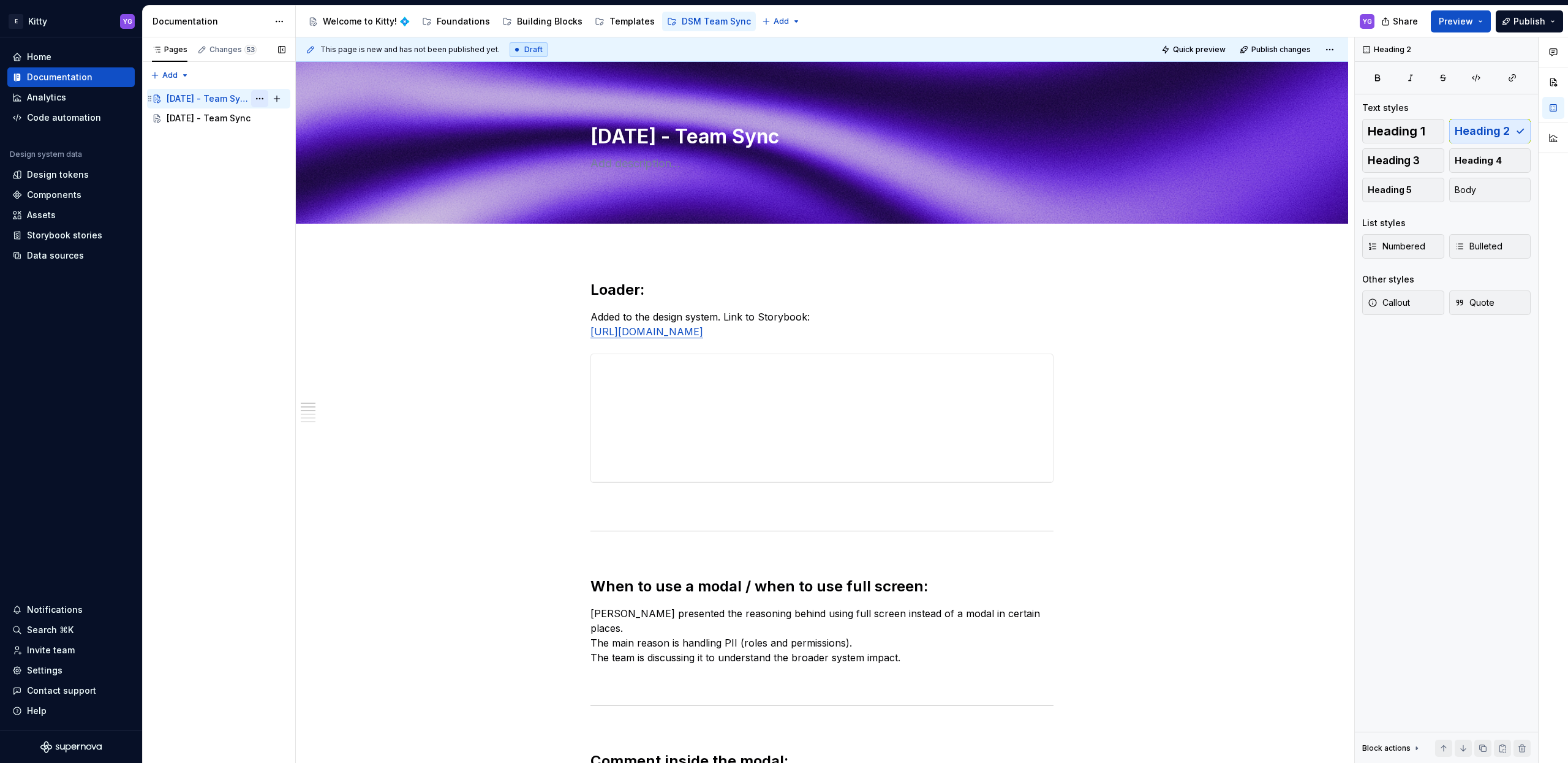
click at [261, 99] on button "Page tree" at bounding box center [260, 99] width 17 height 17
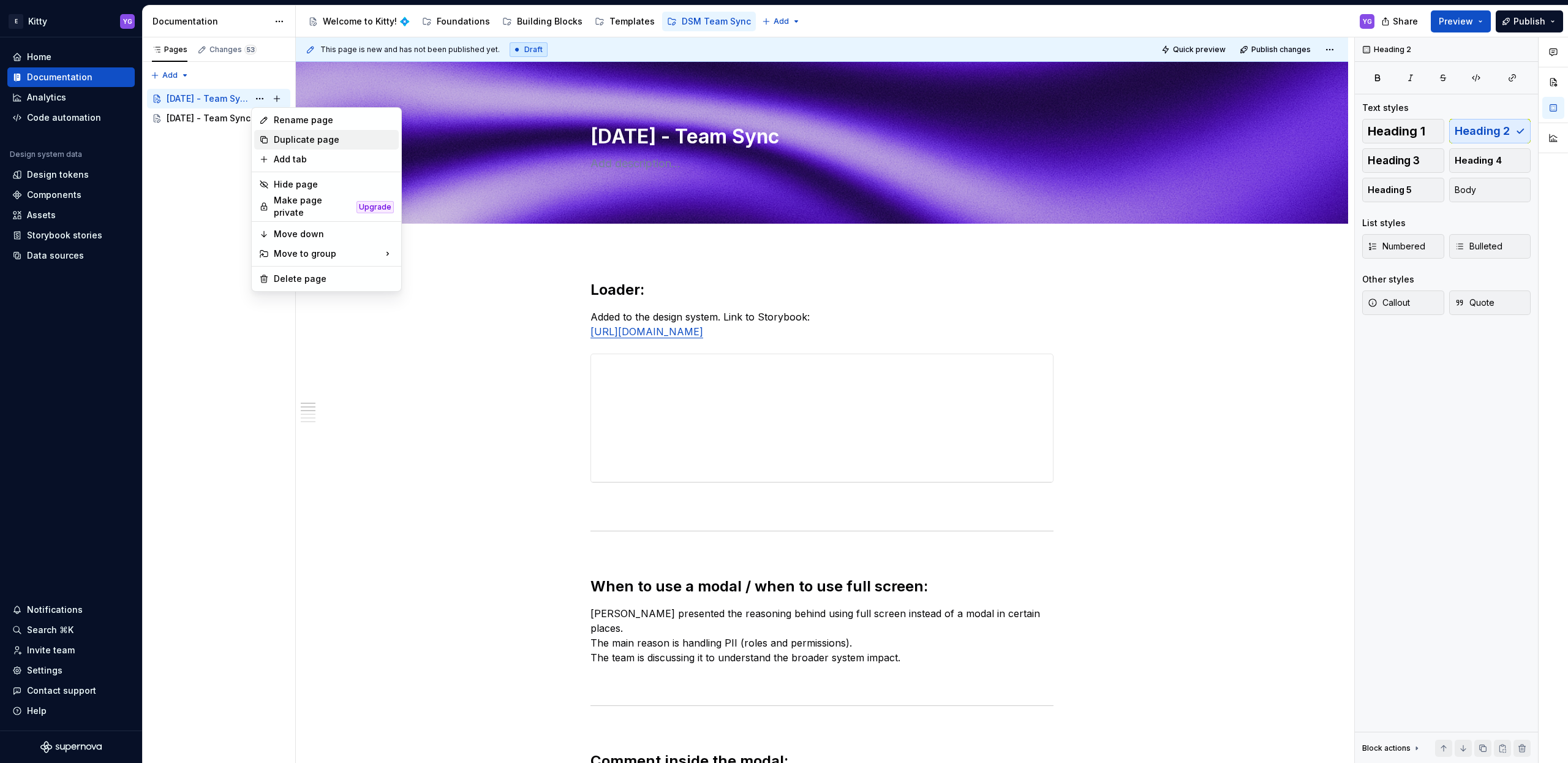
click at [292, 138] on div "Duplicate page" at bounding box center [334, 139] width 120 height 12
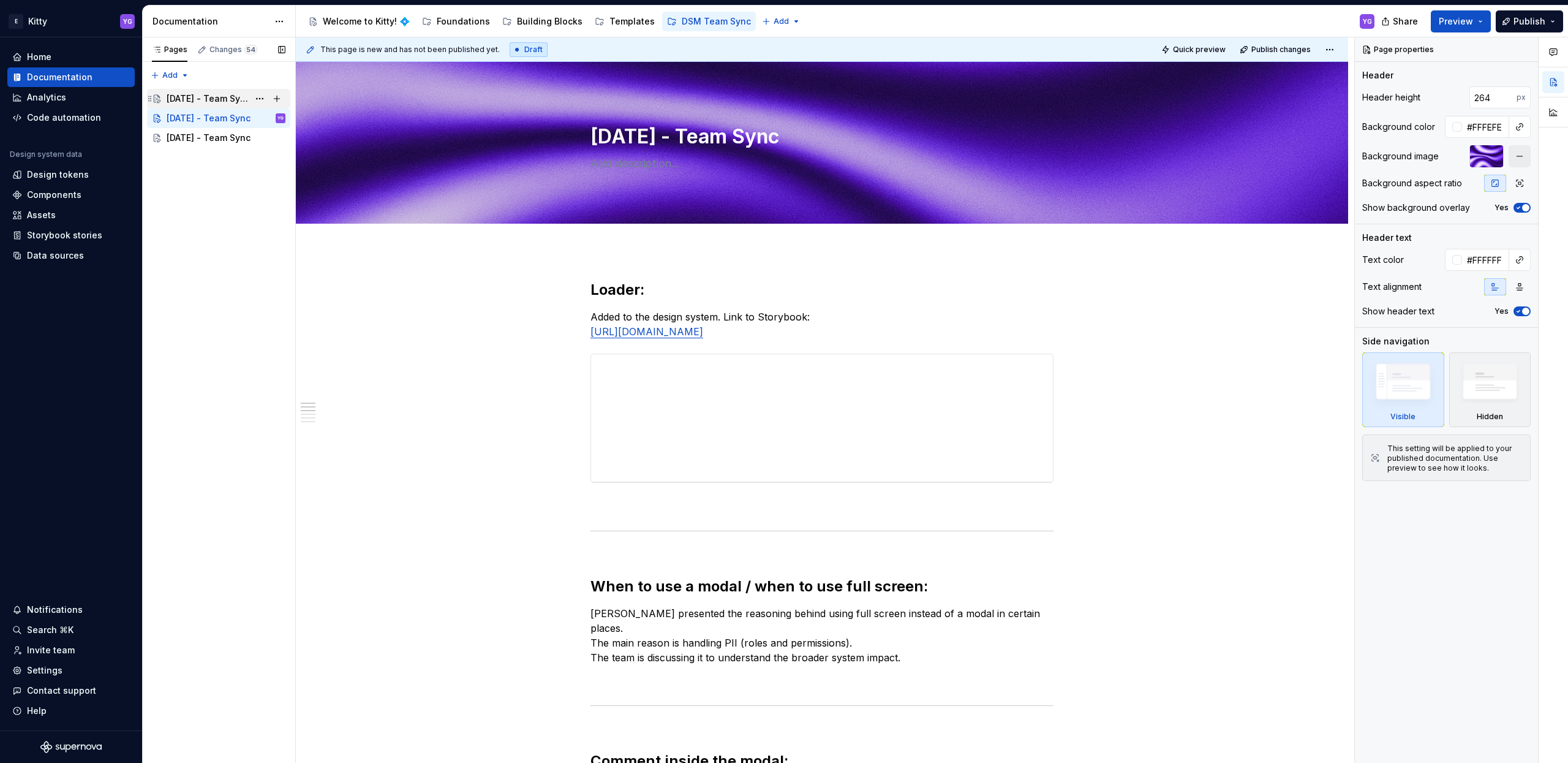
click at [178, 102] on div "[DATE] - Team Sync" at bounding box center [207, 99] width 82 height 12
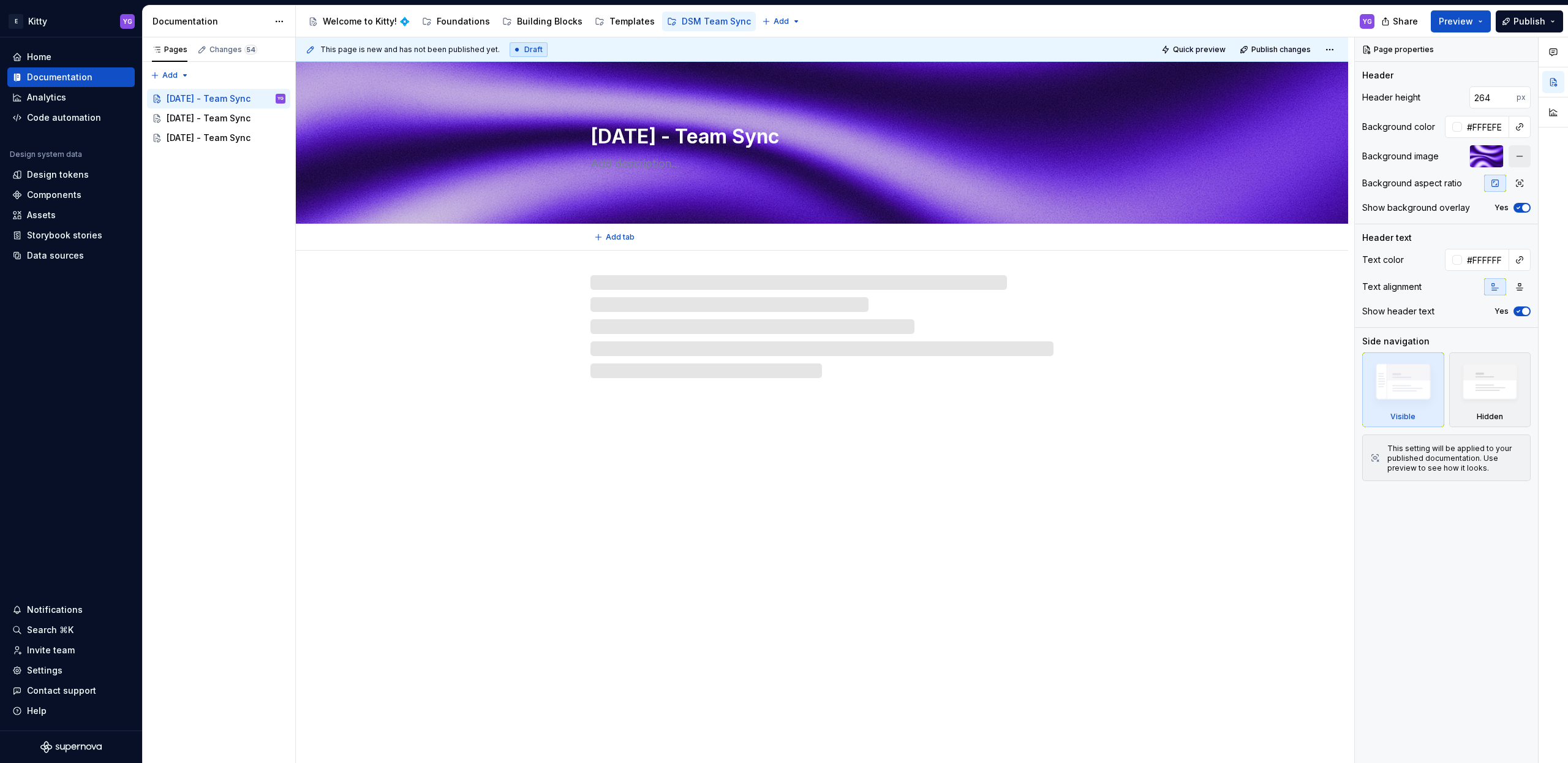
click at [623, 137] on textarea "[DATE] - Team Sync" at bounding box center [820, 137] width 463 height 29
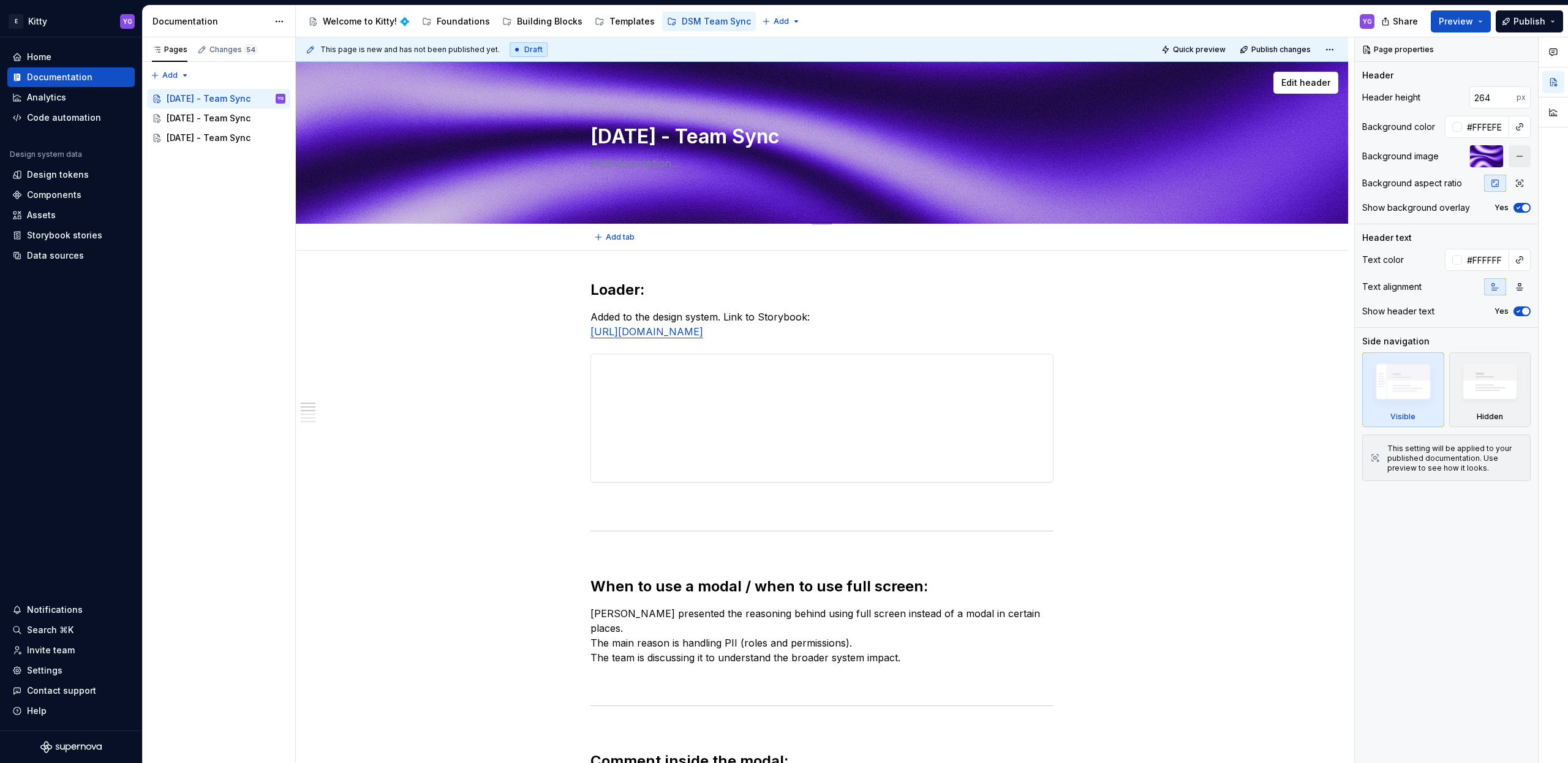
click at [636, 135] on textarea "[DATE] - Team Sync" at bounding box center [820, 137] width 463 height 29
type textarea "*"
type textarea "[DATE] - Team Sync"
click at [612, 140] on textarea "[DATE] - Team Sync" at bounding box center [820, 137] width 463 height 29
drag, startPoint x: 609, startPoint y: 139, endPoint x: 594, endPoint y: 139, distance: 15.0
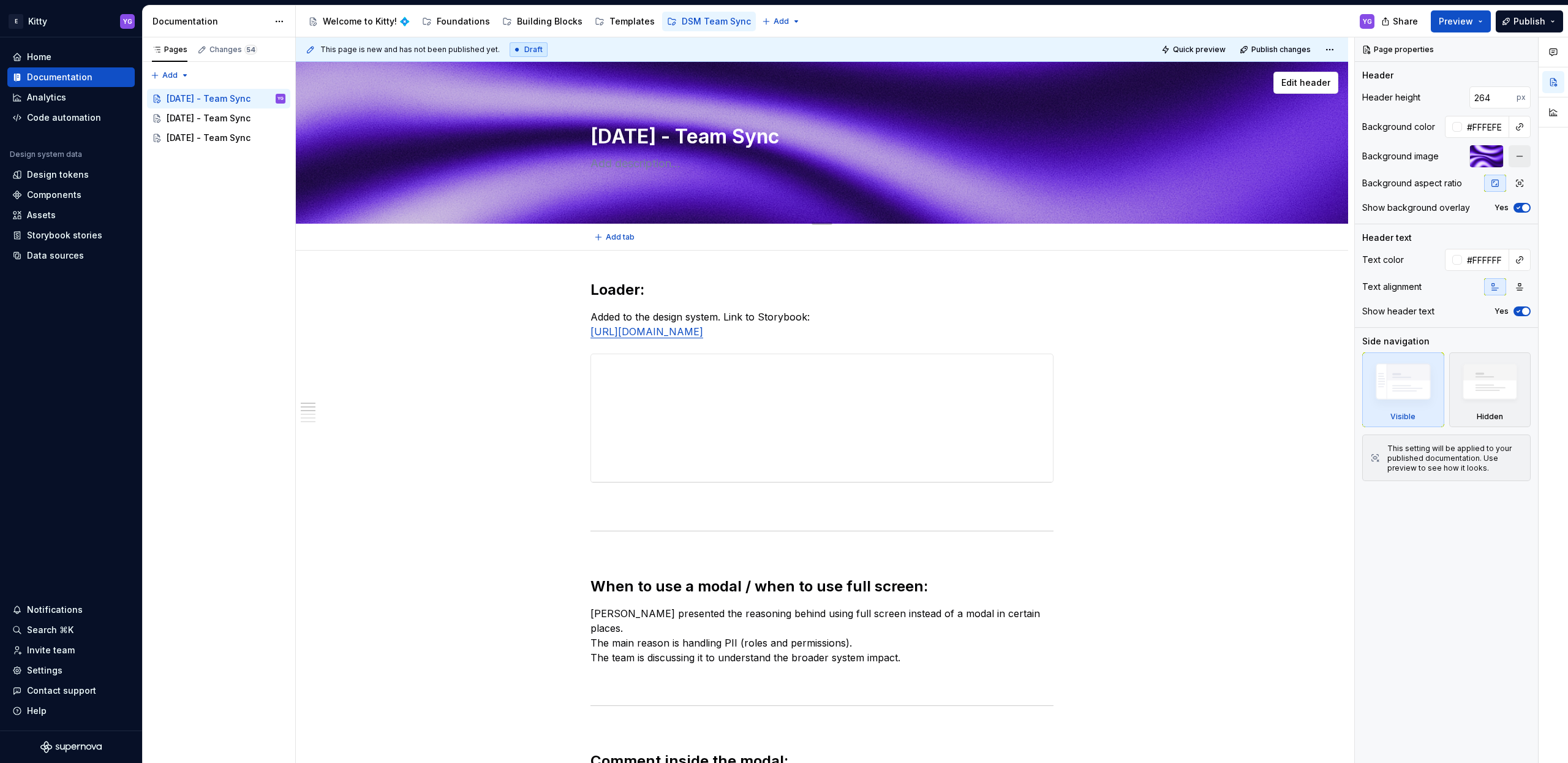
click at [594, 139] on textarea "[DATE] - Team Sync" at bounding box center [820, 137] width 463 height 29
type textarea "*"
type textarea "0.08.25 - Team Sync"
type textarea "*"
type textarea "[DATE] - Team Sync"
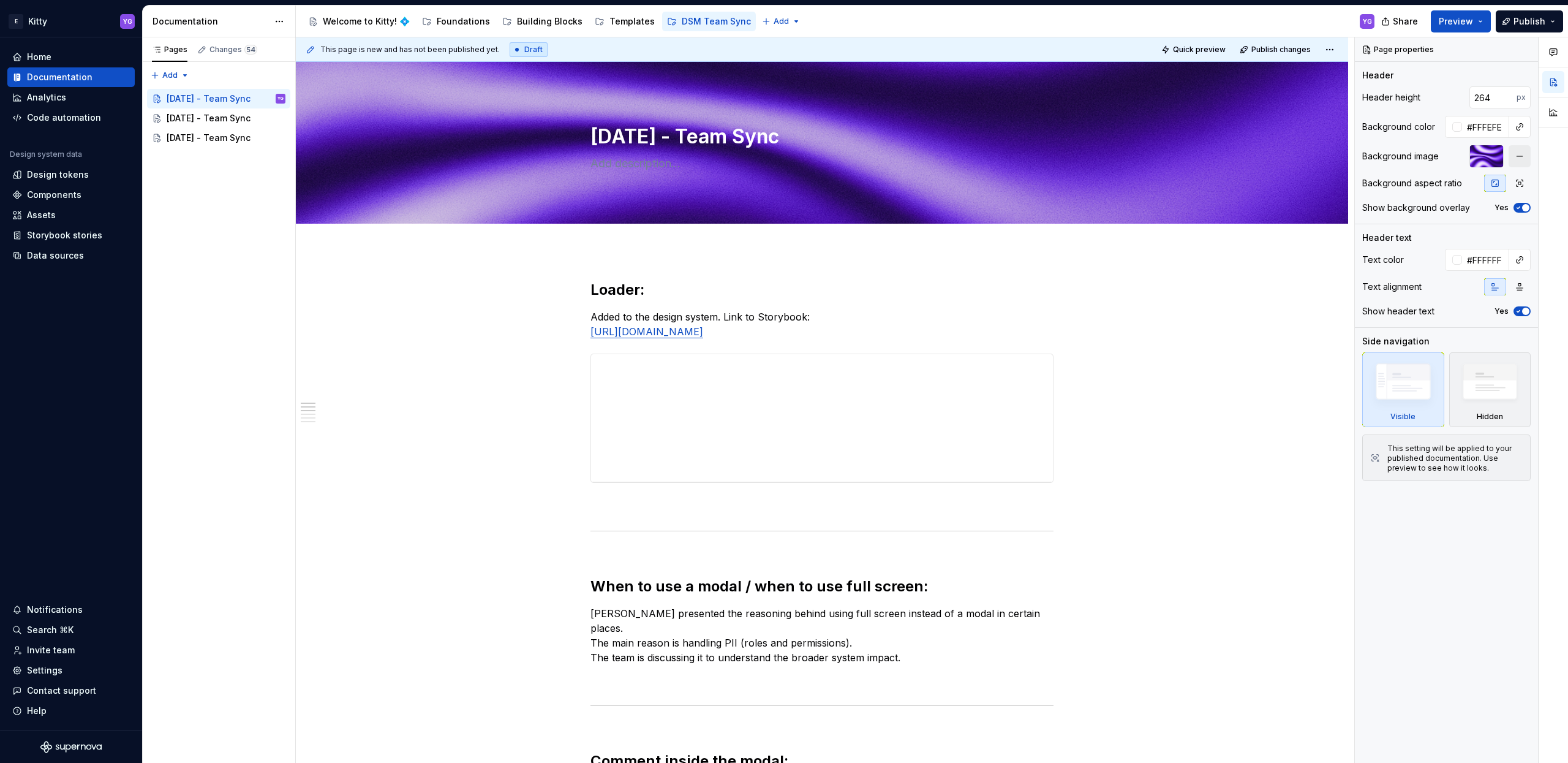
type textarea "*"
type textarea "[DATE] - Team Sync"
click at [624, 294] on h2 "Loader :" at bounding box center [822, 289] width 463 height 20
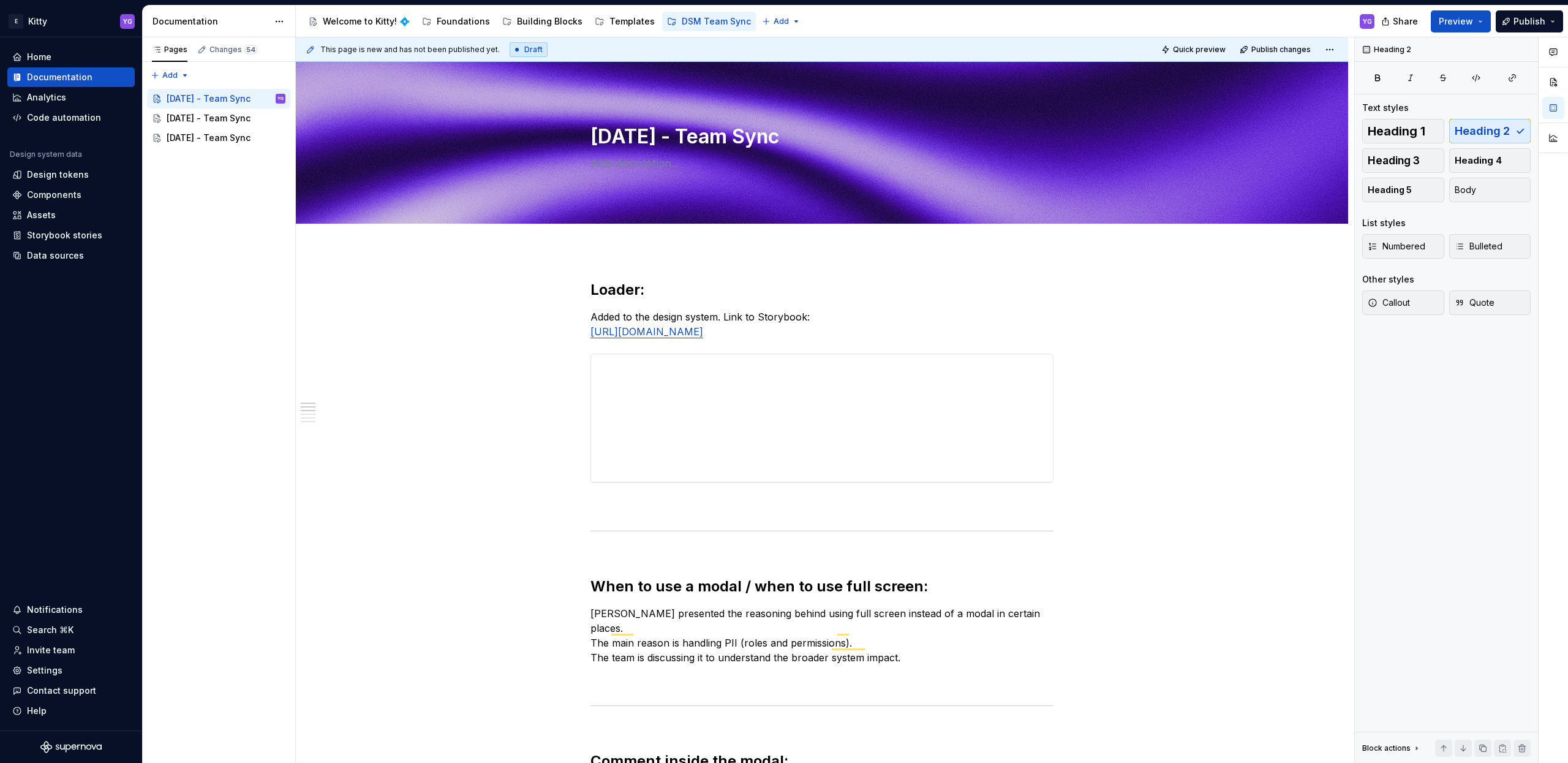
type textarea "*"
click at [623, 293] on h2 "Loader :" at bounding box center [822, 289] width 463 height 20
paste div "To enrich screen reader interactions, please activate Accessibility in Grammarl…"
click at [673, 311] on p "Added to the design system. Link to Storybook: [URL][DOMAIN_NAME]" at bounding box center [822, 324] width 463 height 29
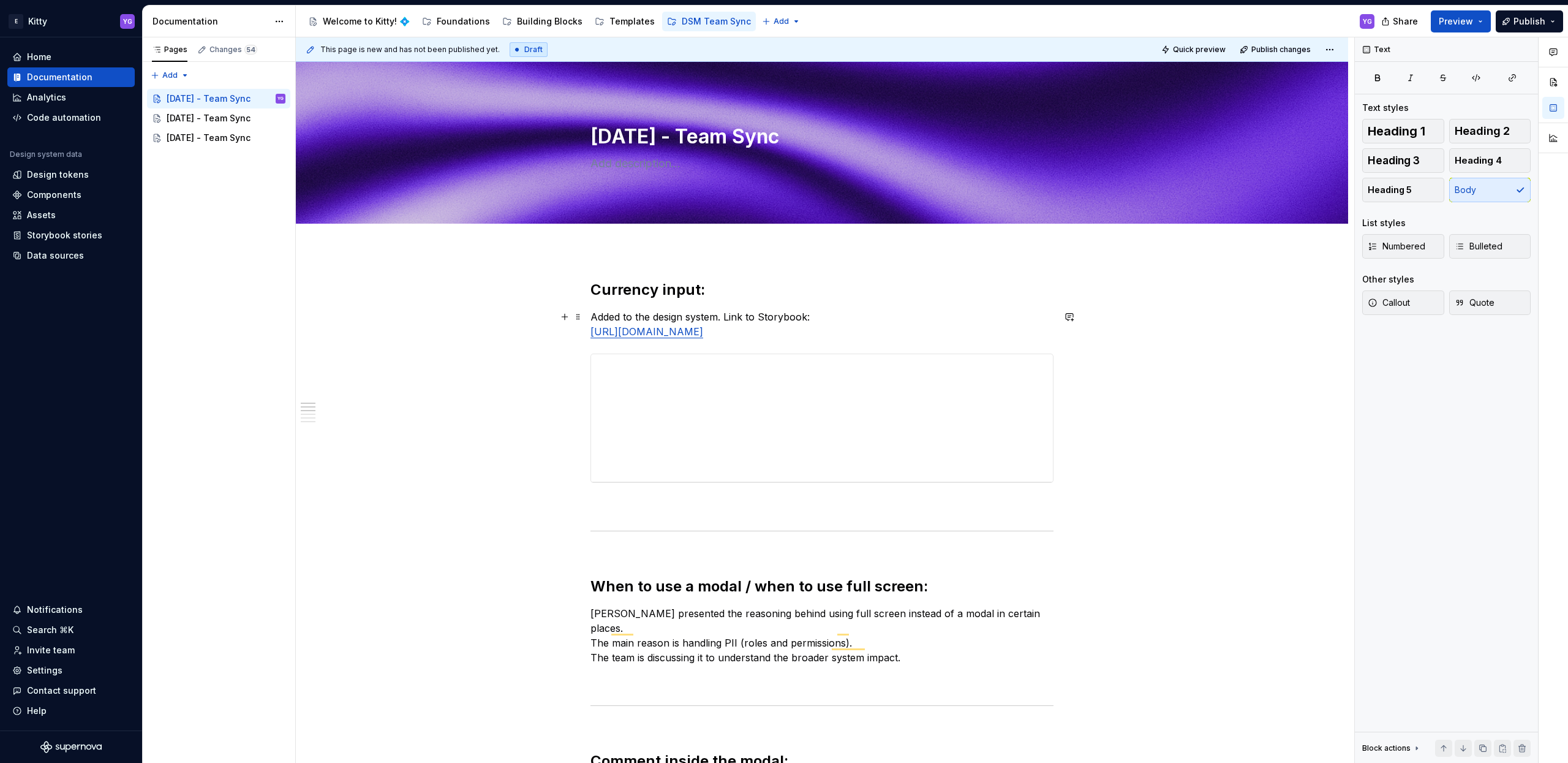
click at [720, 311] on p "Added to the design system. Link to Storybook: [URL][DOMAIN_NAME]" at bounding box center [822, 324] width 463 height 29
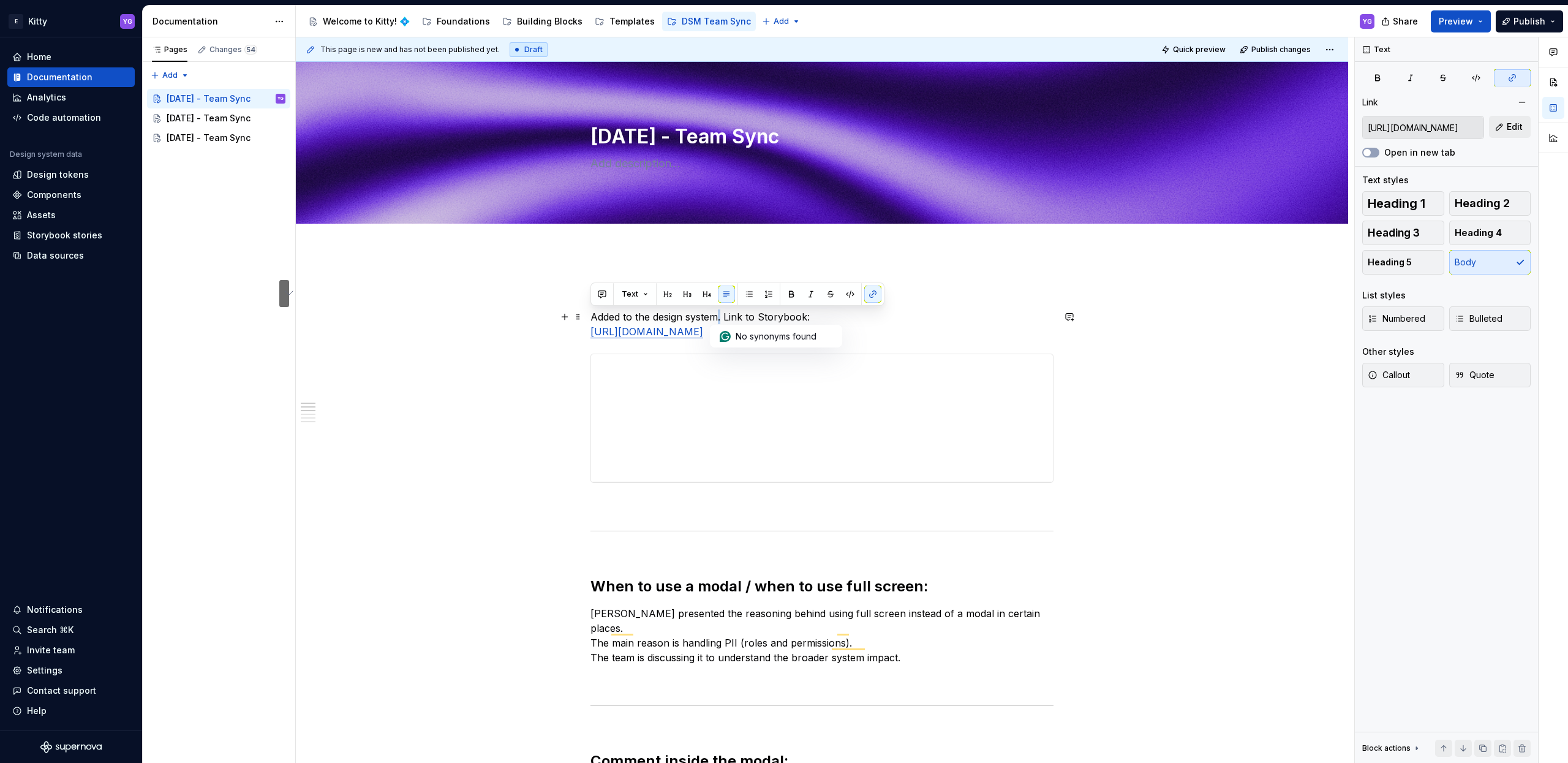
click at [722, 311] on p "Added to the design system. Link to Storybook: [URL][DOMAIN_NAME]" at bounding box center [822, 324] width 463 height 29
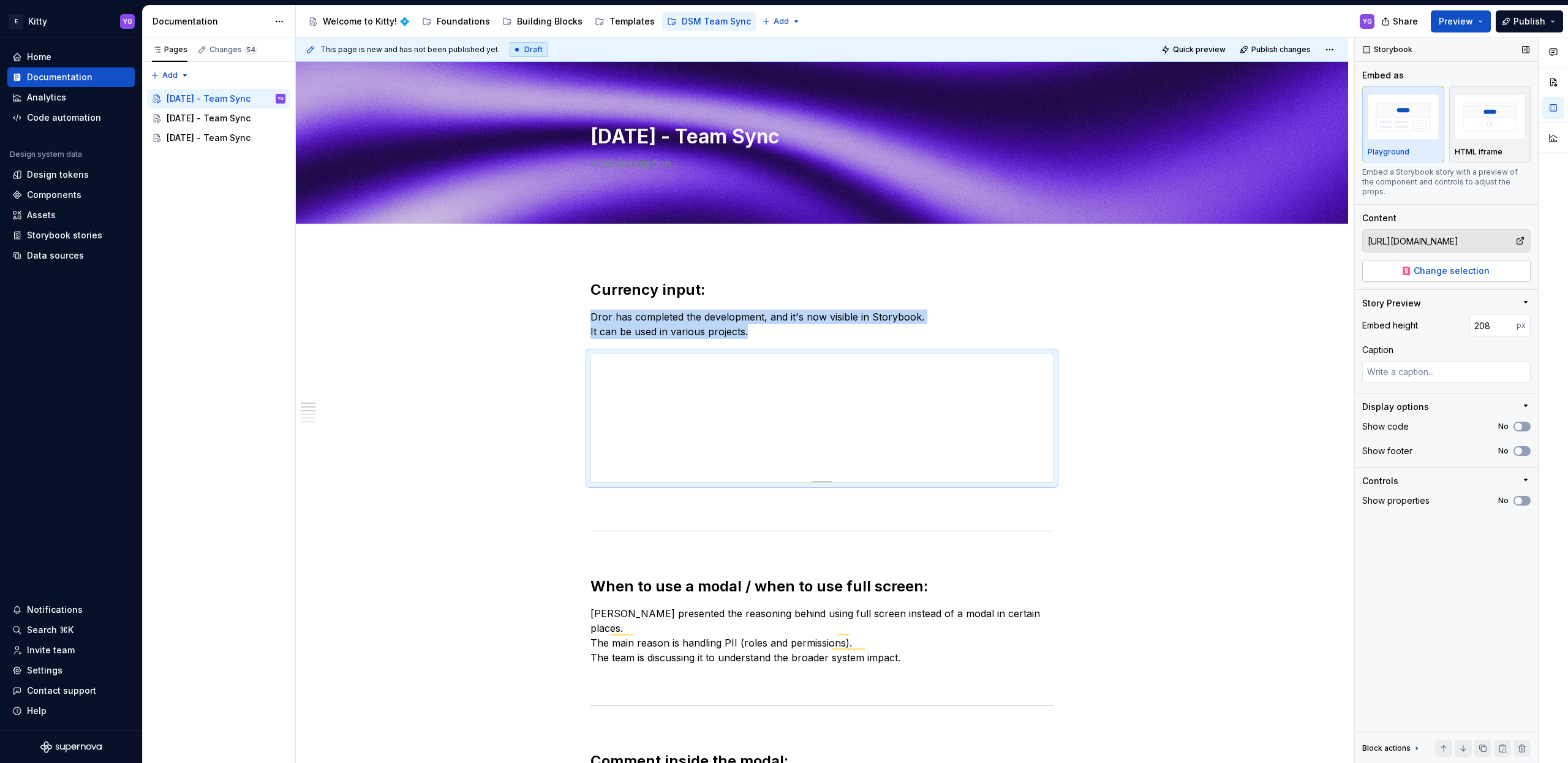
click at [1473, 265] on span "Change selection" at bounding box center [1452, 271] width 76 height 12
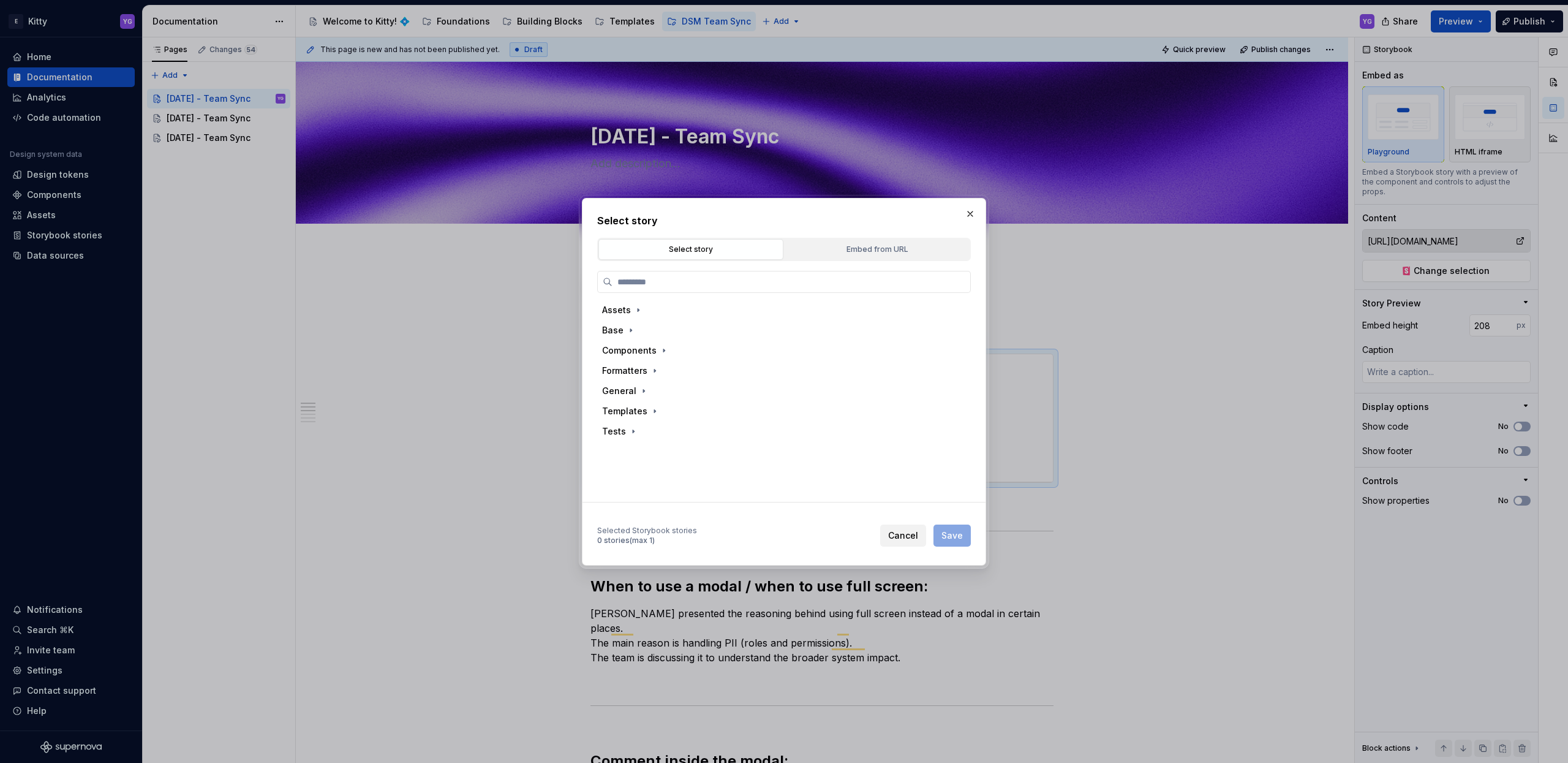
type textarea "*"
click at [877, 248] on div "Embed from URL" at bounding box center [876, 249] width 176 height 12
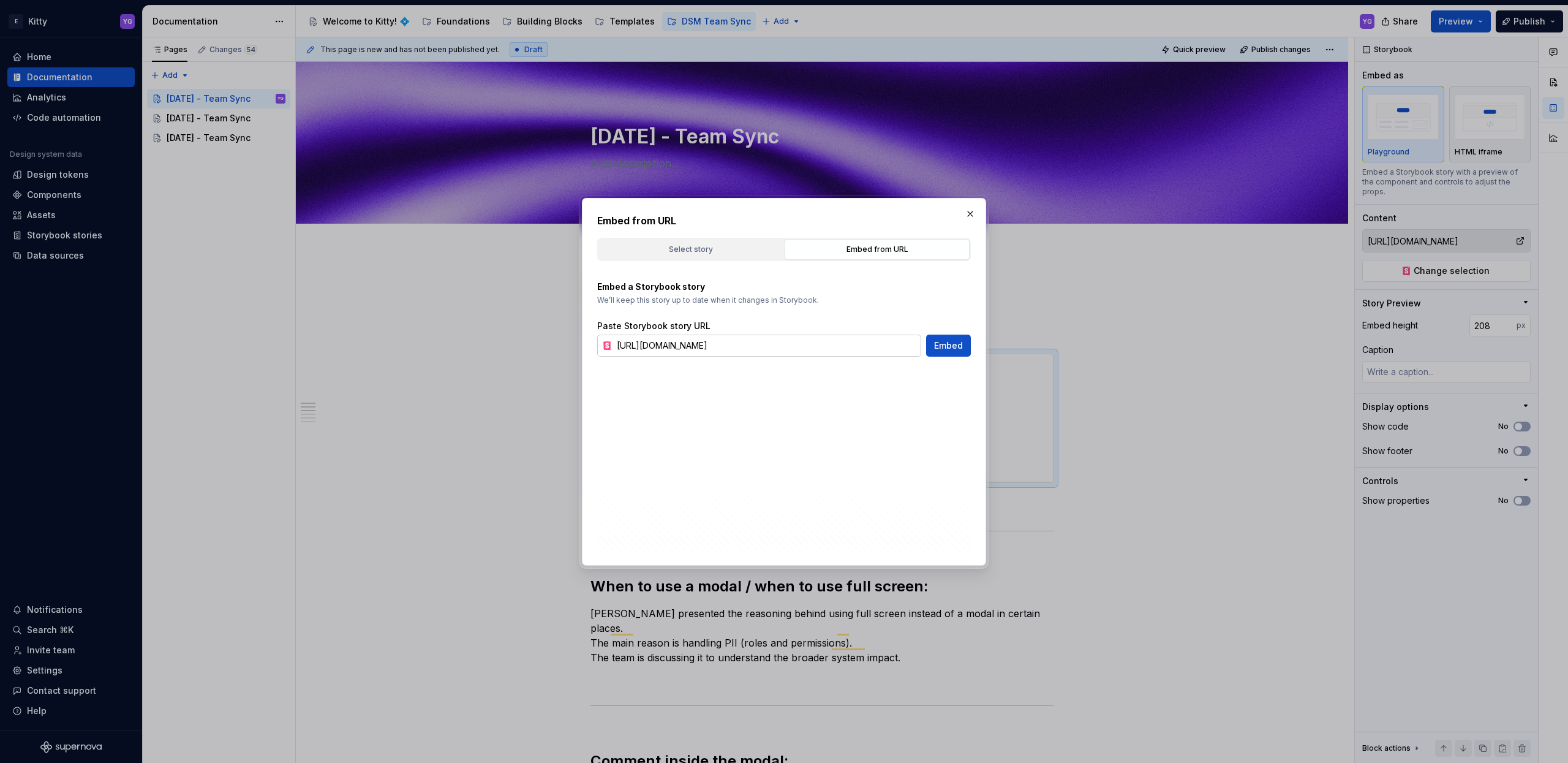
click at [863, 343] on input "[URL][DOMAIN_NAME]" at bounding box center [766, 346] width 310 height 22
paste input "urrency-input--default"
type input "[URL][DOMAIN_NAME]"
click at [955, 351] on span "Embed" at bounding box center [948, 346] width 28 height 12
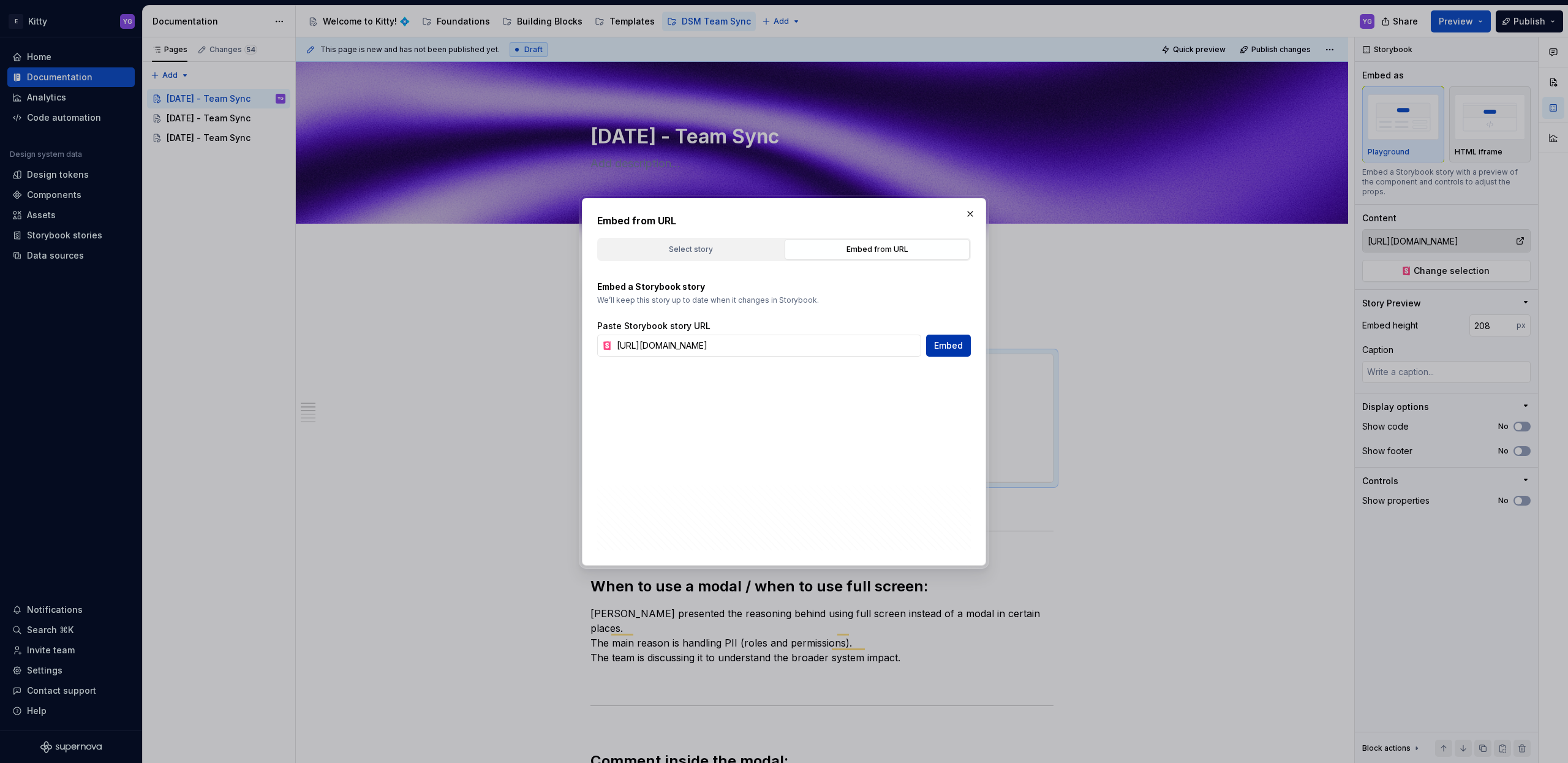
type textarea "*"
type input "[URL][DOMAIN_NAME]"
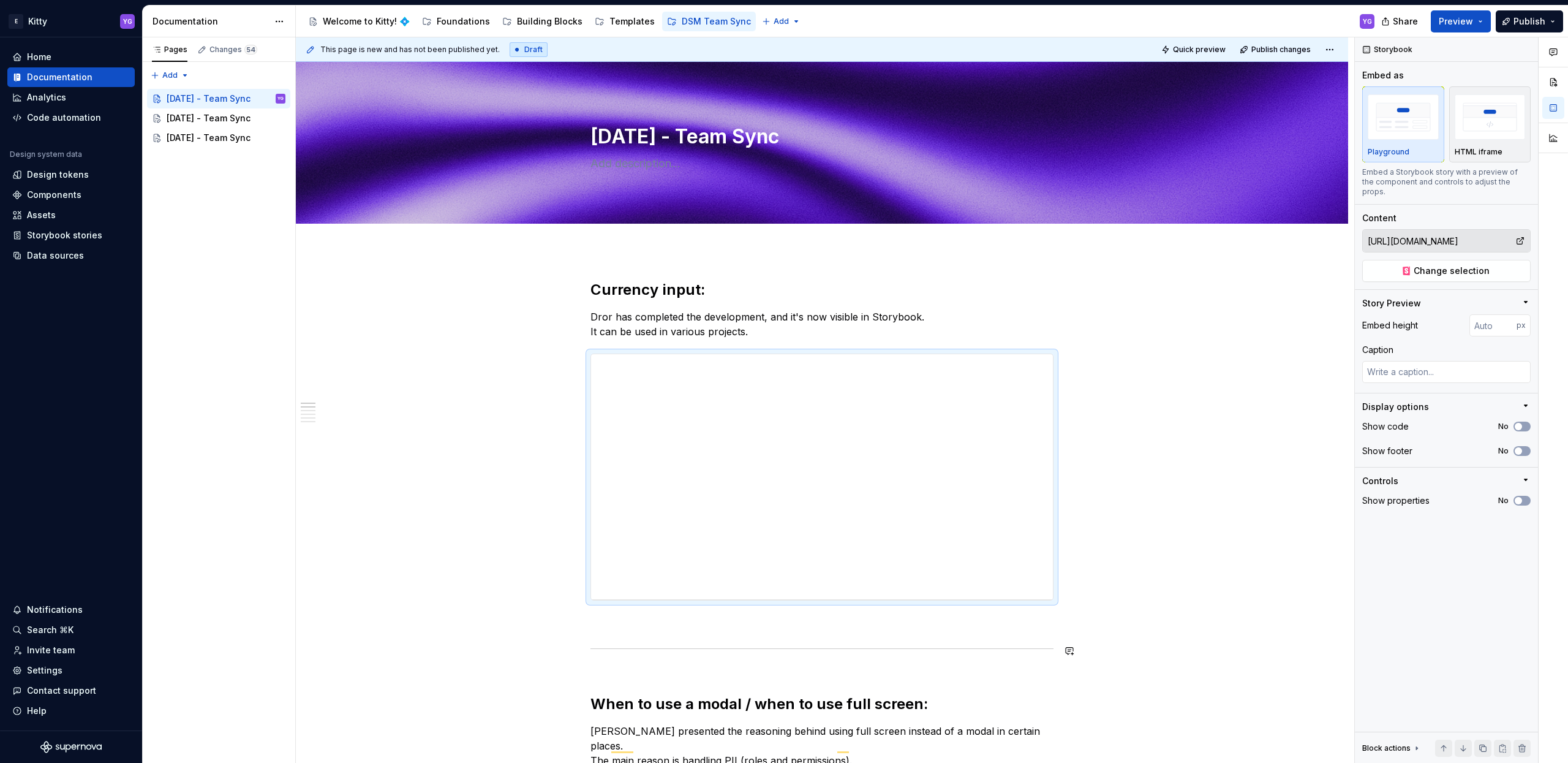
click at [812, 600] on div "To enrich screen reader interactions, please activate Accessibility in Grammarl…" at bounding box center [822, 477] width 463 height 247
type textarea "*"
type input "396"
type textarea "*"
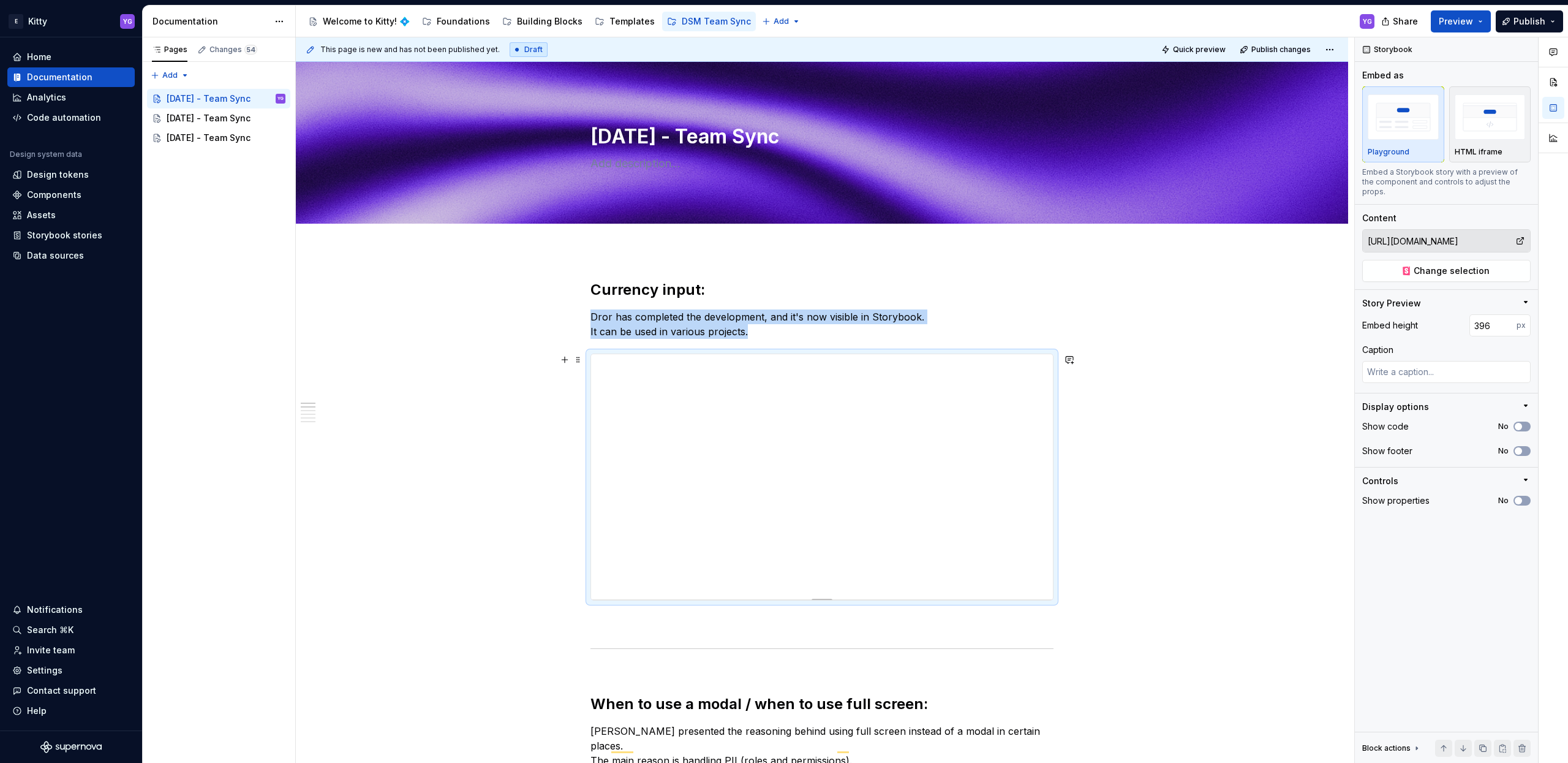
type input "385"
type textarea "*"
type input "380"
type textarea "*"
type input "365"
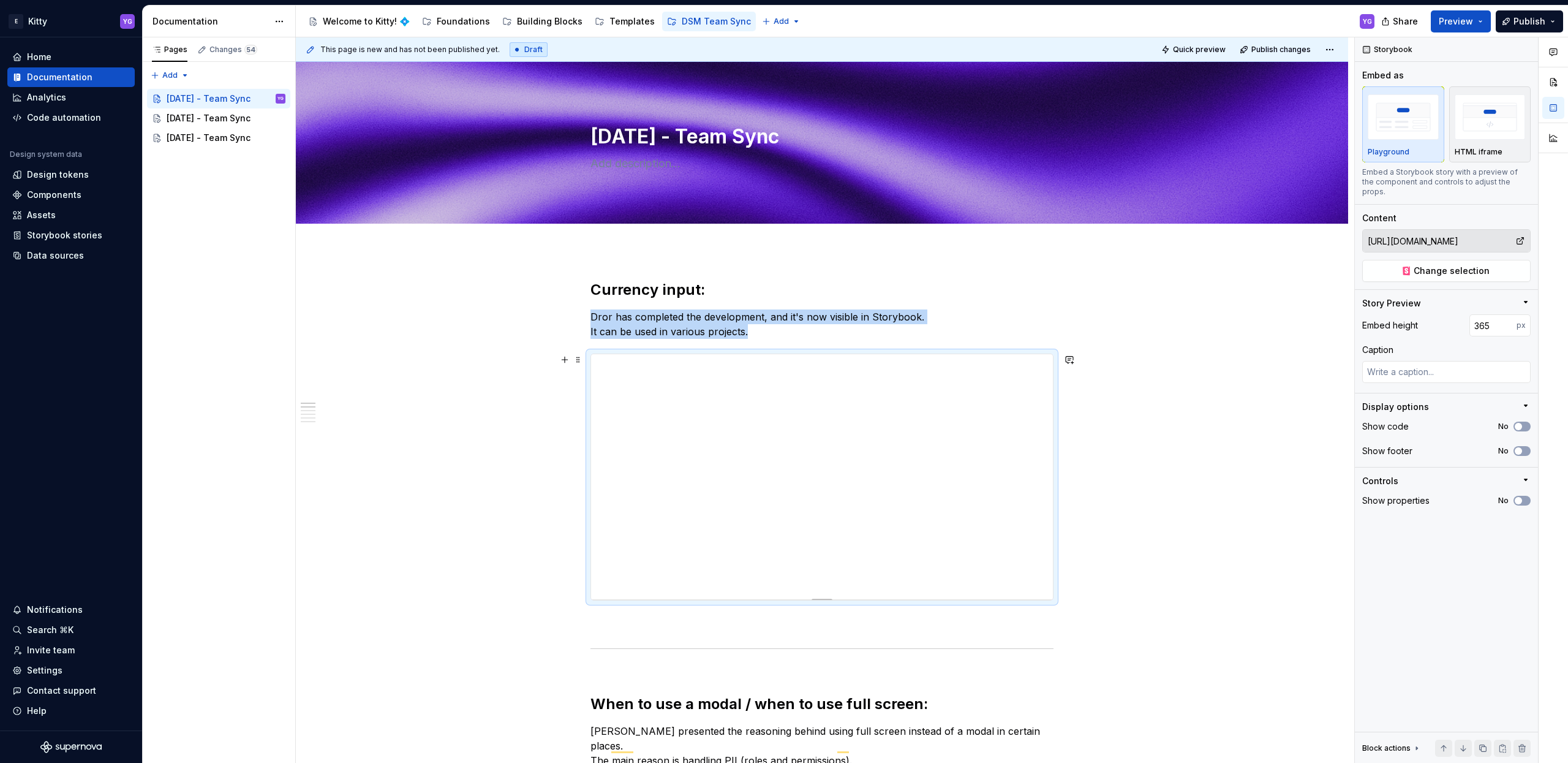
type textarea "*"
type input "350"
type textarea "*"
type input "338"
type textarea "*"
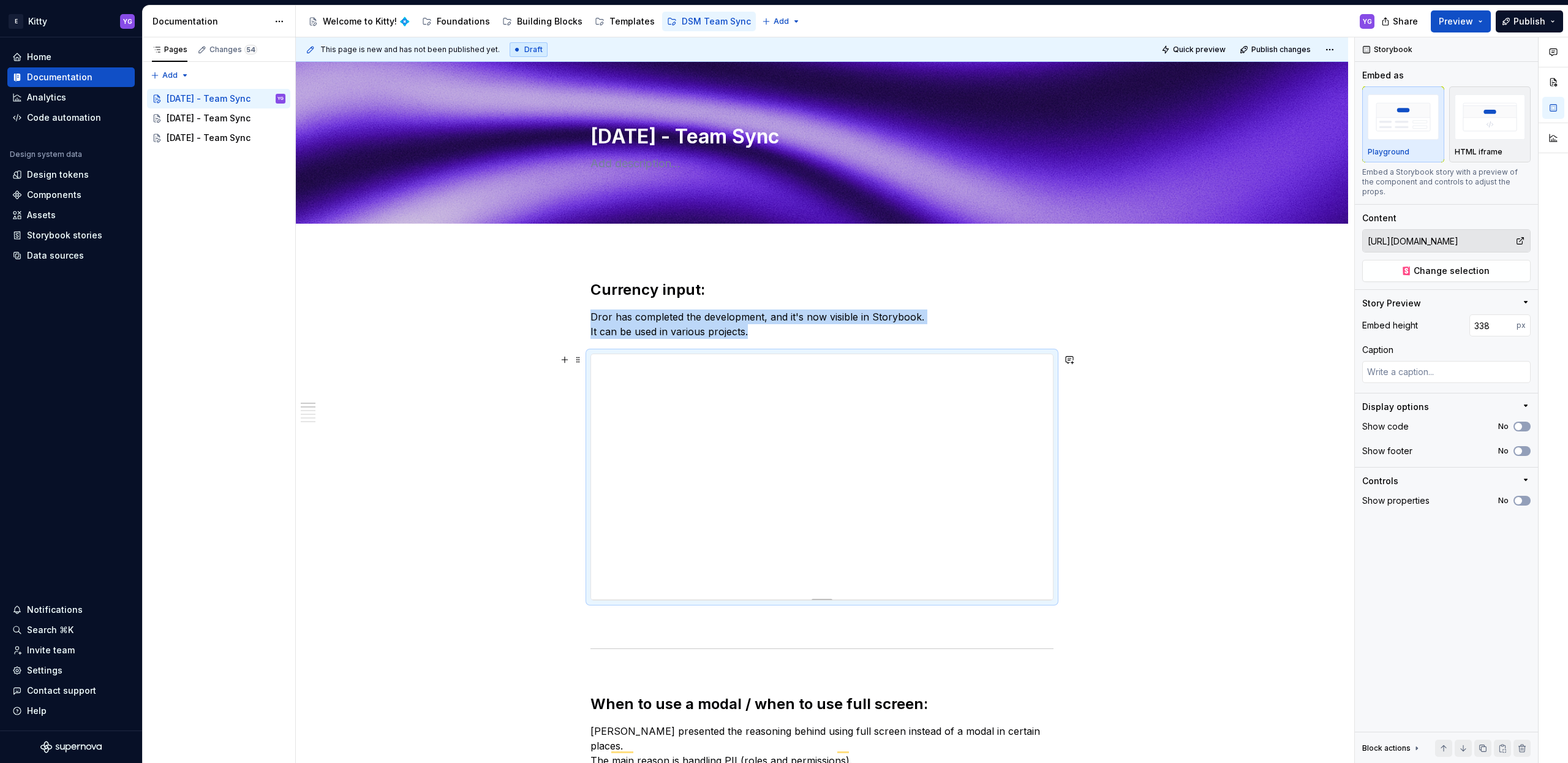
type input "333"
type textarea "*"
type input "325"
type textarea "*"
type input "313"
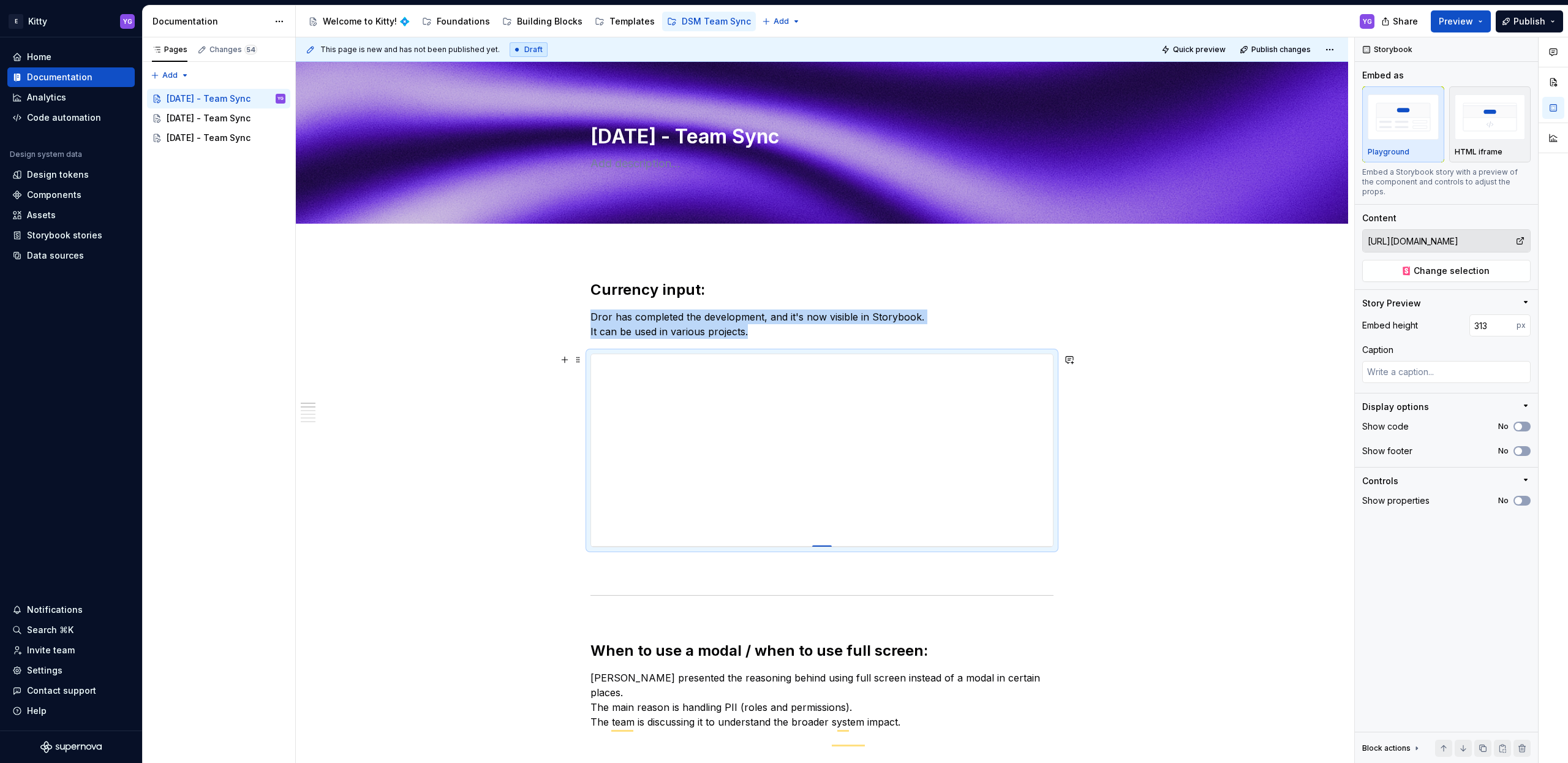
type textarea "*"
type input "310"
type textarea "*"
type input "302"
type textarea "*"
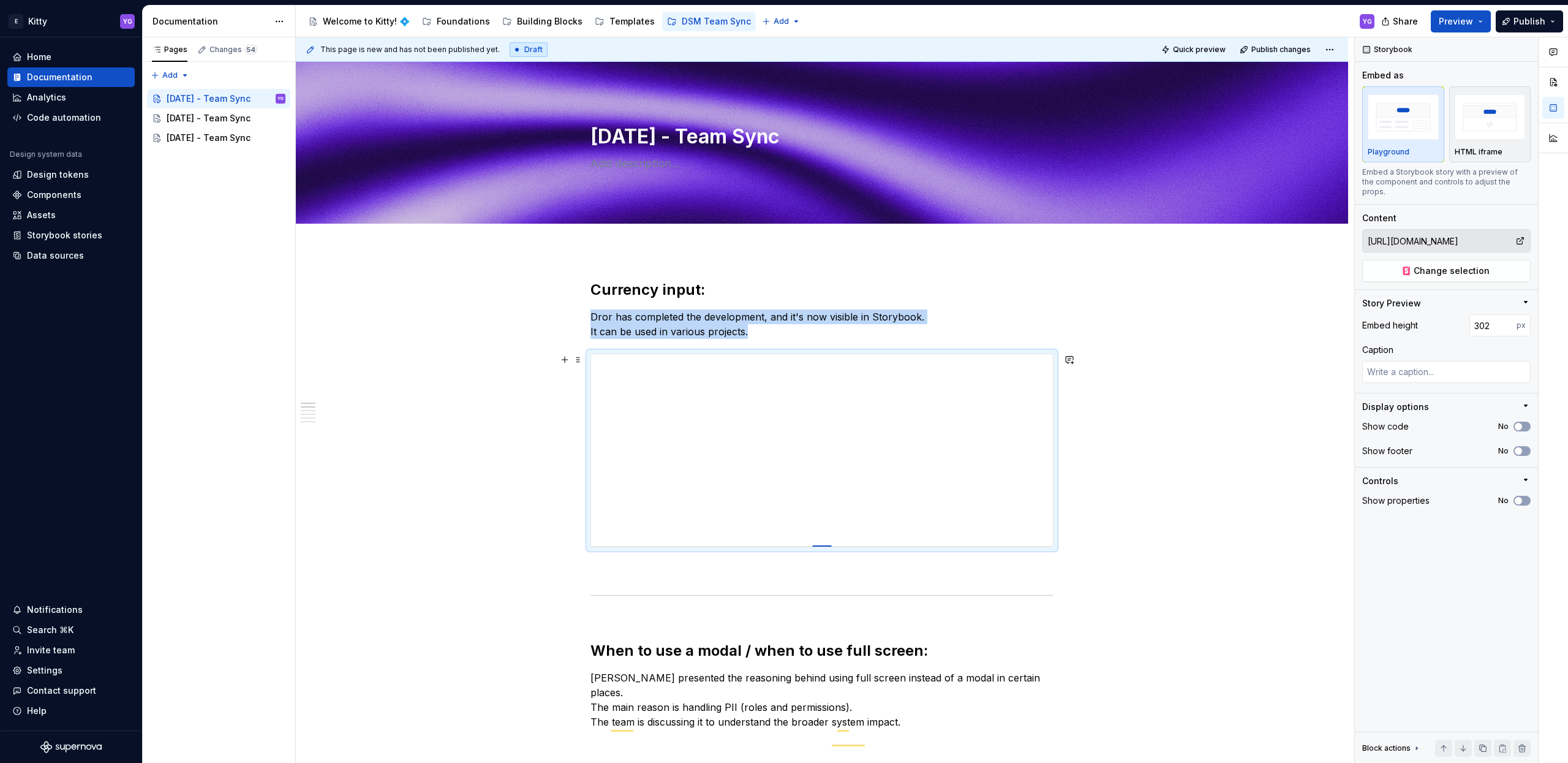
type input "294"
type textarea "*"
type input "286"
type textarea "*"
type input "281"
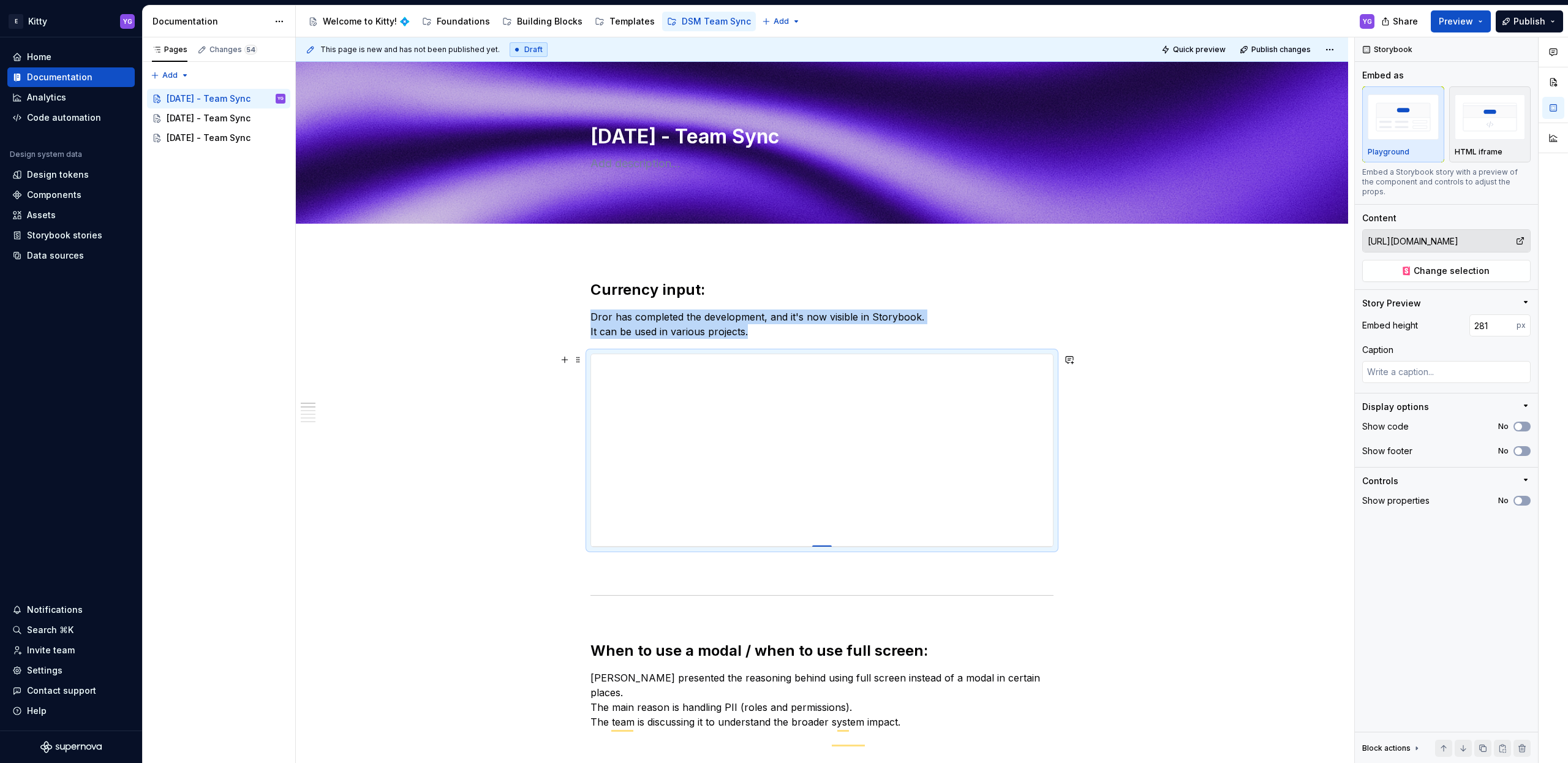
type textarea "*"
type input "274"
type textarea "*"
type input "268"
type textarea "*"
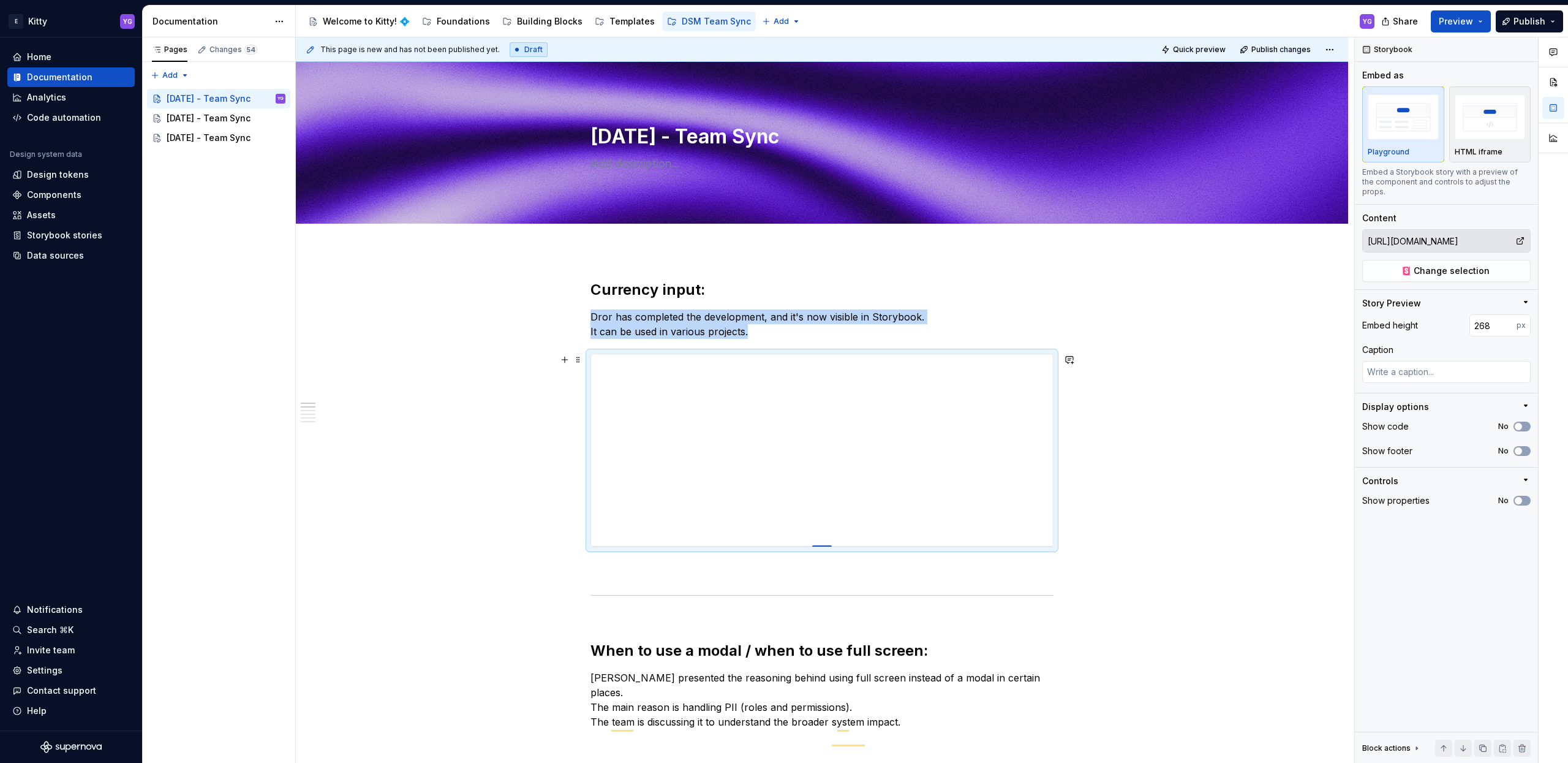
type input "263"
type textarea "*"
type input "258"
type textarea "*"
type input "255"
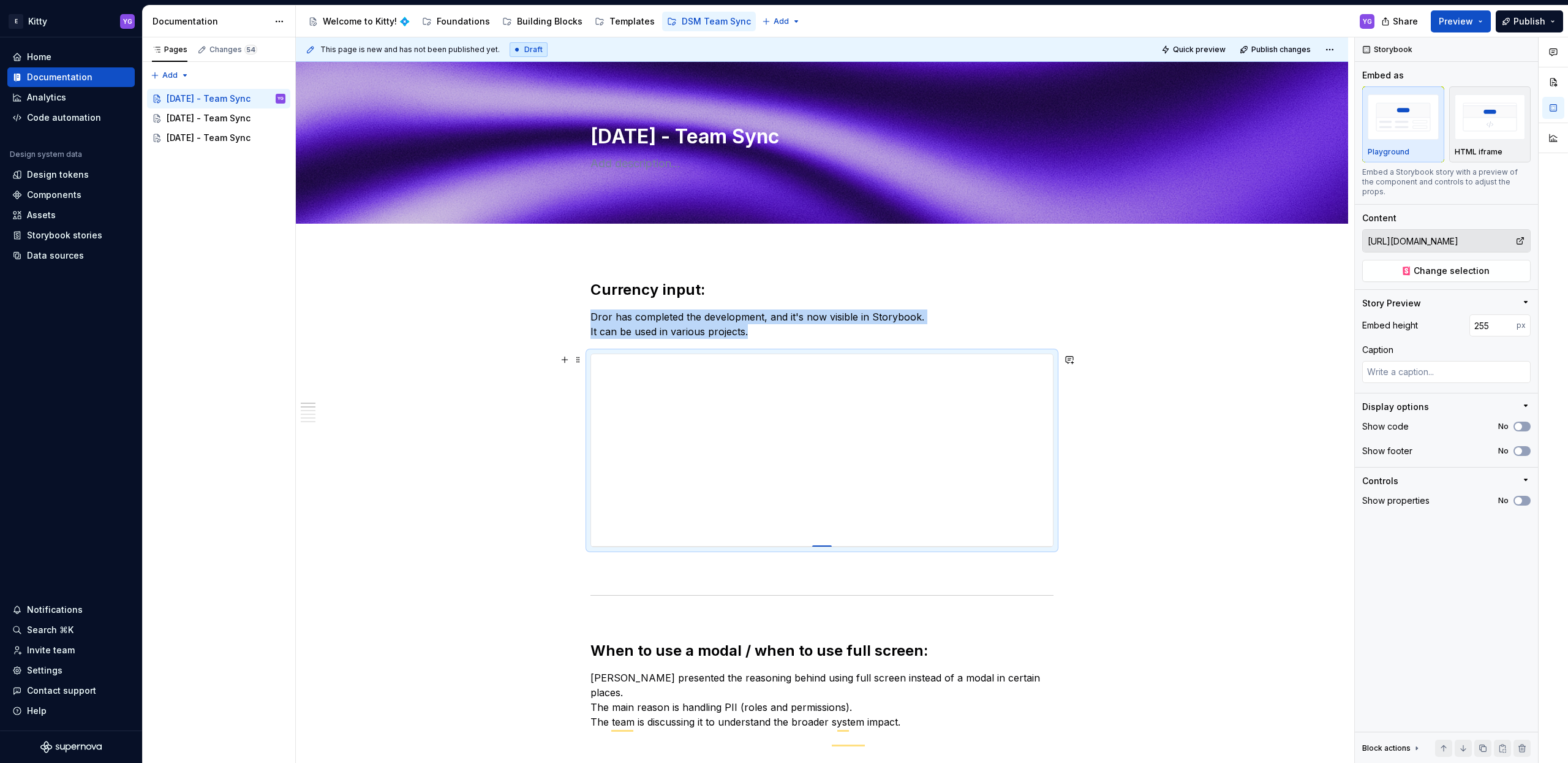
type textarea "*"
type input "253"
type textarea "*"
type input "250"
type textarea "*"
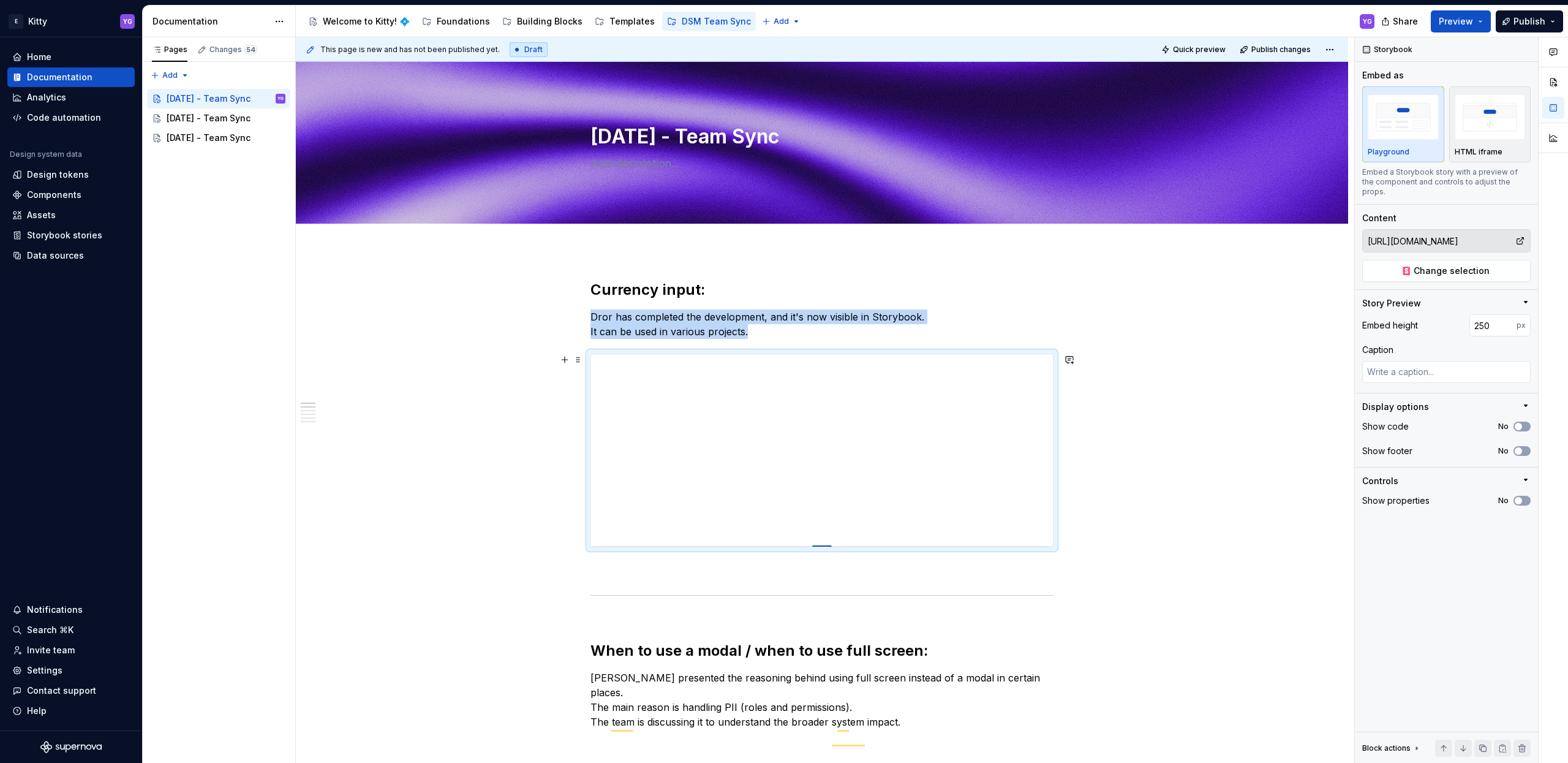
type input "246"
type textarea "*"
type input "240"
type textarea "*"
type input "238"
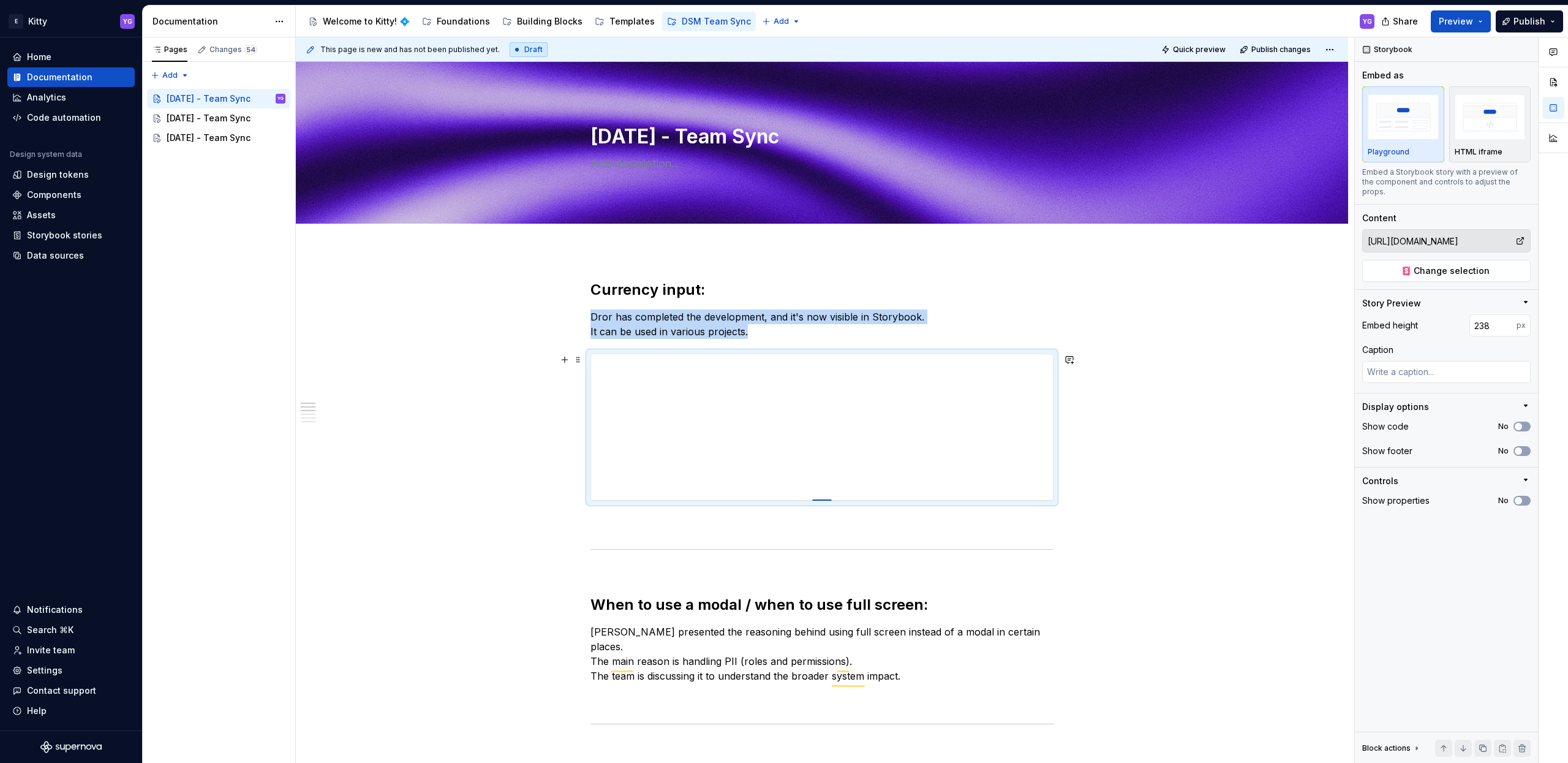
type textarea "*"
type input "237"
type textarea "*"
type input "235"
type textarea "*"
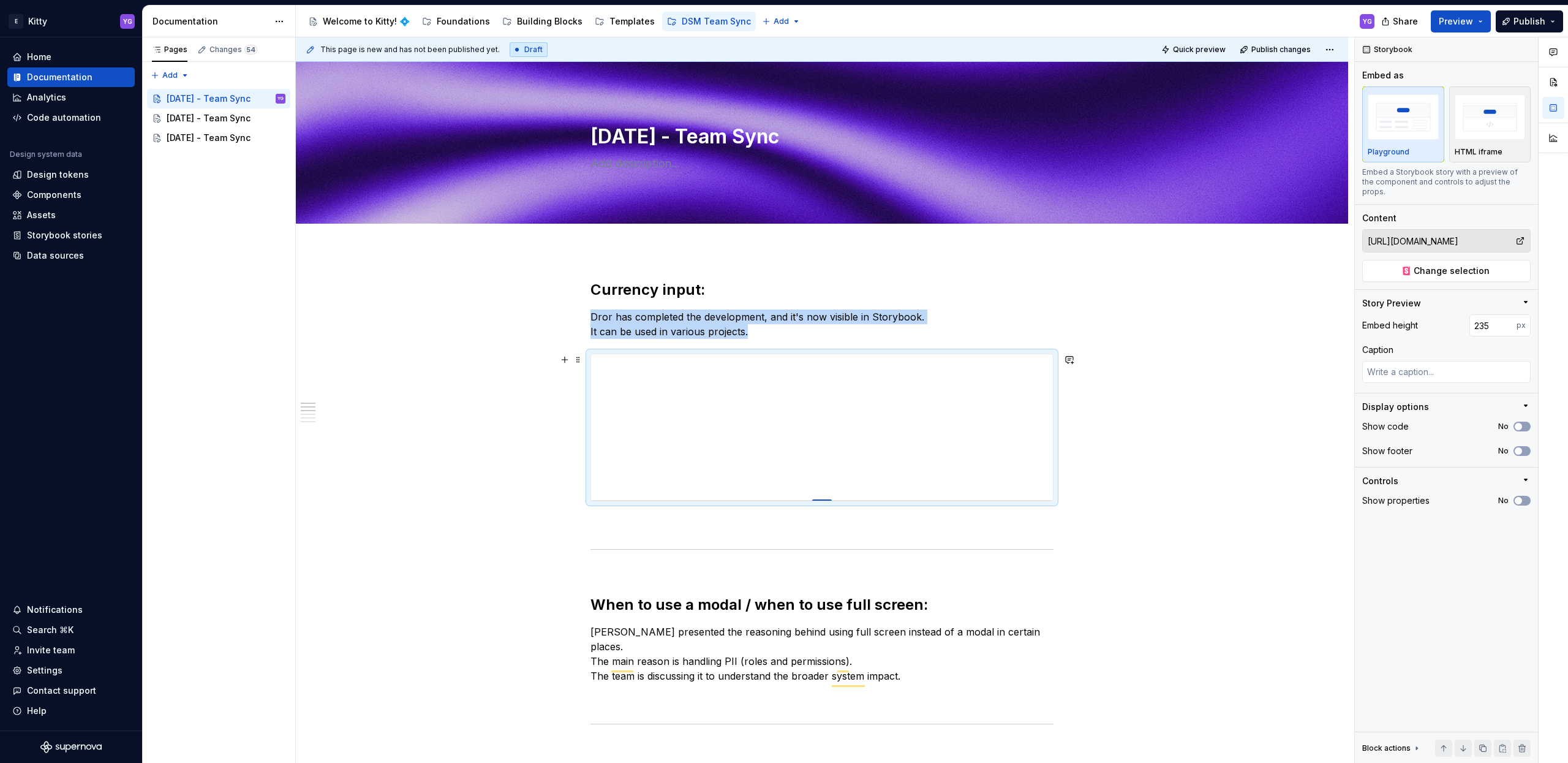
type input "234"
type textarea "*"
type input "231"
type textarea "*"
type input "224"
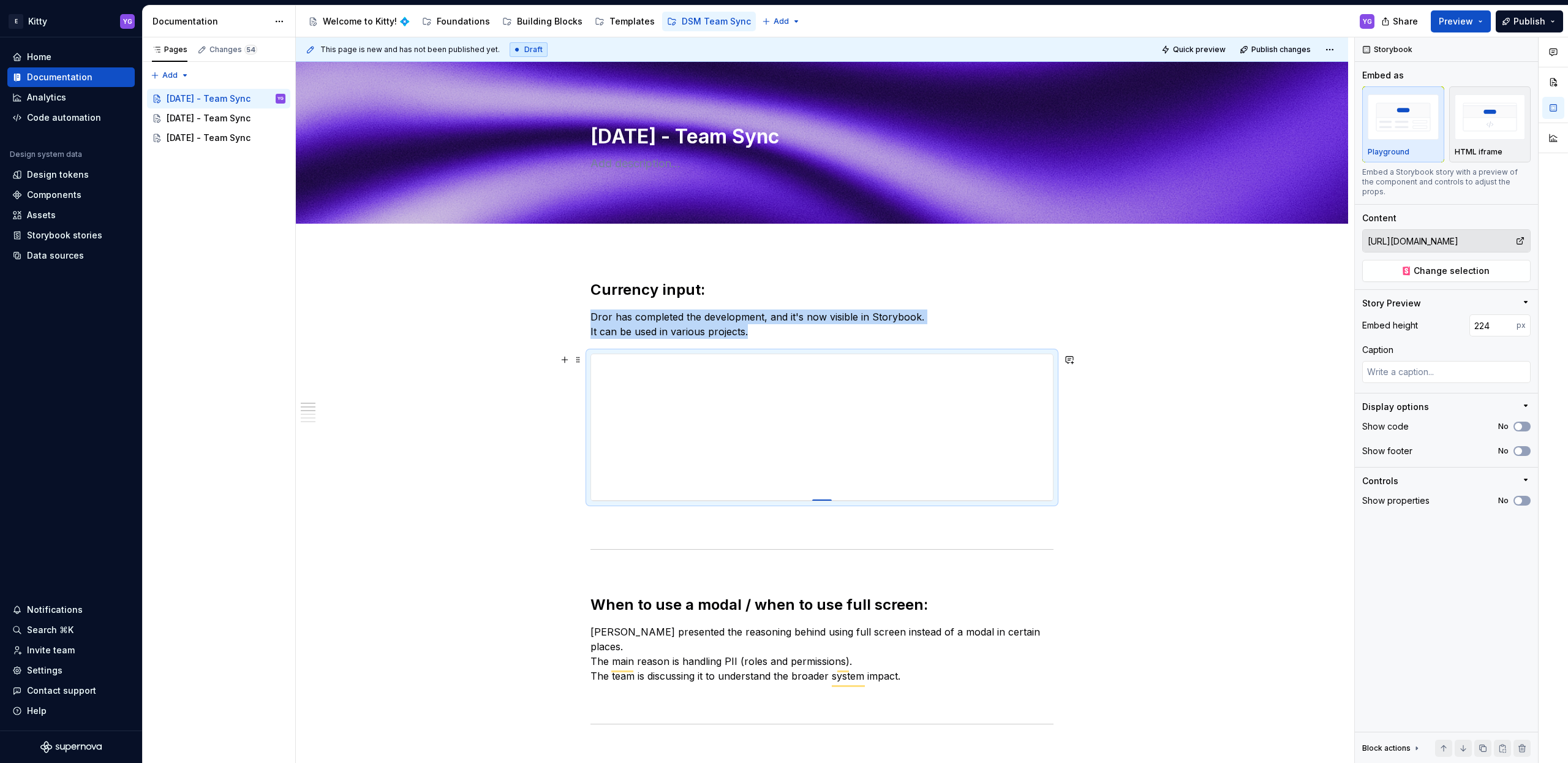
type textarea "*"
type input "220"
type textarea "*"
type input "219"
type textarea "*"
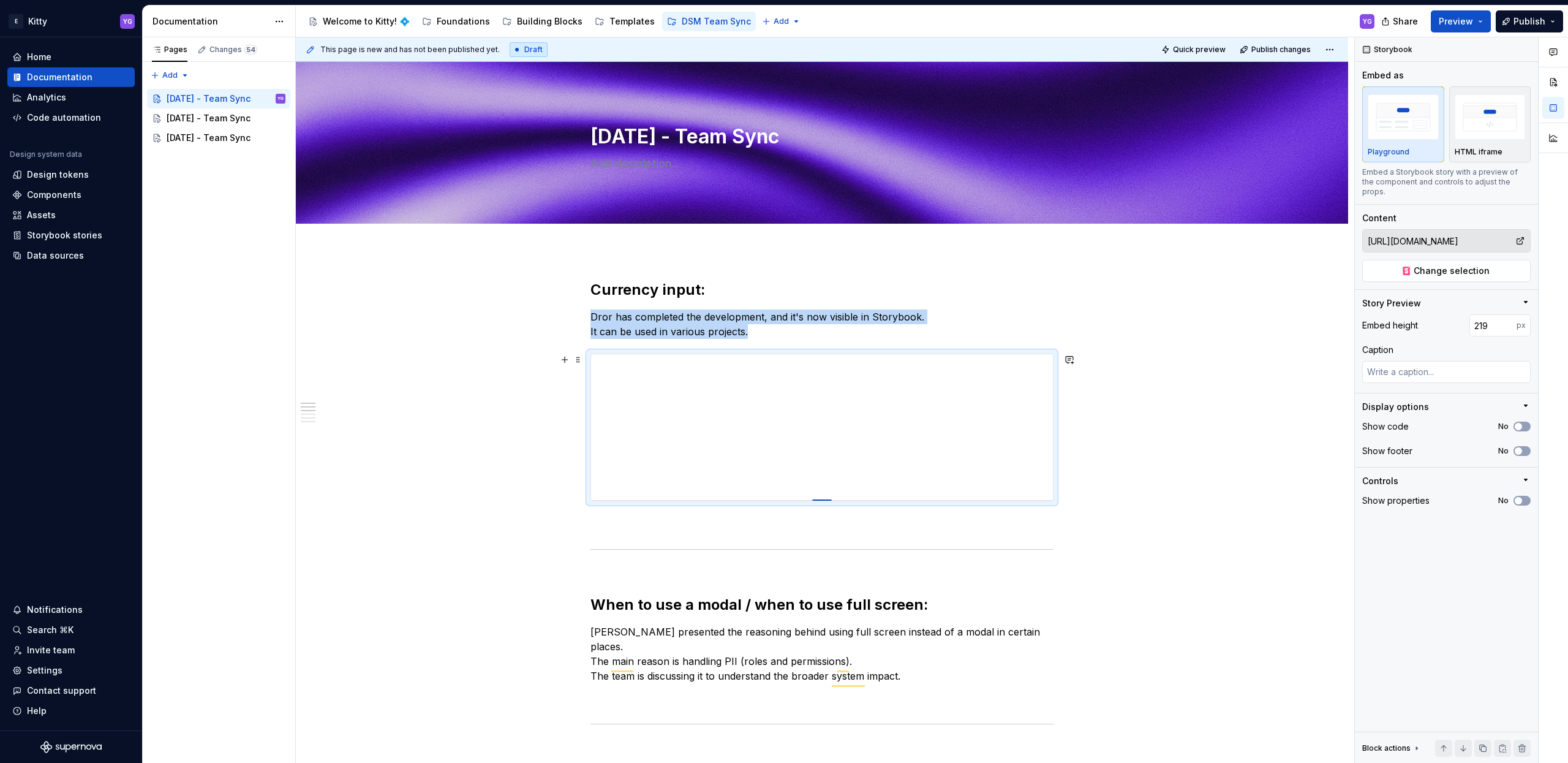
type input "216"
type textarea "*"
type input "213"
type textarea "*"
type input "212"
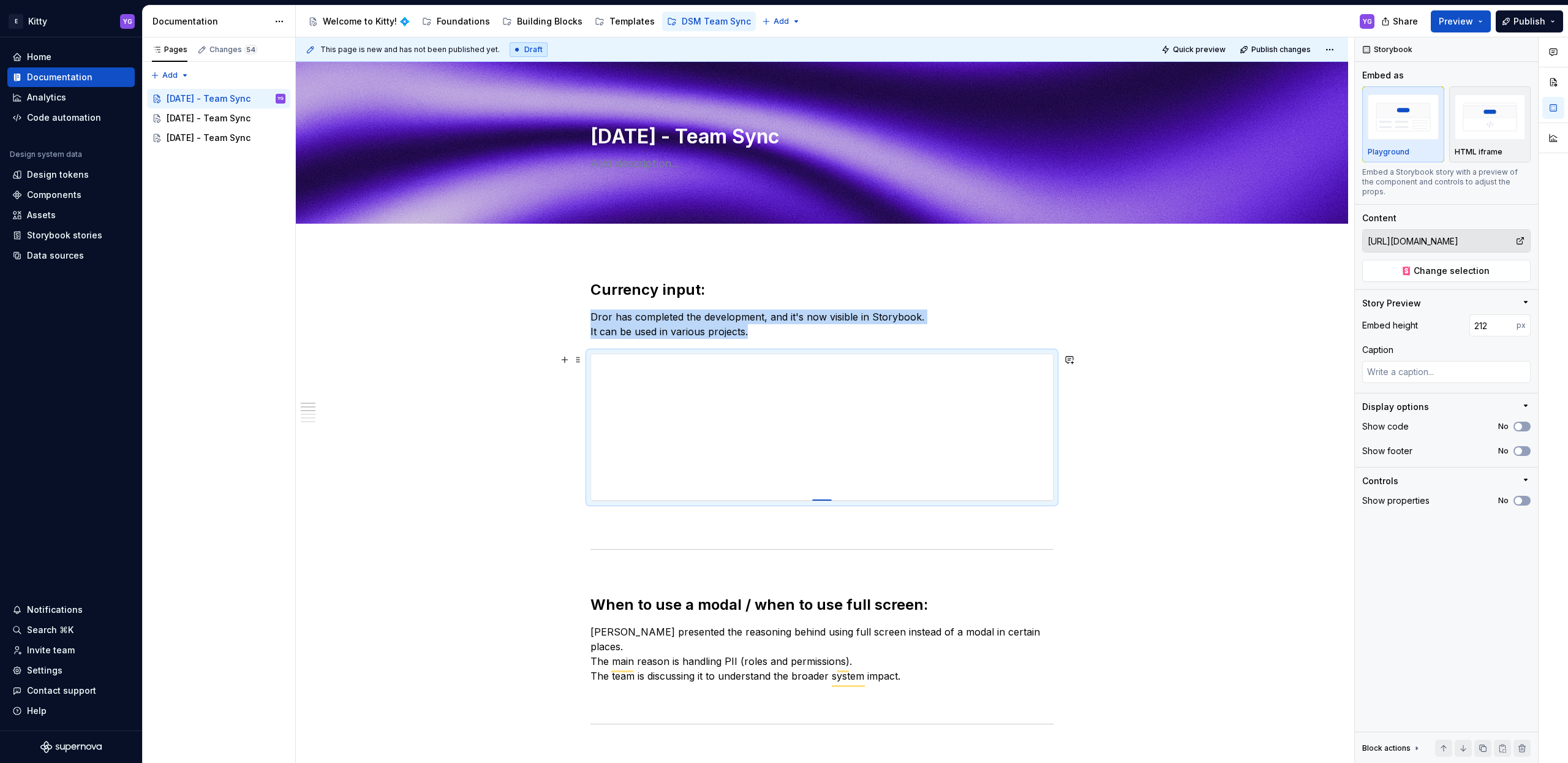
type textarea "*"
type input "206"
type textarea "*"
type input "201"
type textarea "*"
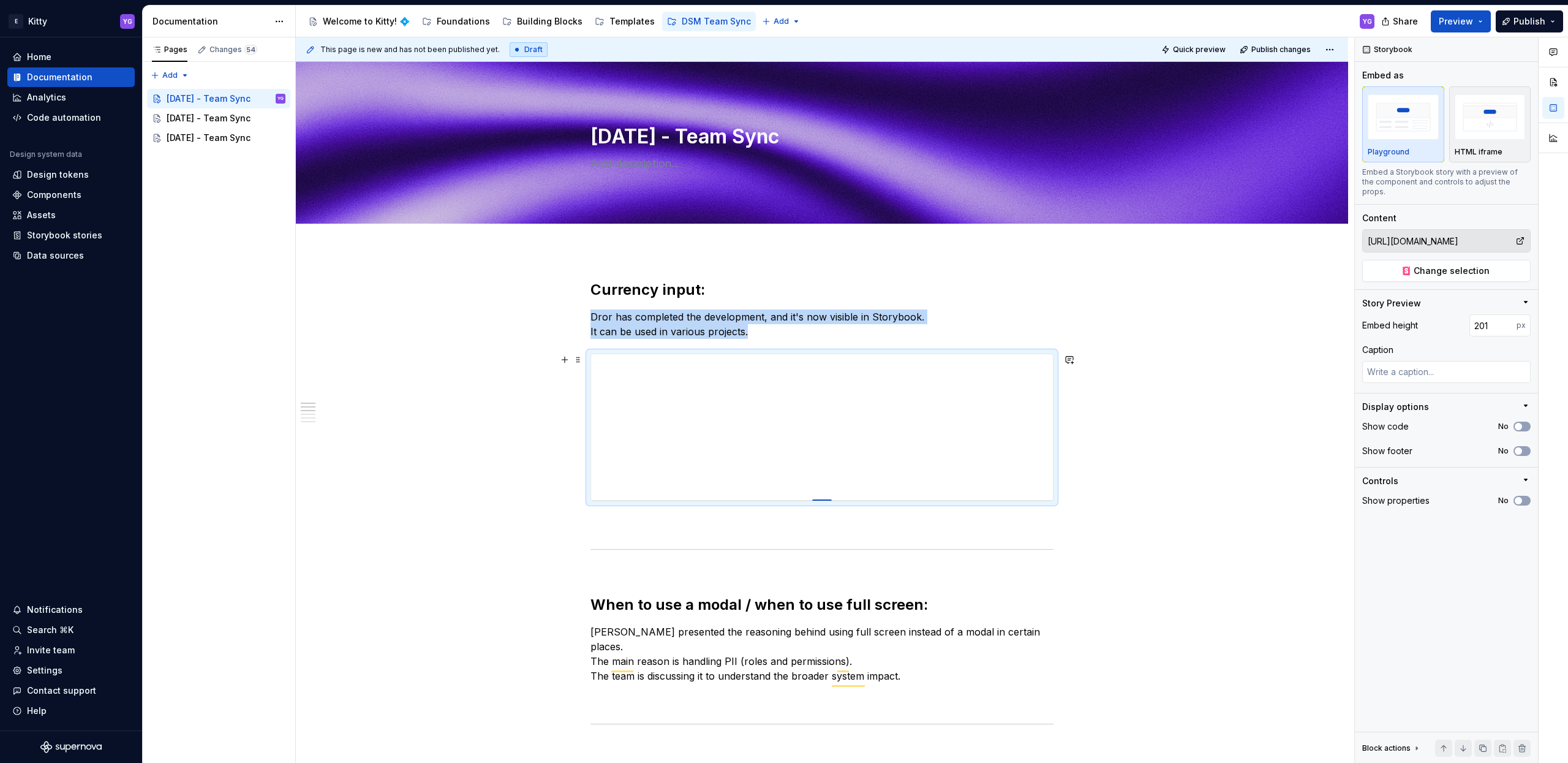
type input "200"
type textarea "*"
type input "199"
type textarea "*"
type input "198"
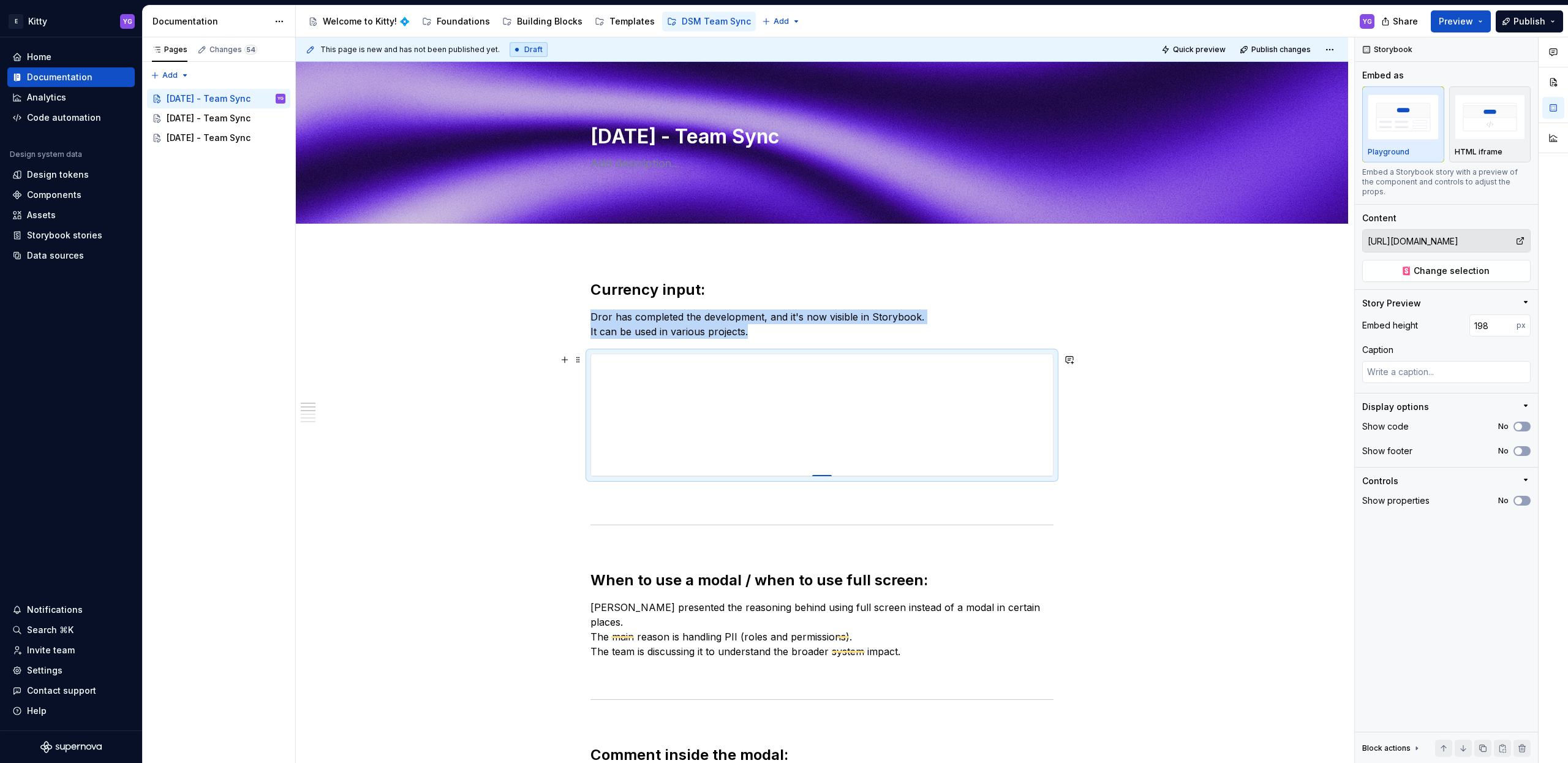
type textarea "*"
type input "196"
type textarea "*"
type input "194"
type textarea "*"
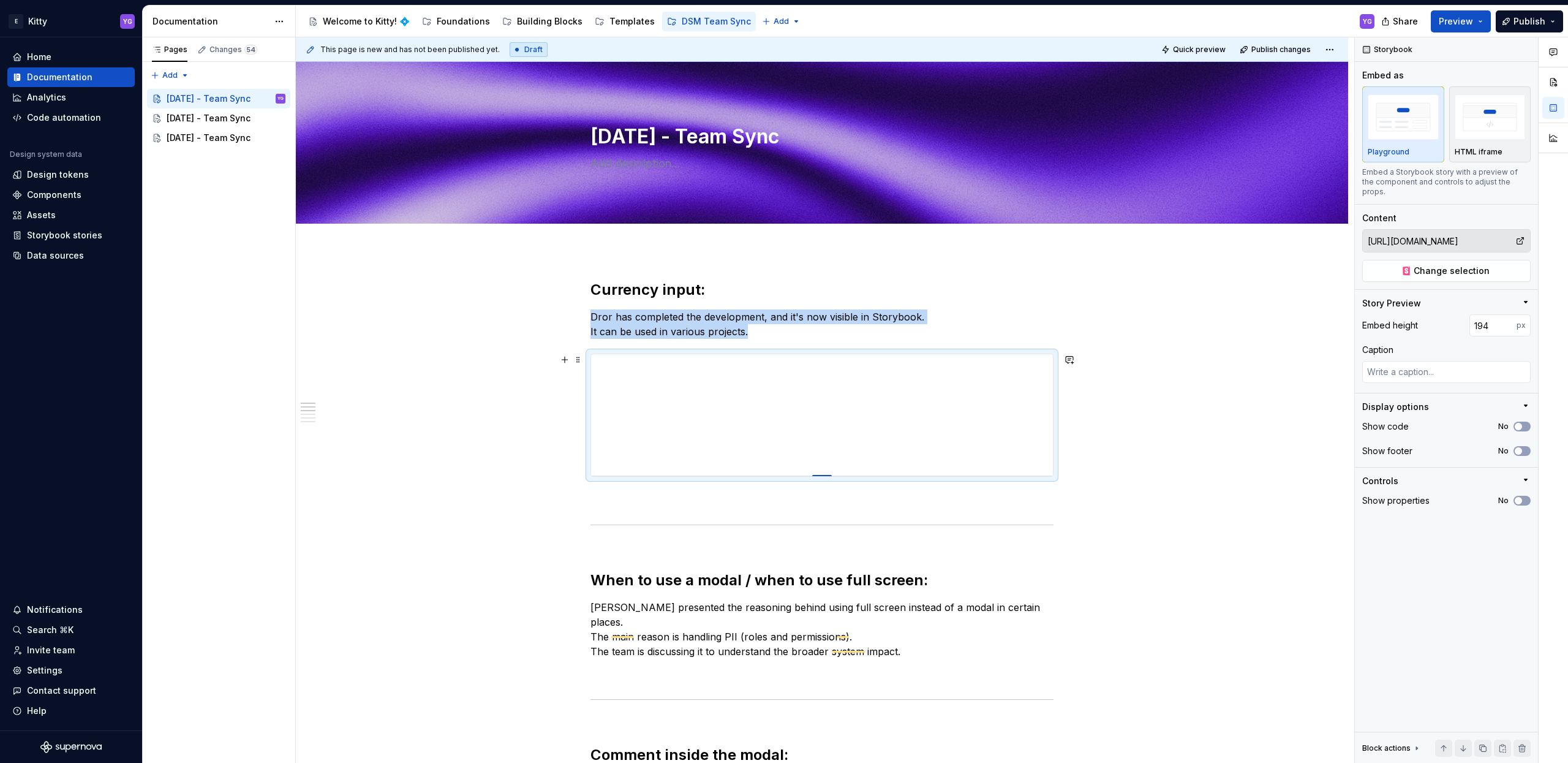
type input "193"
type textarea "*"
type input "192"
type textarea "*"
type input "191"
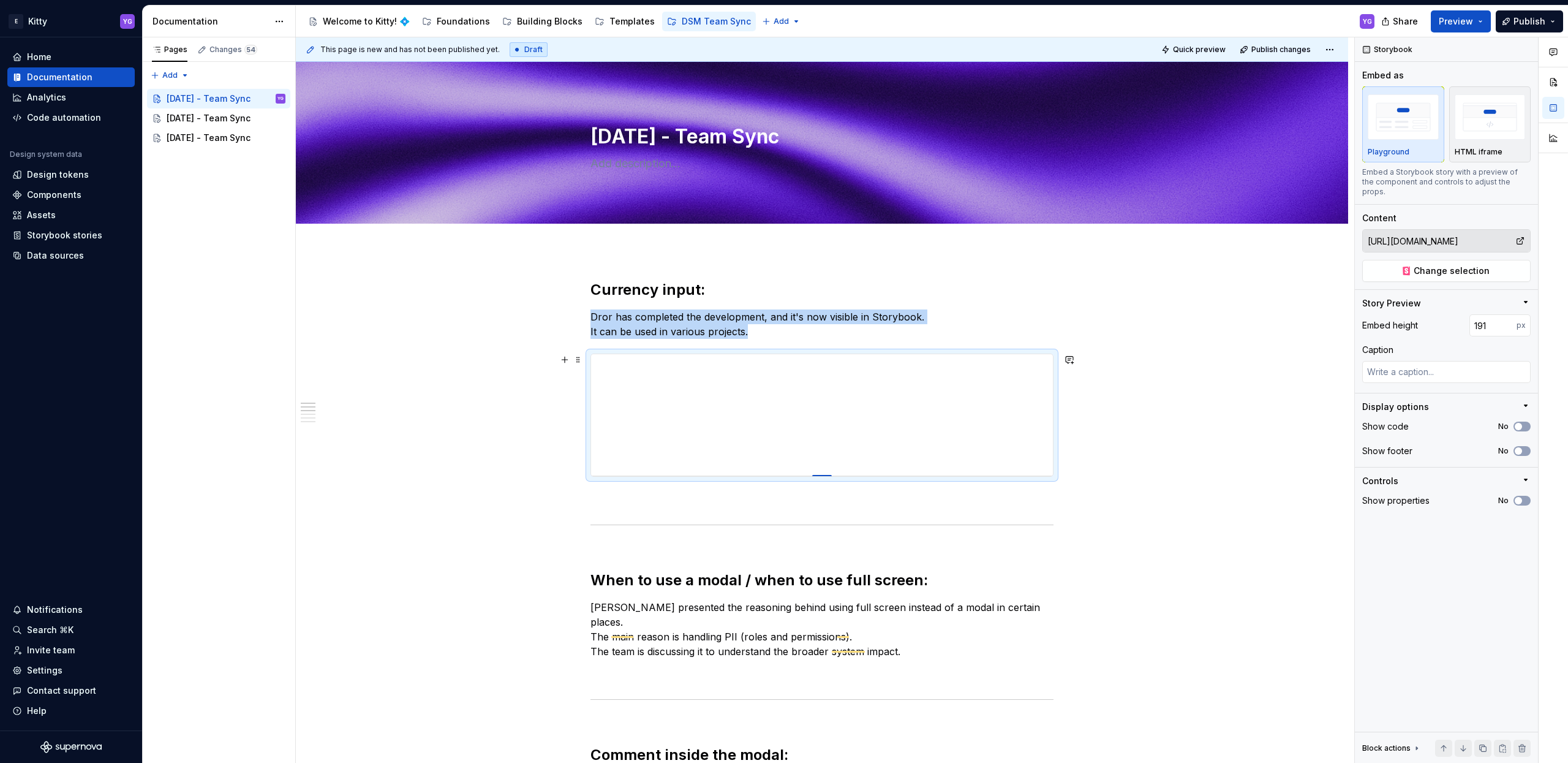
type textarea "*"
type input "190"
type textarea "*"
type input "189"
type textarea "*"
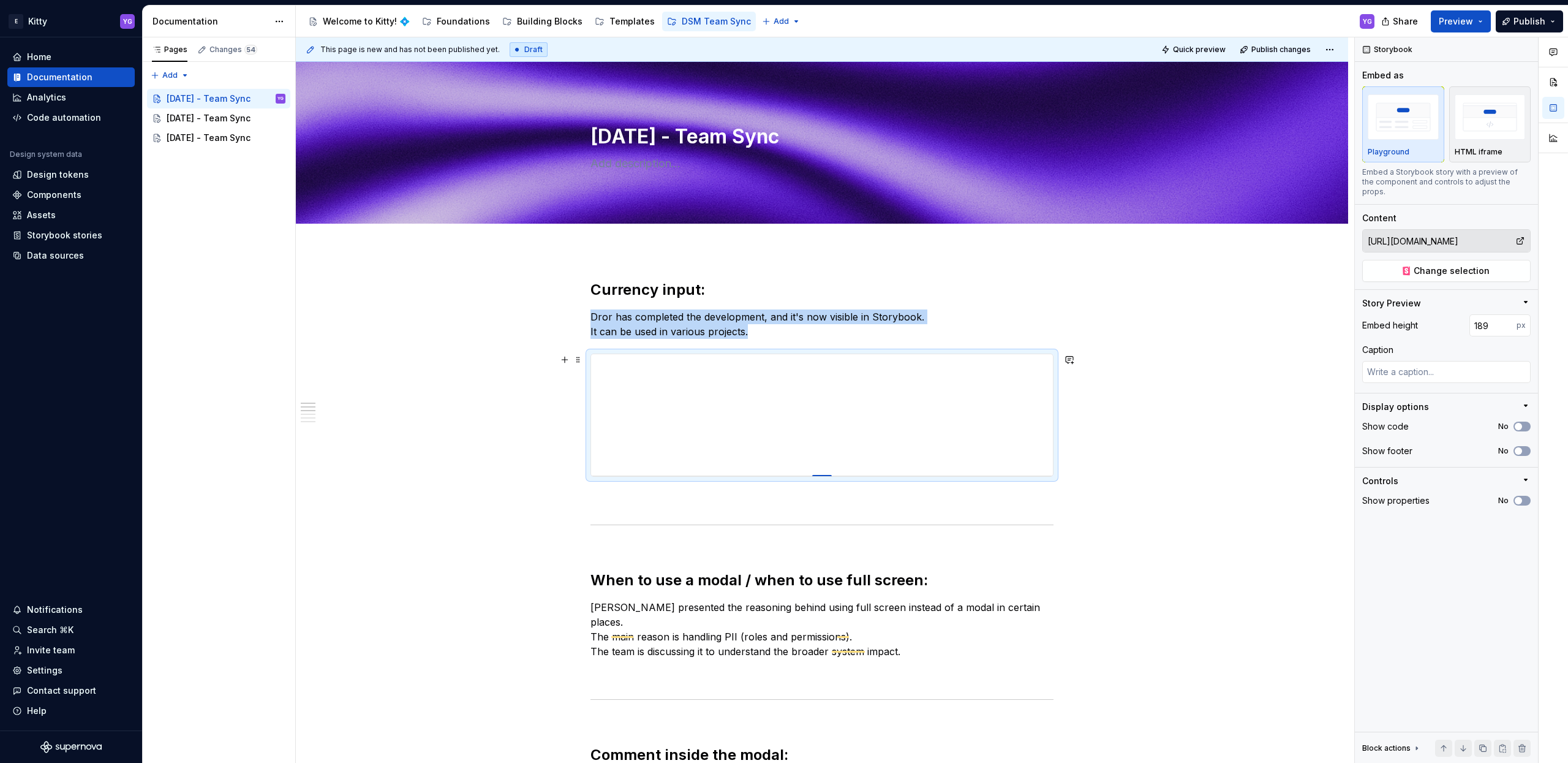
type input "188"
type textarea "*"
type input "187"
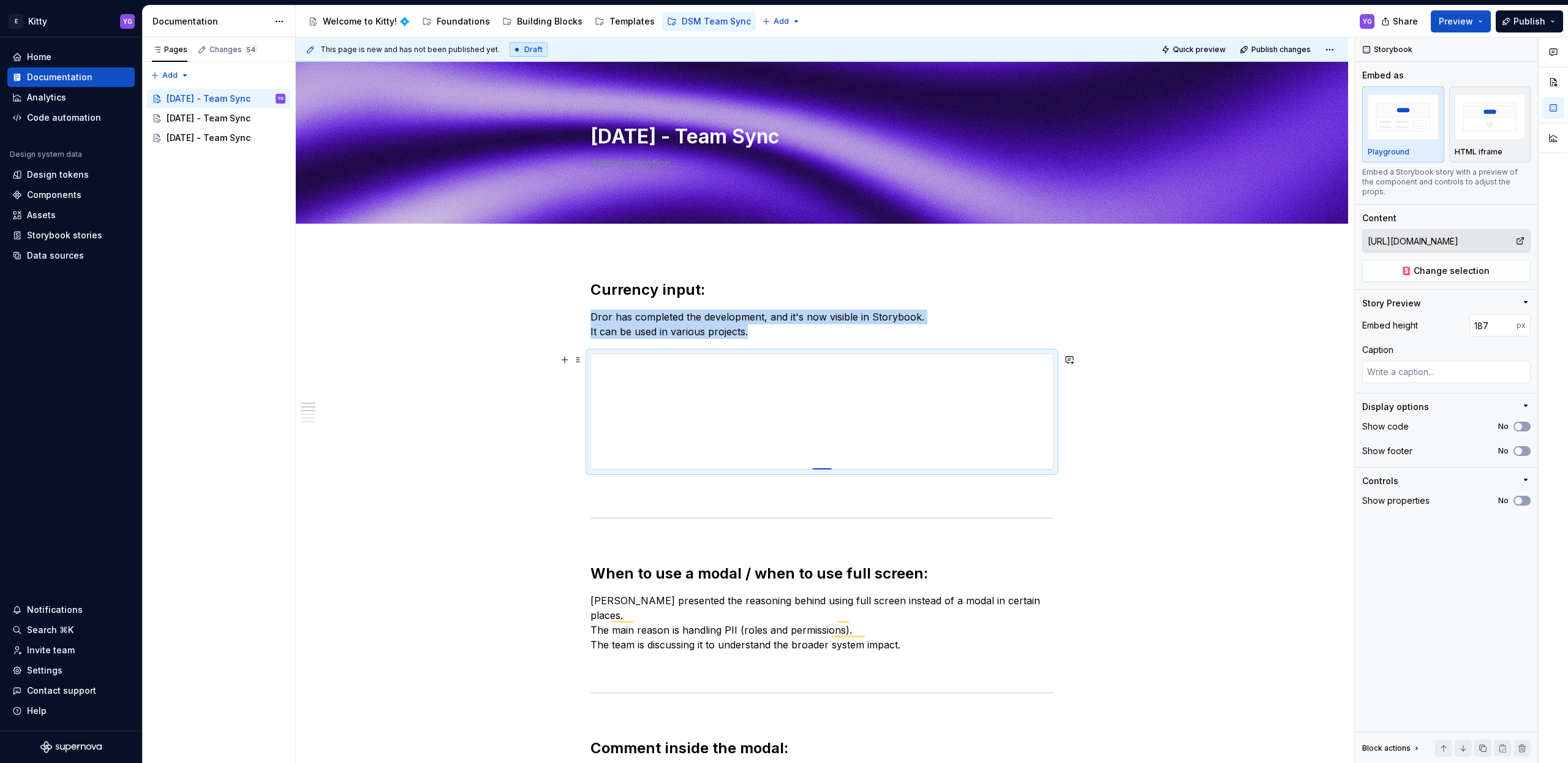
type textarea "*"
type input "186"
type textarea "*"
type input "185"
type textarea "*"
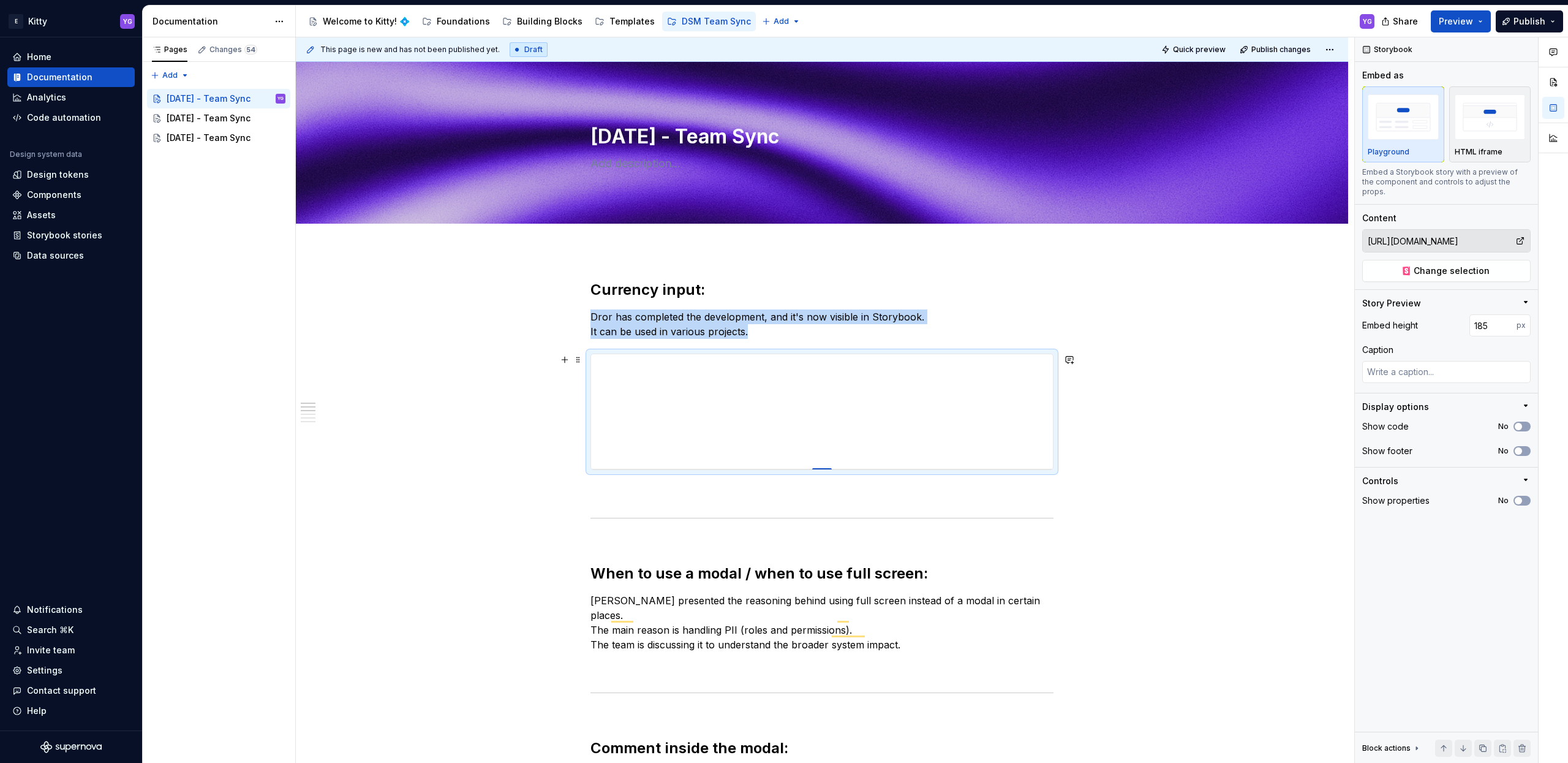
type input "184"
type textarea "*"
type input "183"
drag, startPoint x: 815, startPoint y: 598, endPoint x: 800, endPoint y: 466, distance: 132.8
click at [812, 495] on p "To enrich screen reader interactions, please activate Accessibility in Grammarl…" at bounding box center [822, 489] width 463 height 15
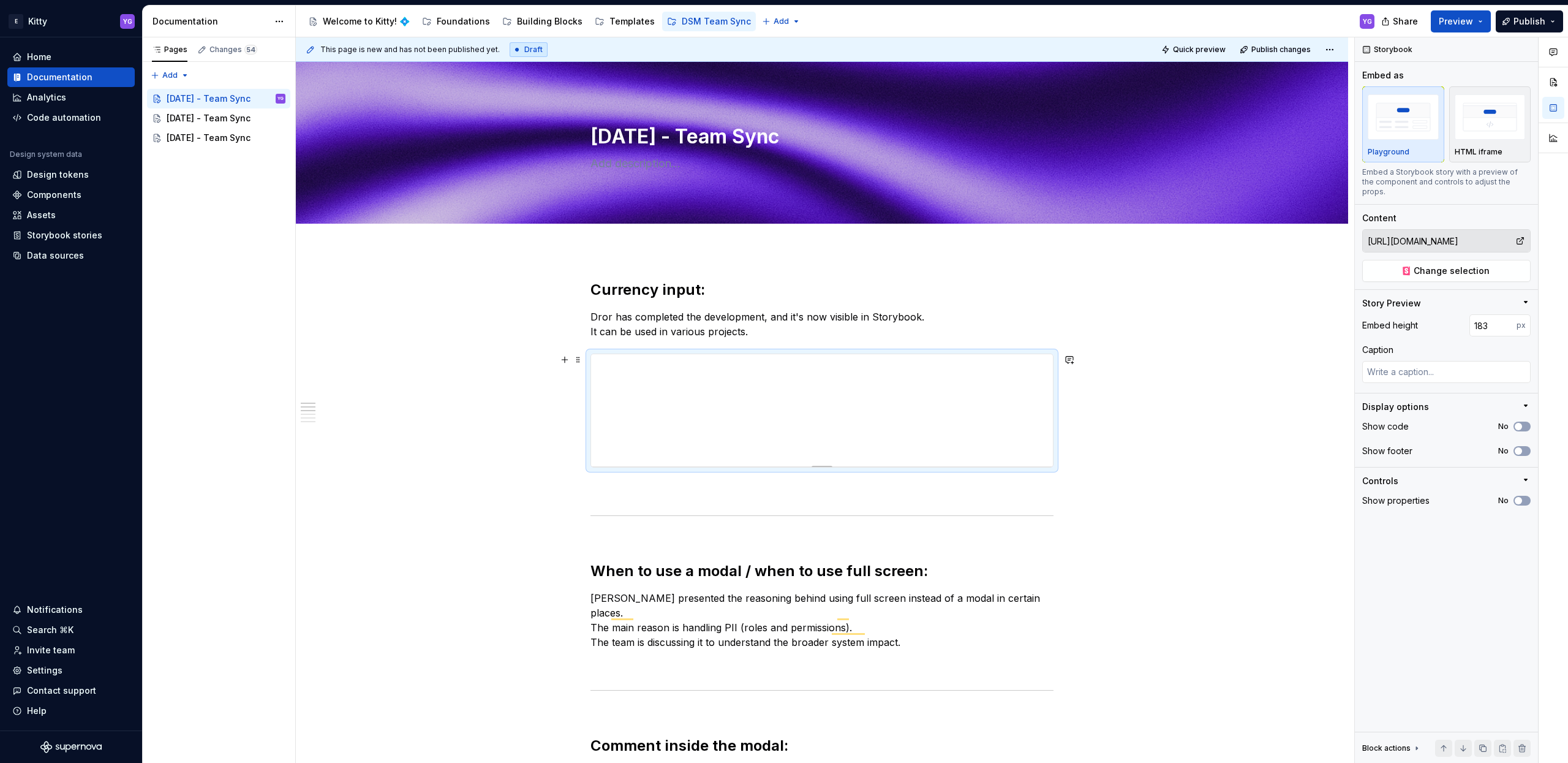
scroll to position [1, 0]
type textarea "*"
type input "181"
type textarea "*"
type input "187"
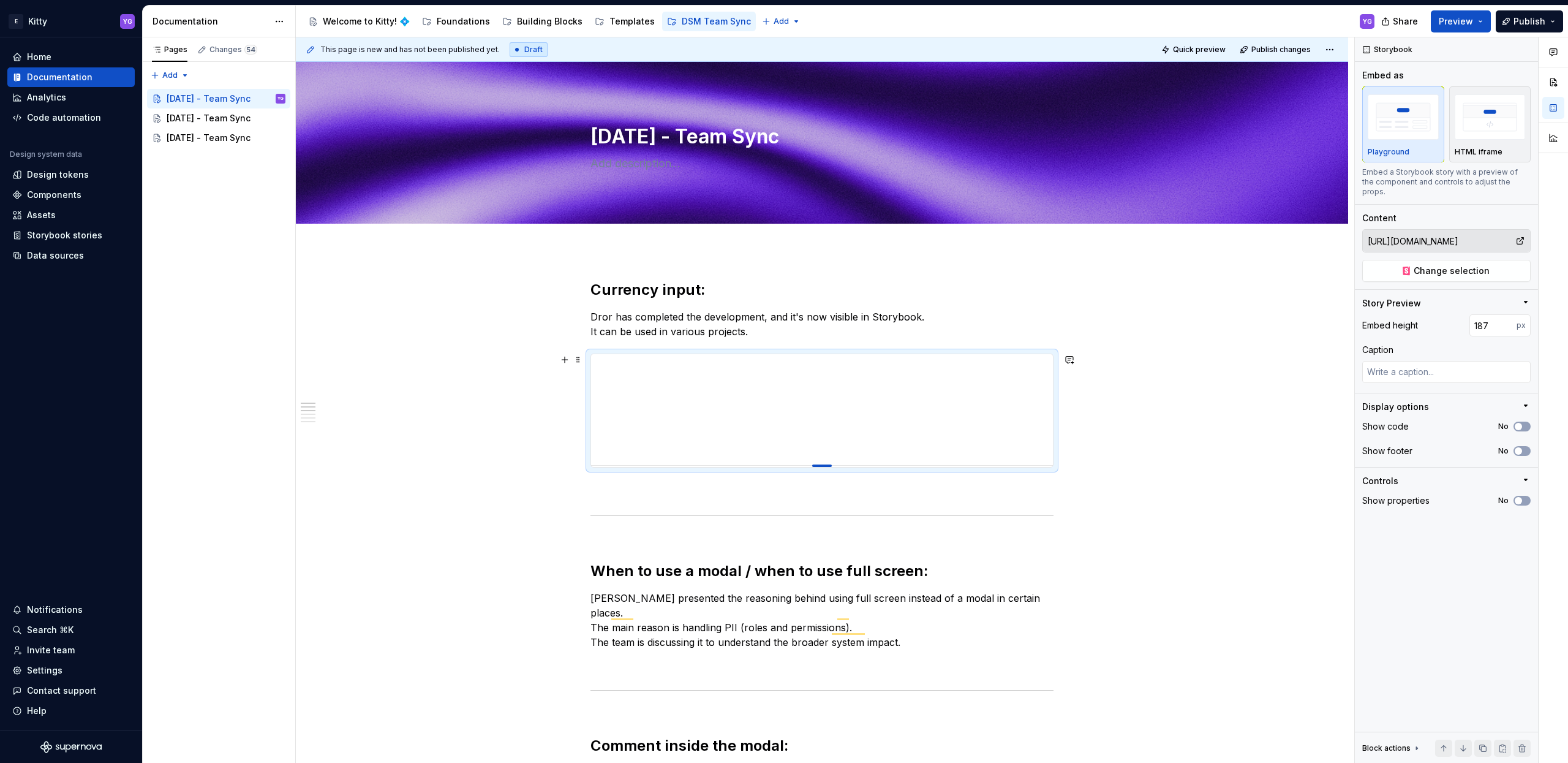
type textarea "*"
type input "195"
type textarea "*"
type input "203"
type textarea "*"
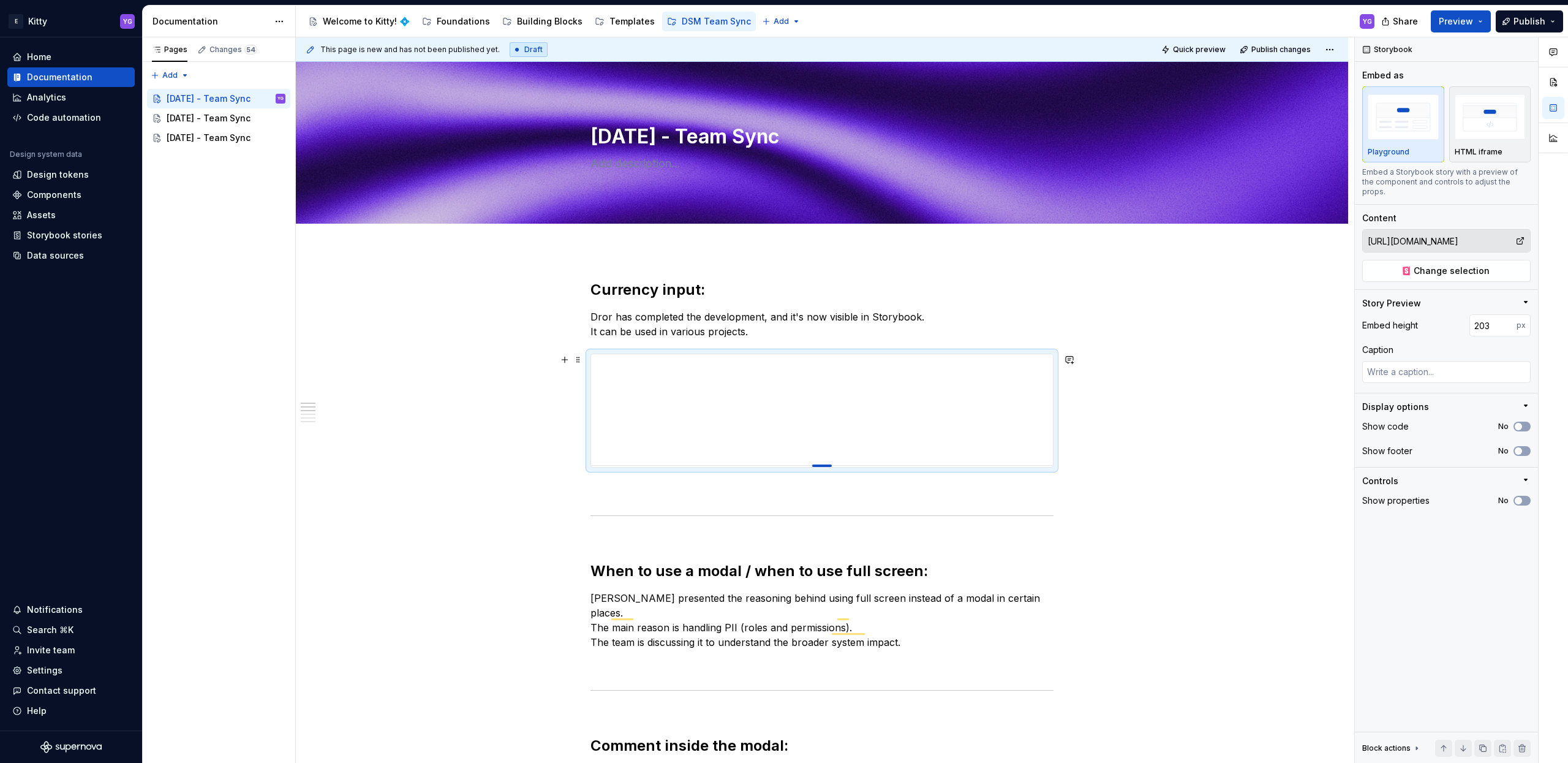
type input "210"
type textarea "*"
type input "213"
type textarea "*"
type input "217"
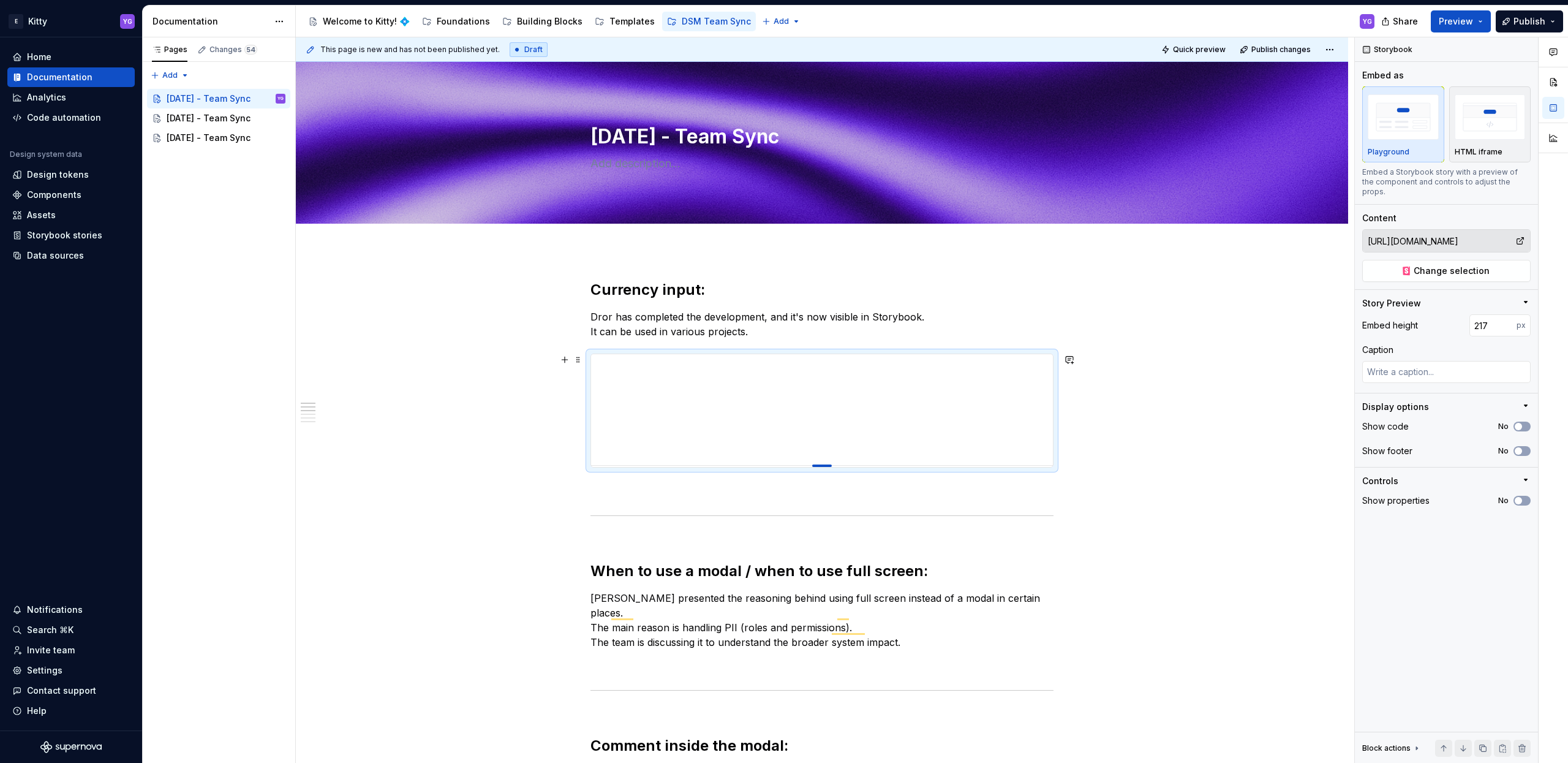
type textarea "*"
type input "228"
type textarea "*"
type input "234"
type textarea "*"
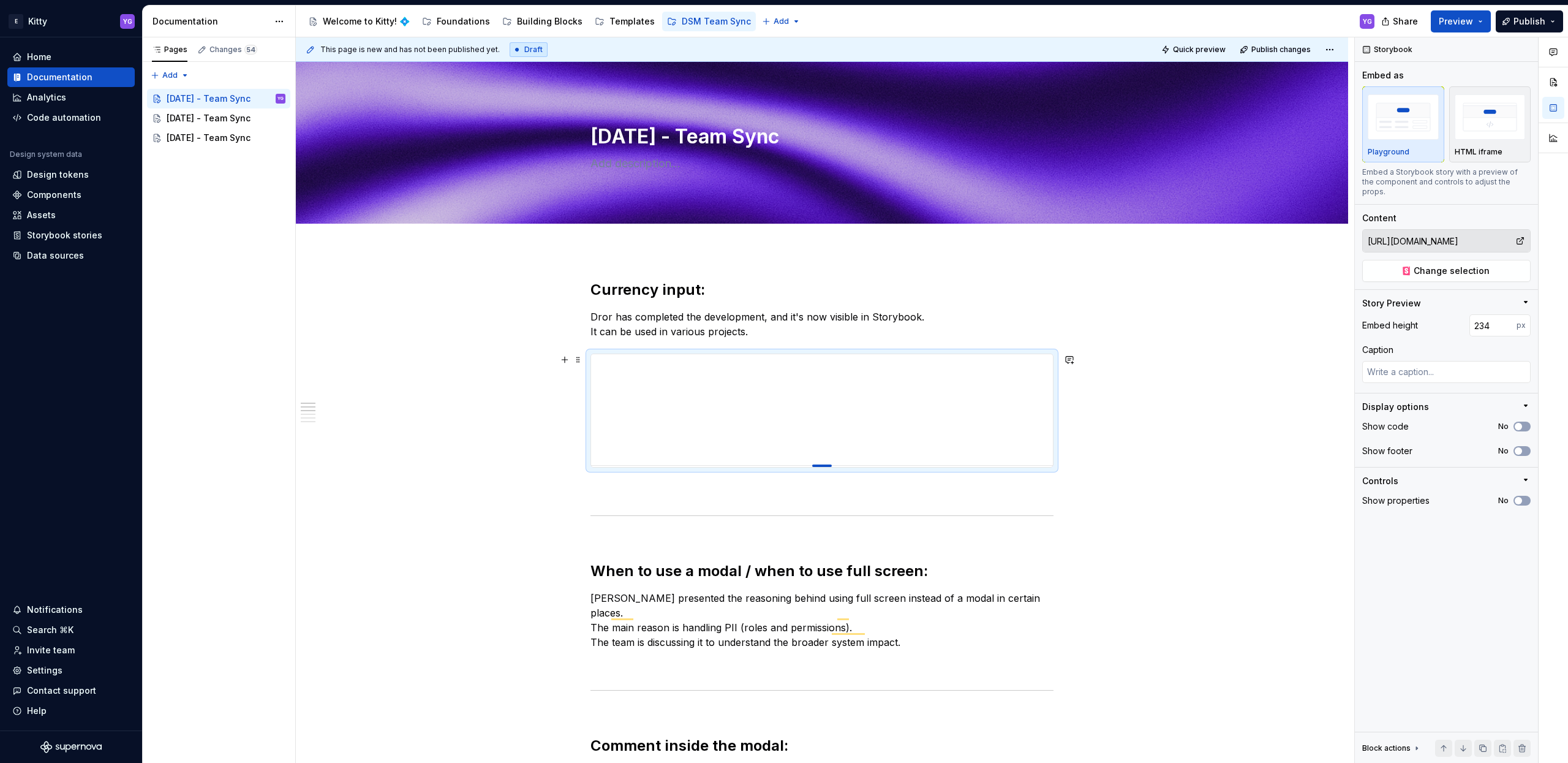
type input "236"
type textarea "*"
type input "241"
type textarea "*"
type input "245"
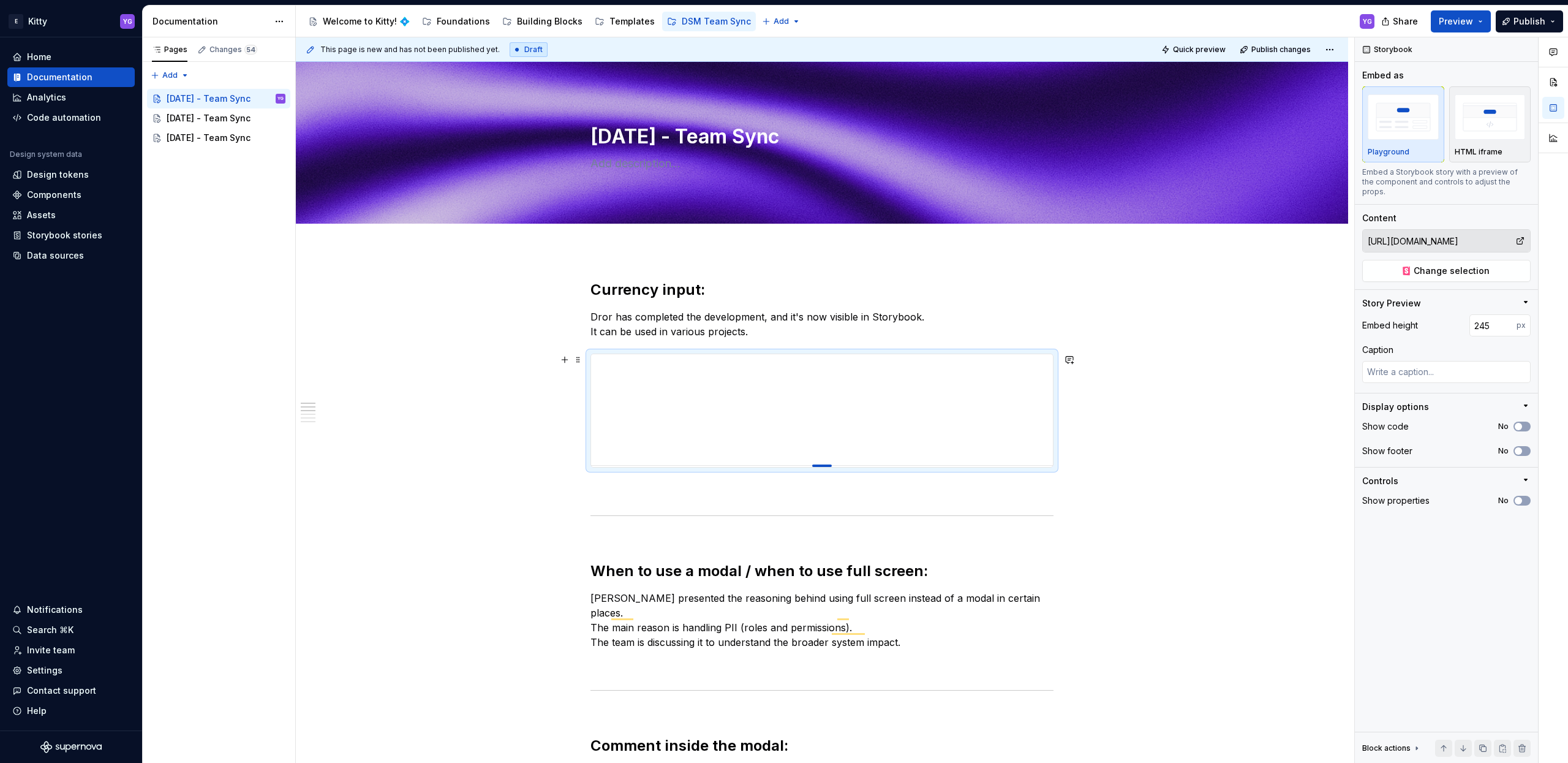
type textarea "*"
type input "249"
type textarea "*"
type input "251"
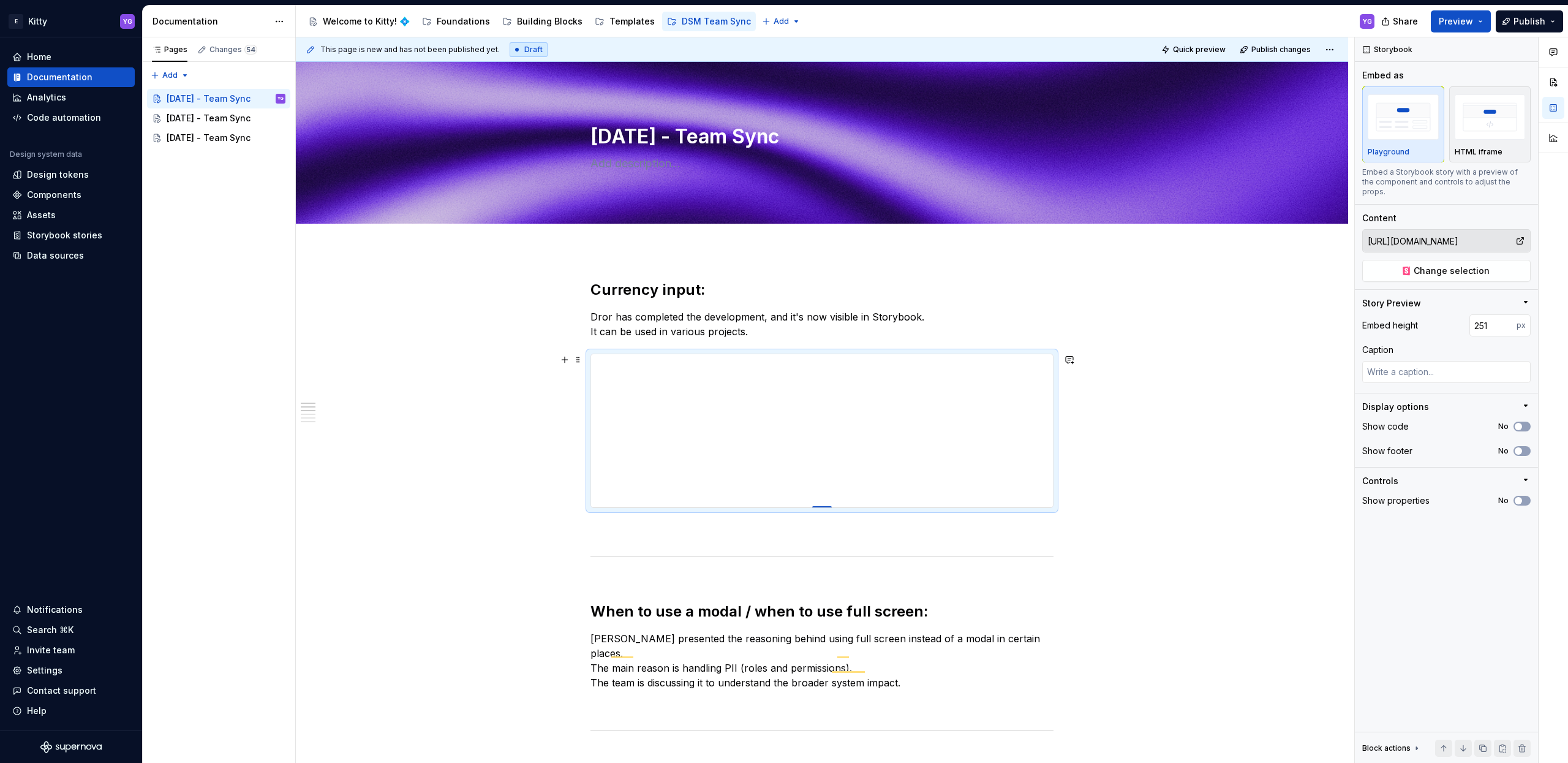
type textarea "*"
type input "253"
type textarea "*"
type input "254"
type textarea "*"
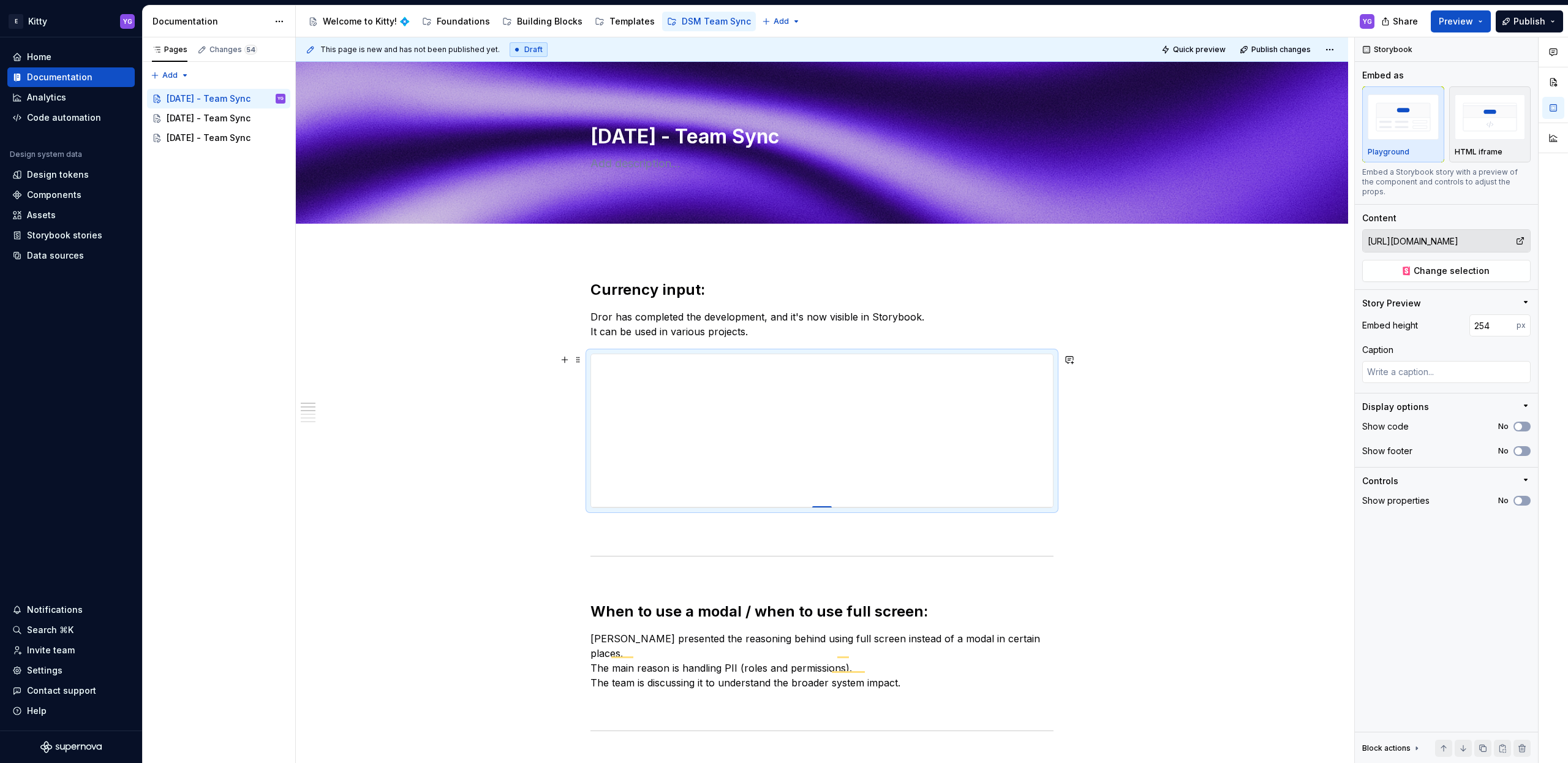
type input "255"
type textarea "*"
type input "256"
type textarea "*"
type input "257"
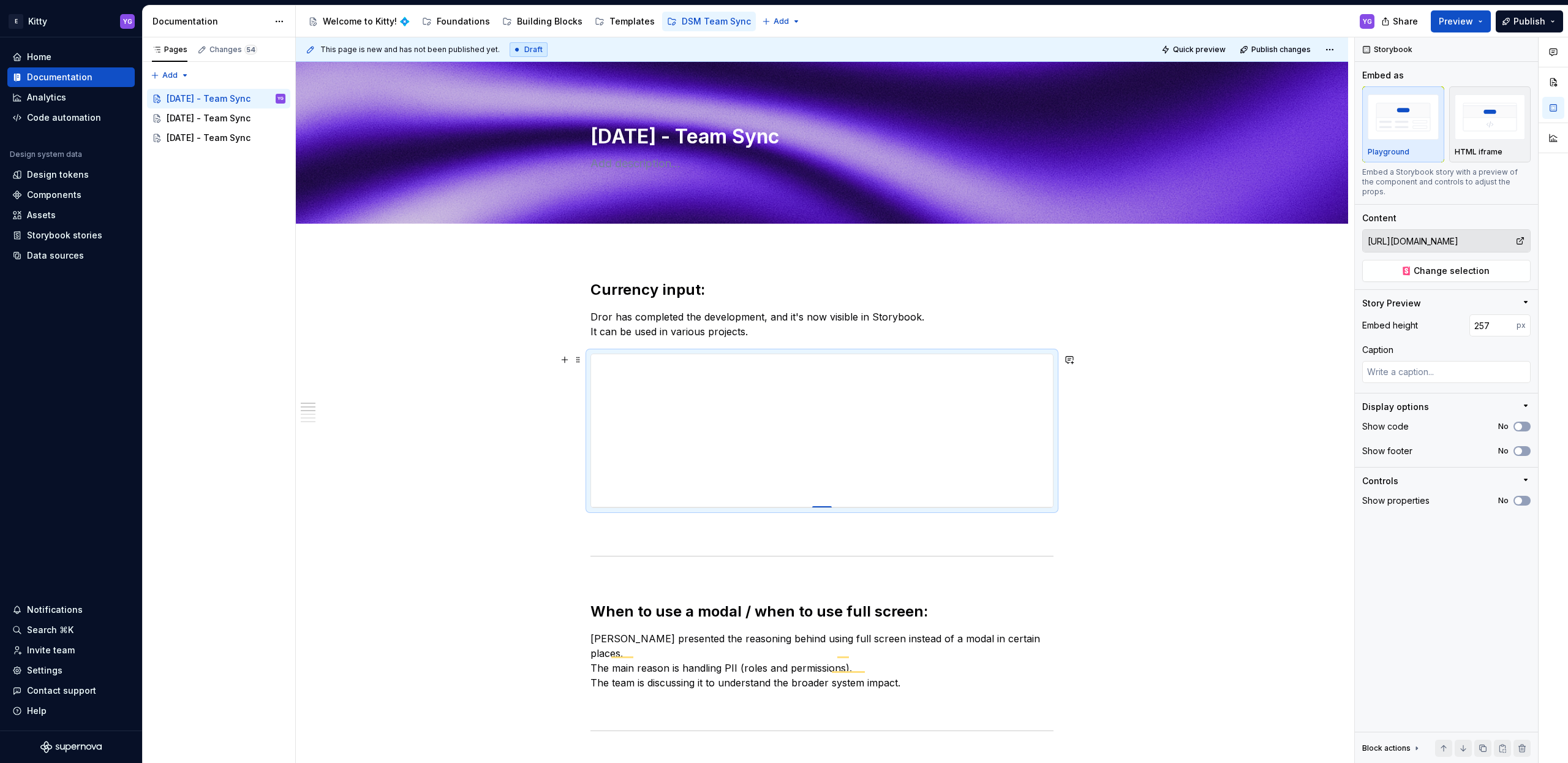
type textarea "*"
type input "259"
type textarea "*"
type input "261"
type textarea "*"
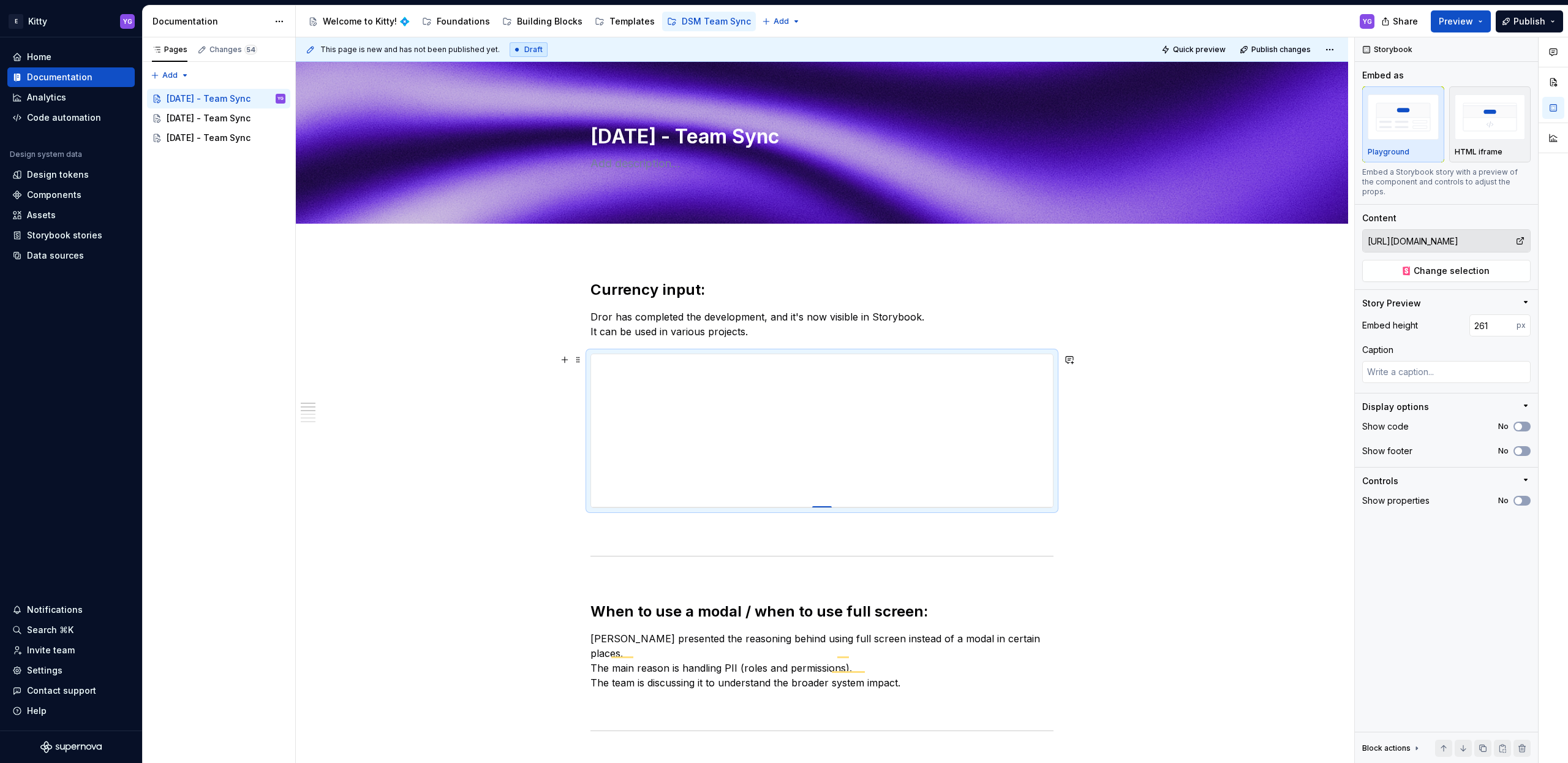
type input "264"
type textarea "*"
type input "265"
type textarea "*"
type input "271"
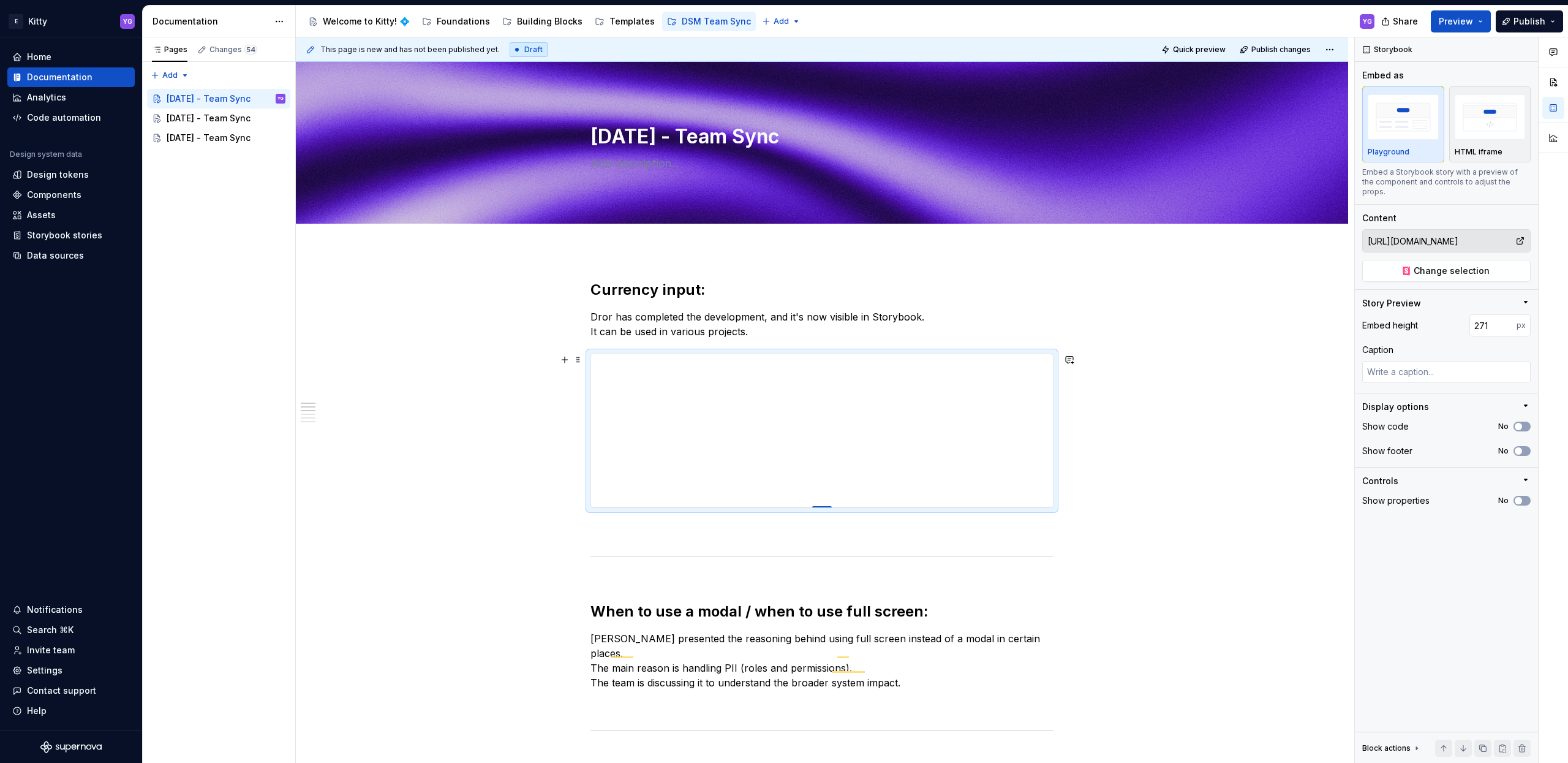
type textarea "*"
type input "280"
type textarea "*"
type input "288"
type textarea "*"
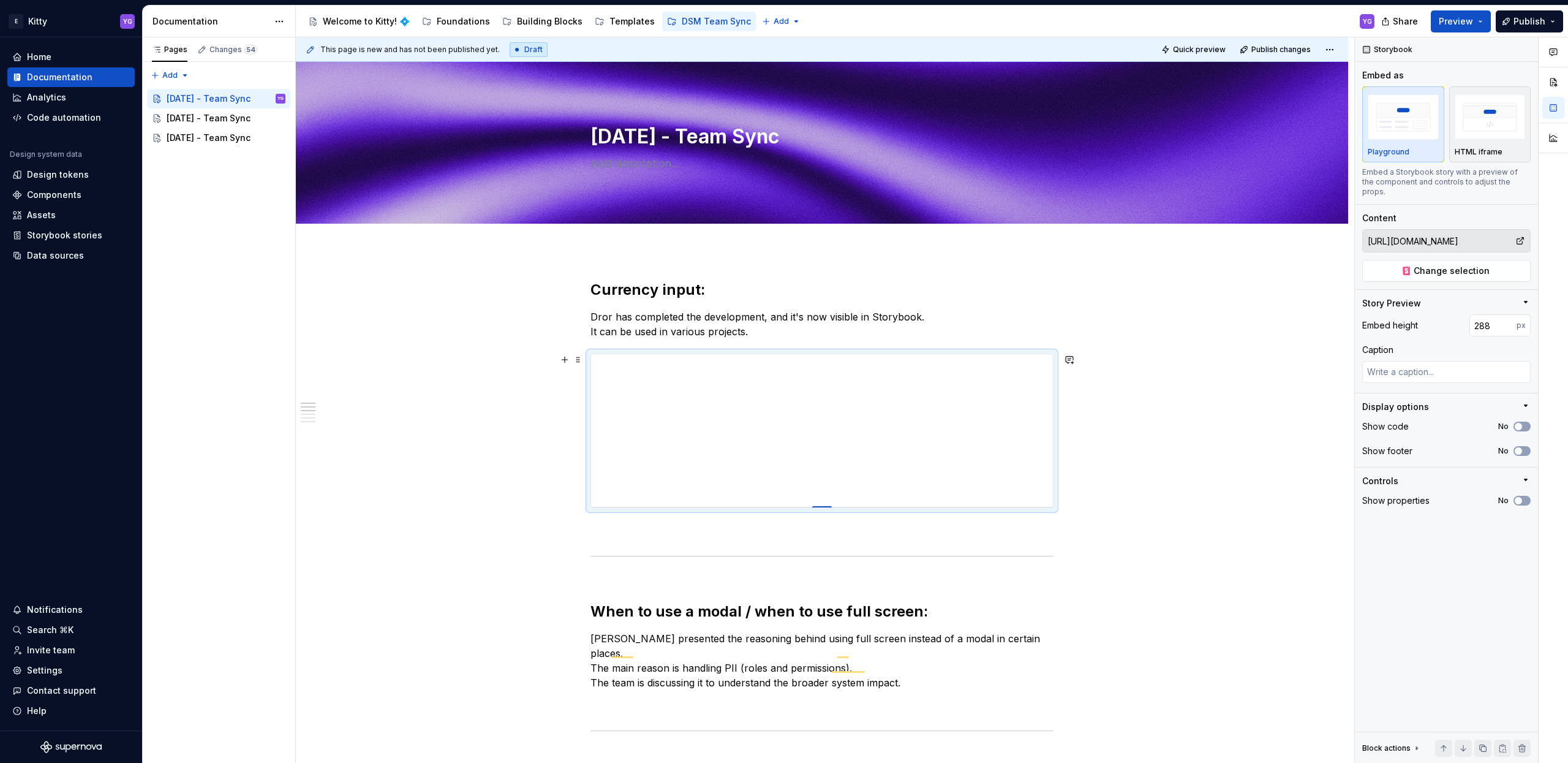
type input "295"
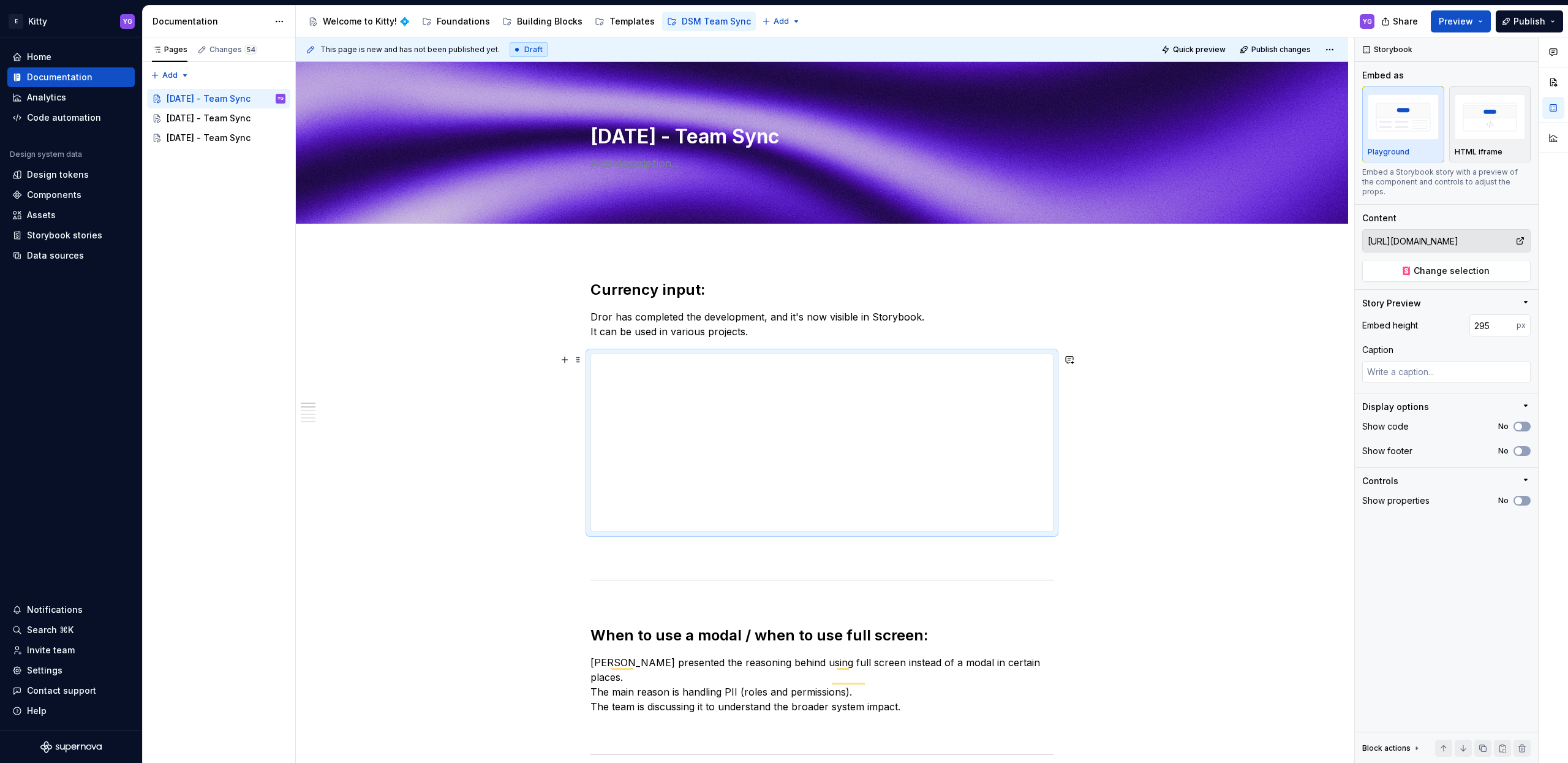
type textarea "*"
type input "298"
type textarea "*"
type input "300"
type textarea "*"
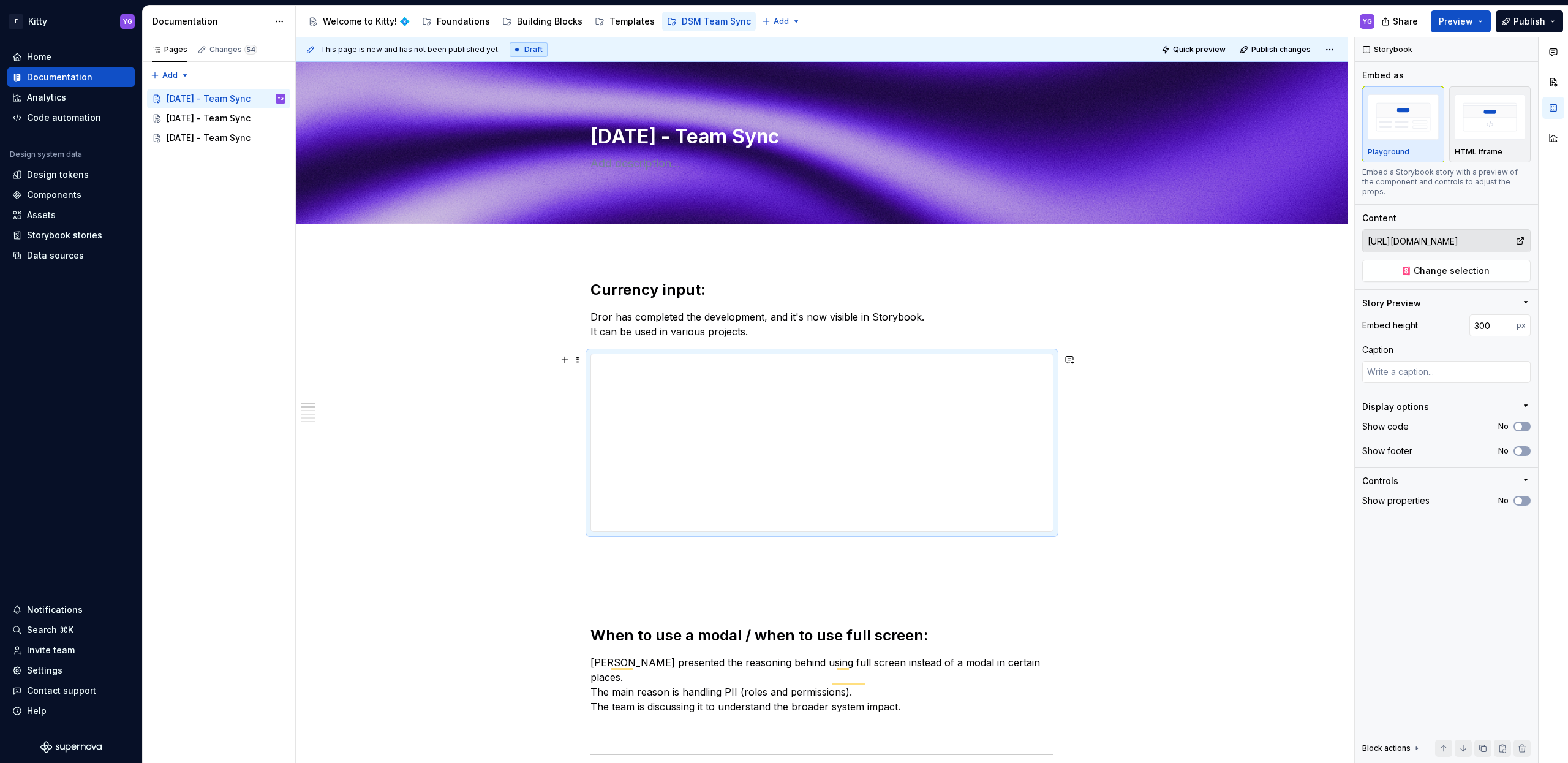
type input "304"
type textarea "*"
type input "306"
type textarea "*"
type input "307"
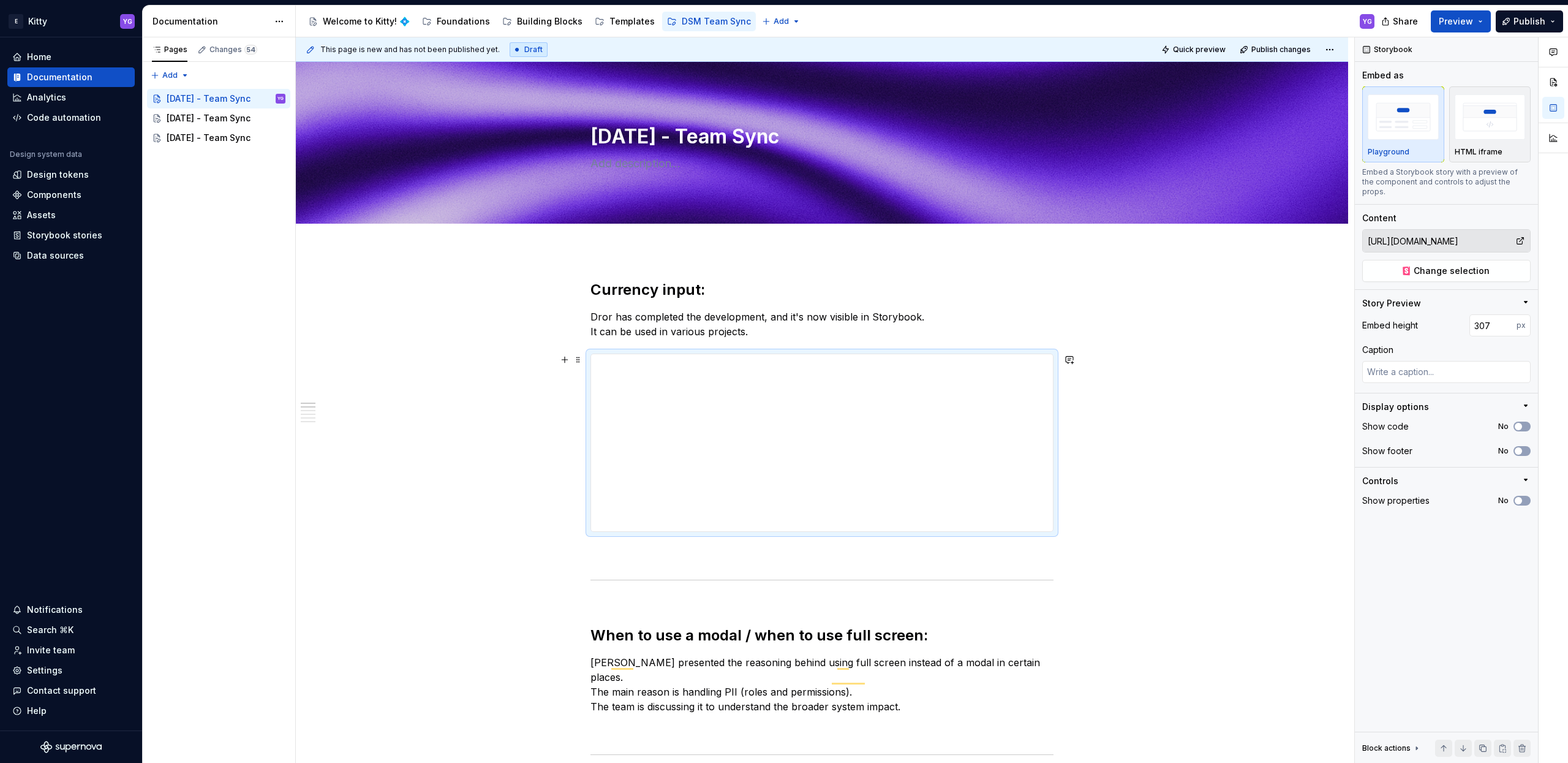
type textarea "*"
type input "309"
type textarea "*"
type input "310"
type textarea "*"
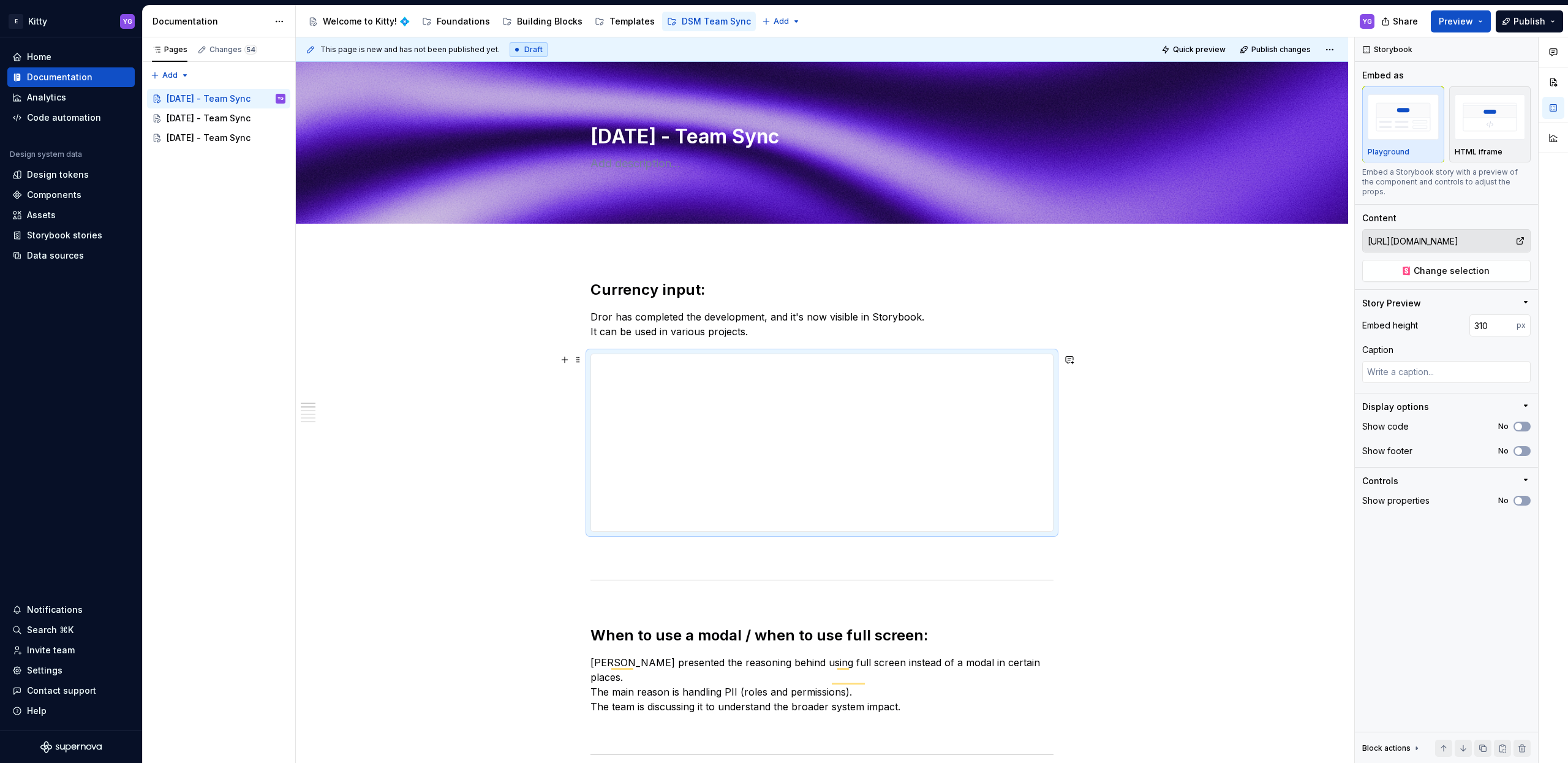
type input "311"
type textarea "*"
type input "312"
type textarea "*"
type input "313"
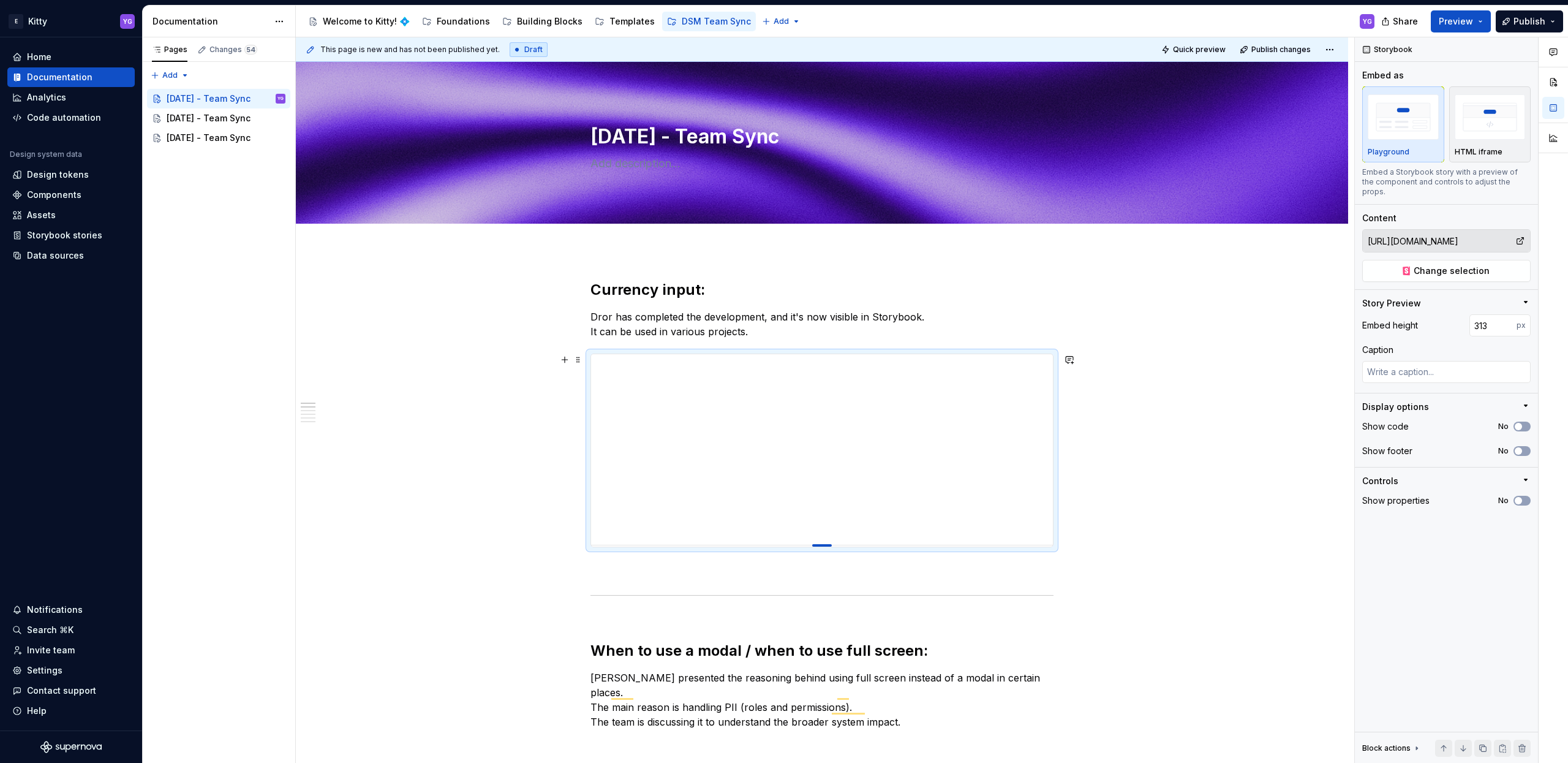
drag, startPoint x: 820, startPoint y: 464, endPoint x: 835, endPoint y: 545, distance: 82.4
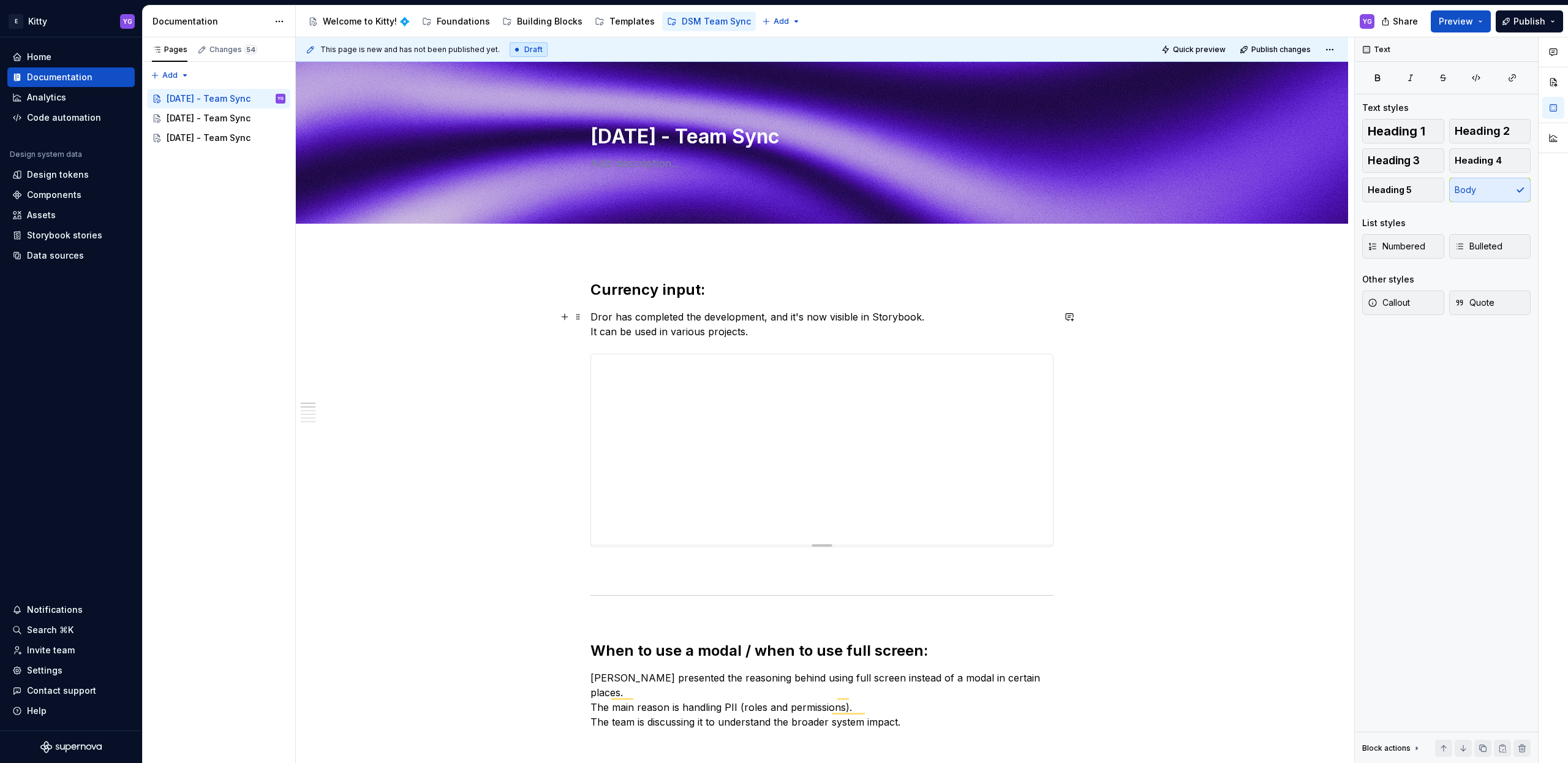
click at [769, 337] on p "Dror has completed the development, and it's now visible in Storybook. It can b…" at bounding box center [822, 324] width 463 height 29
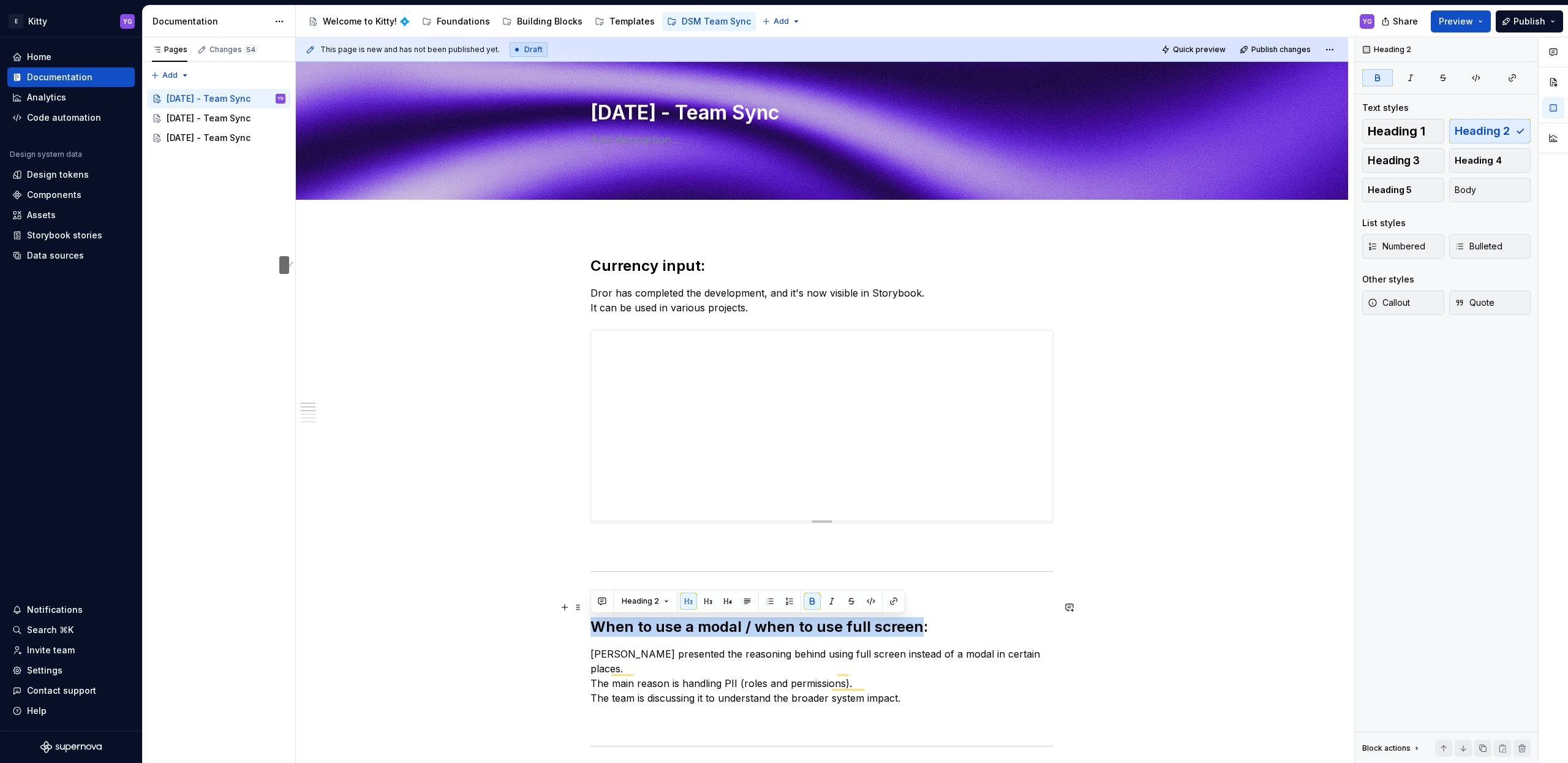
drag, startPoint x: 593, startPoint y: 623, endPoint x: 918, endPoint y: 627, distance: 325.0
click at [918, 627] on strong "When to use a modal / when to use full screen:" at bounding box center [759, 626] width 337 height 18
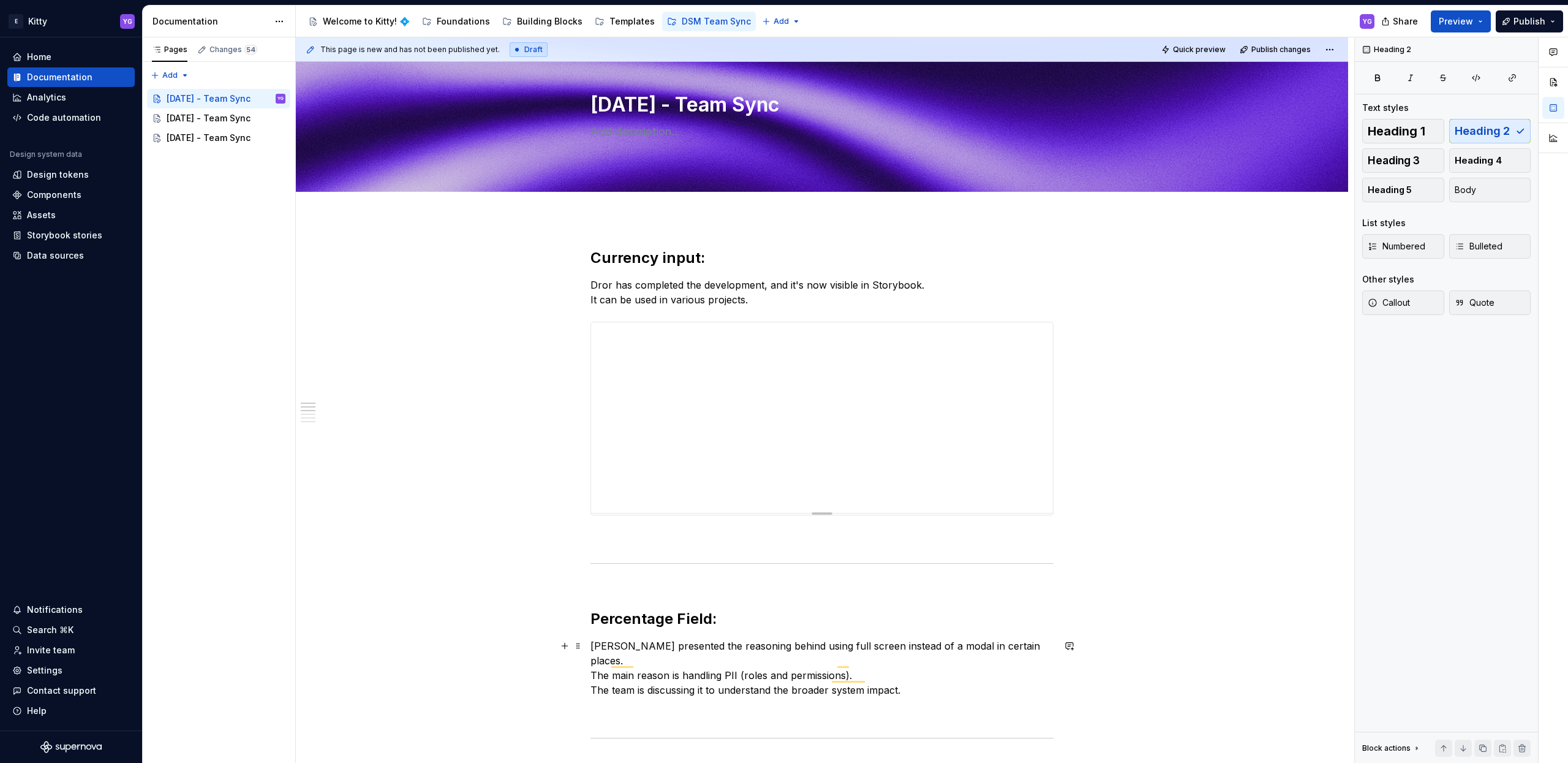
scroll to position [48, 0]
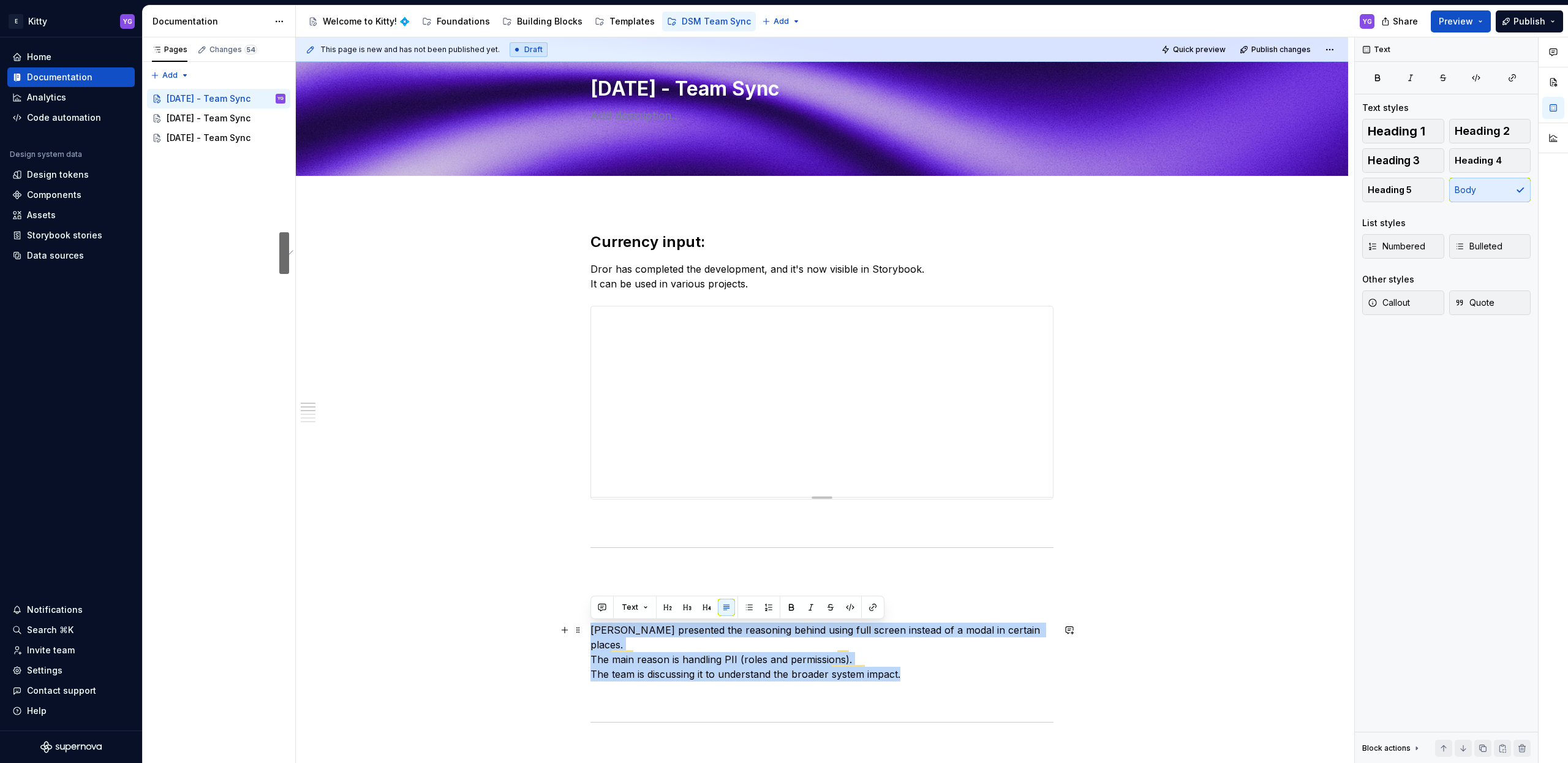
drag, startPoint x: 592, startPoint y: 627, endPoint x: 913, endPoint y: 659, distance: 322.6
click at [913, 659] on p "[PERSON_NAME] presented the reasoning behind using full screen instead of a mod…" at bounding box center [822, 652] width 463 height 58
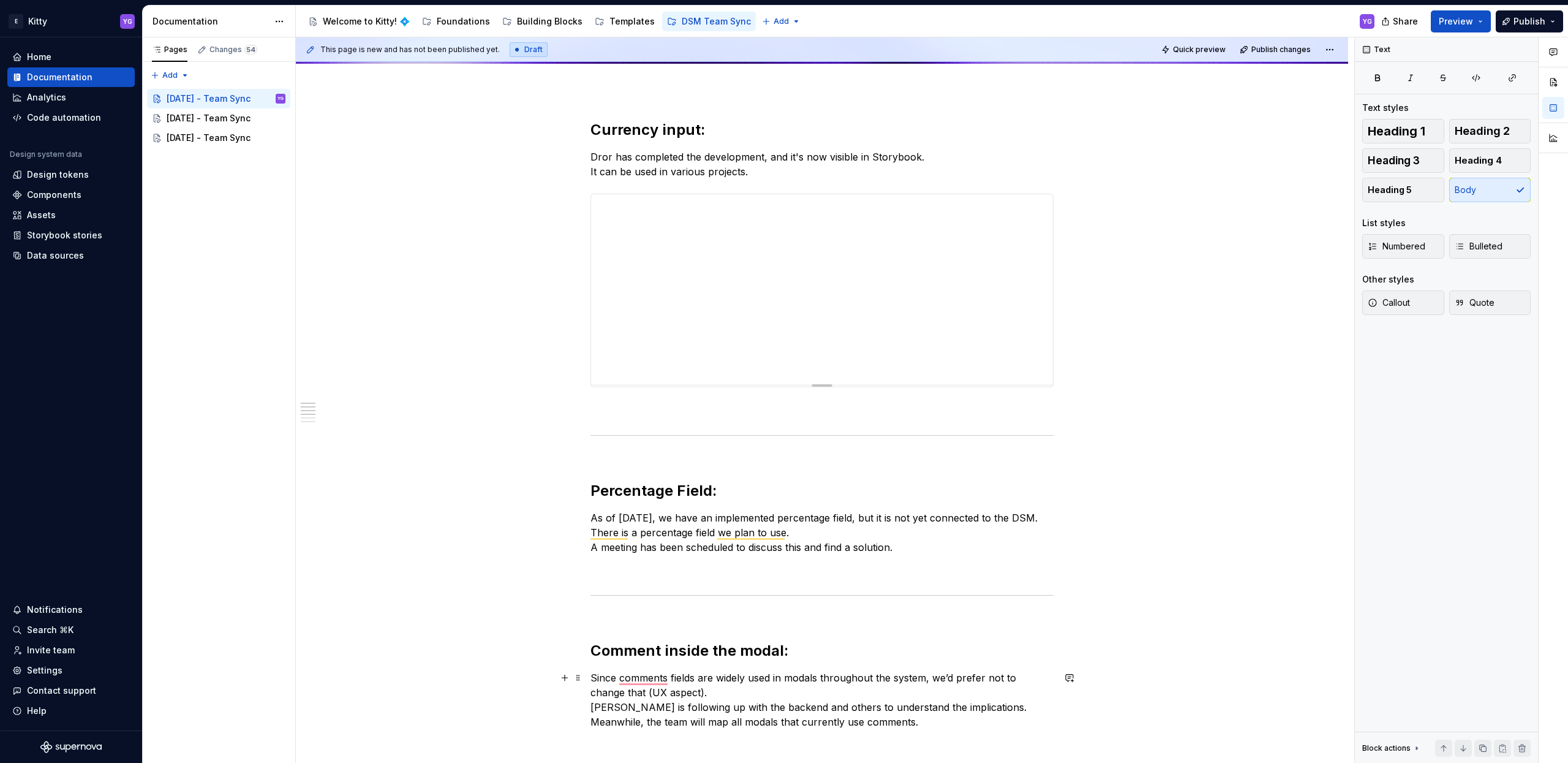
scroll to position [223, 0]
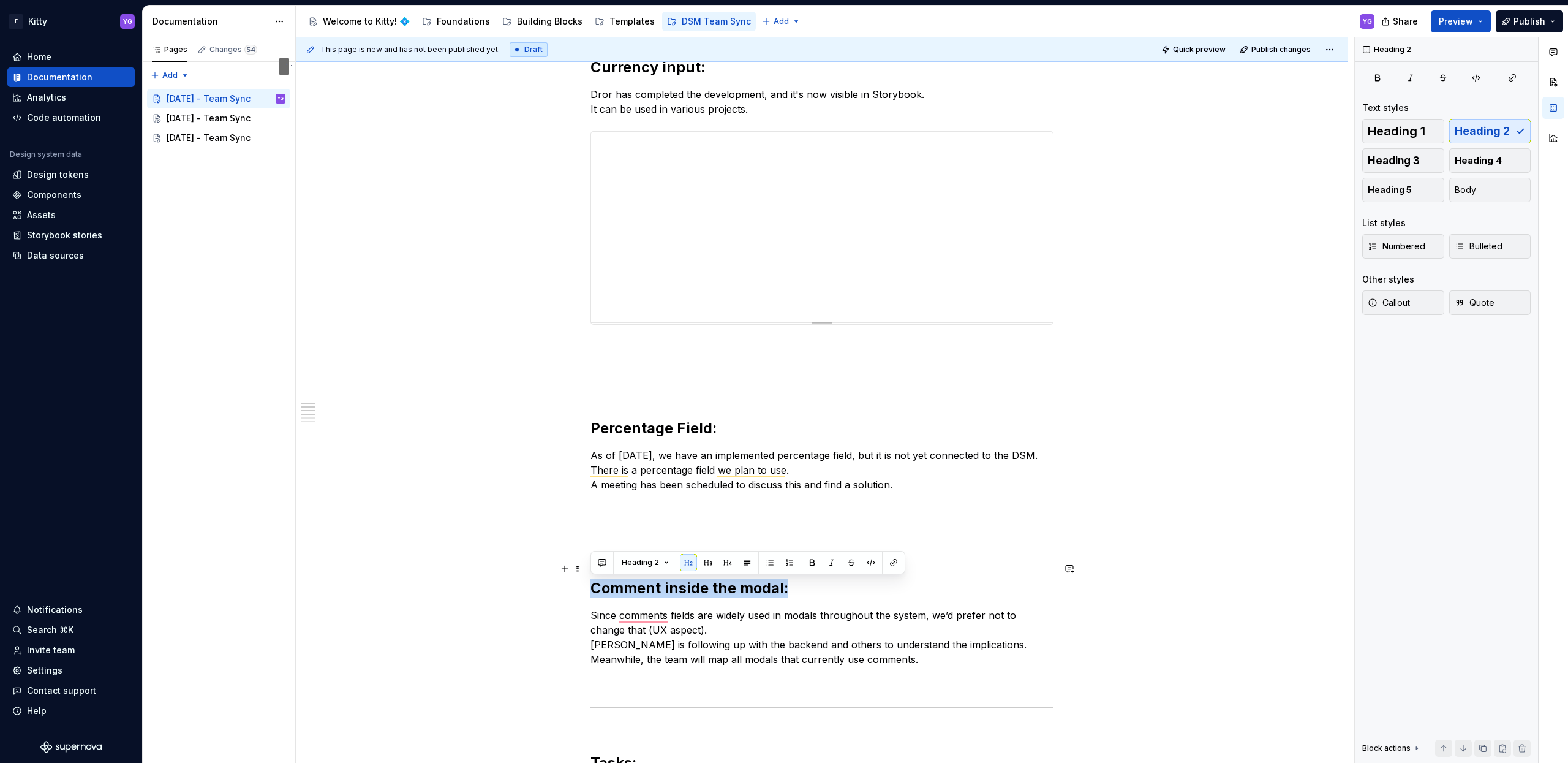
drag, startPoint x: 591, startPoint y: 588, endPoint x: 806, endPoint y: 582, distance: 215.1
click at [806, 582] on h2 "Comment inside the modal:" at bounding box center [822, 578] width 463 height 40
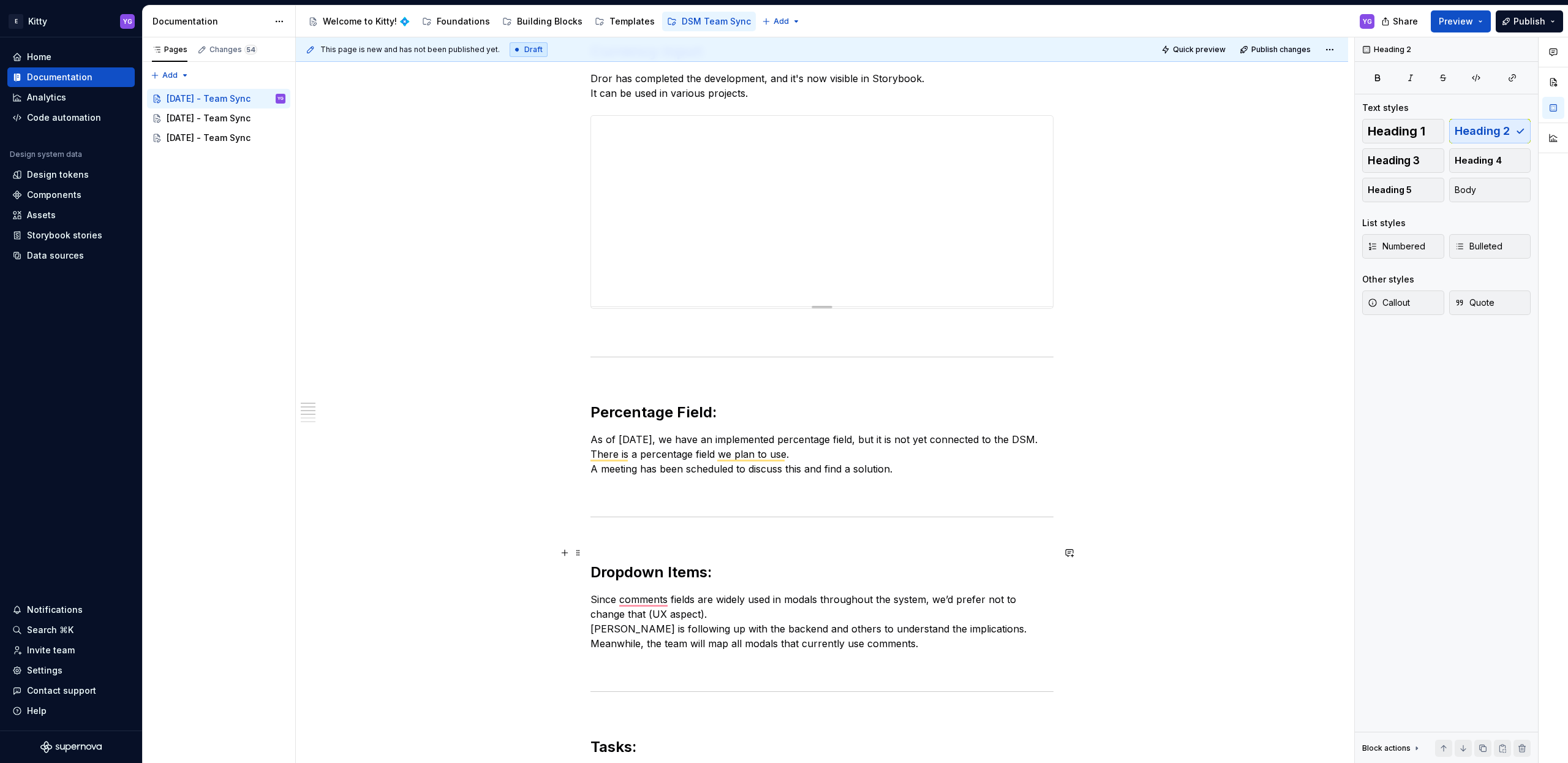
scroll to position [249, 0]
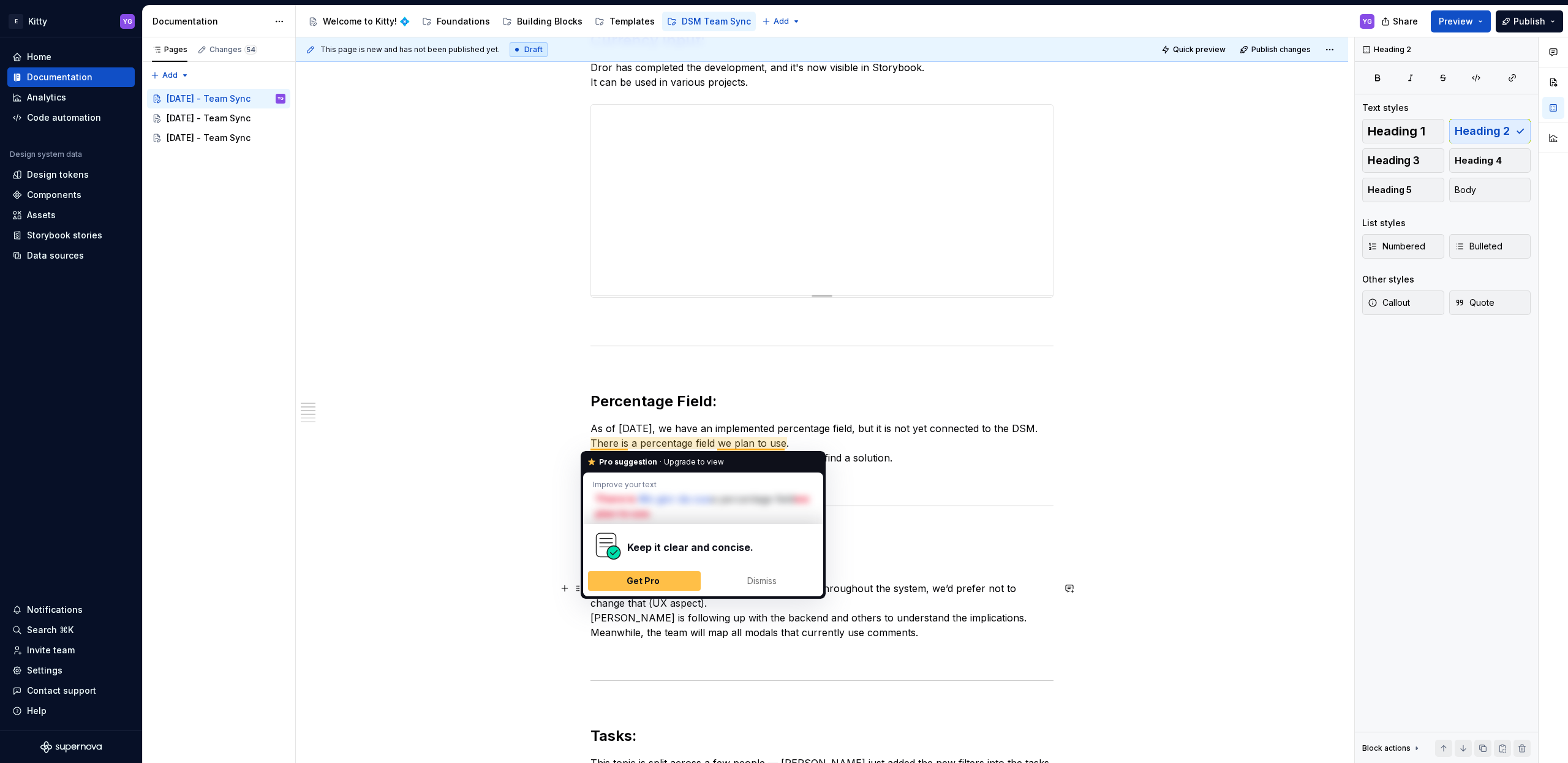
click at [542, 630] on div "Currency input: Dror has completed the development, and it's now visible in Sto…" at bounding box center [821, 736] width 1052 height 1472
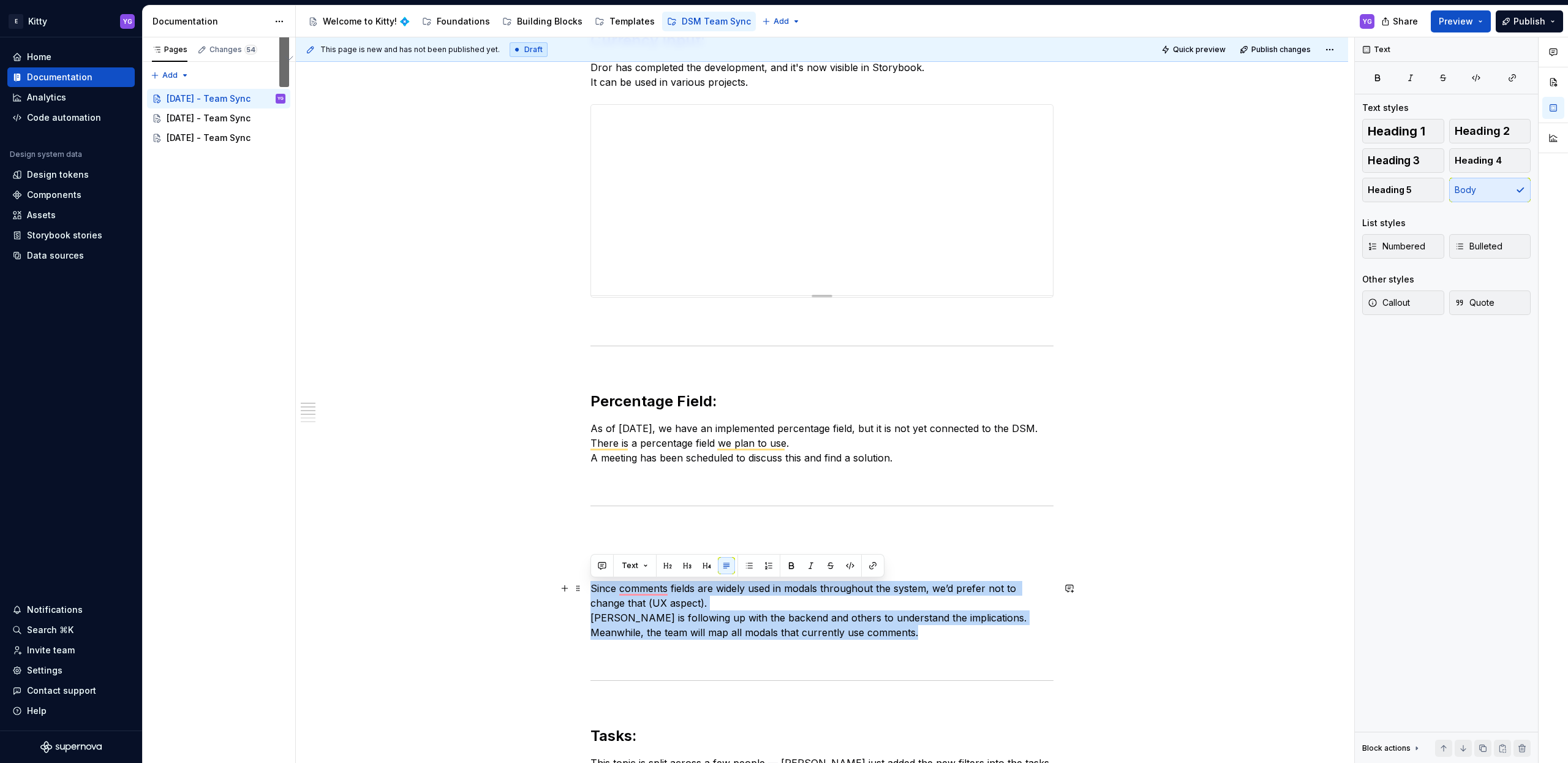
drag, startPoint x: 591, startPoint y: 588, endPoint x: 959, endPoint y: 633, distance: 370.7
click at [959, 633] on p "Since comments fields are widely used in modals throughout the system, we’d pre…" at bounding box center [822, 610] width 463 height 58
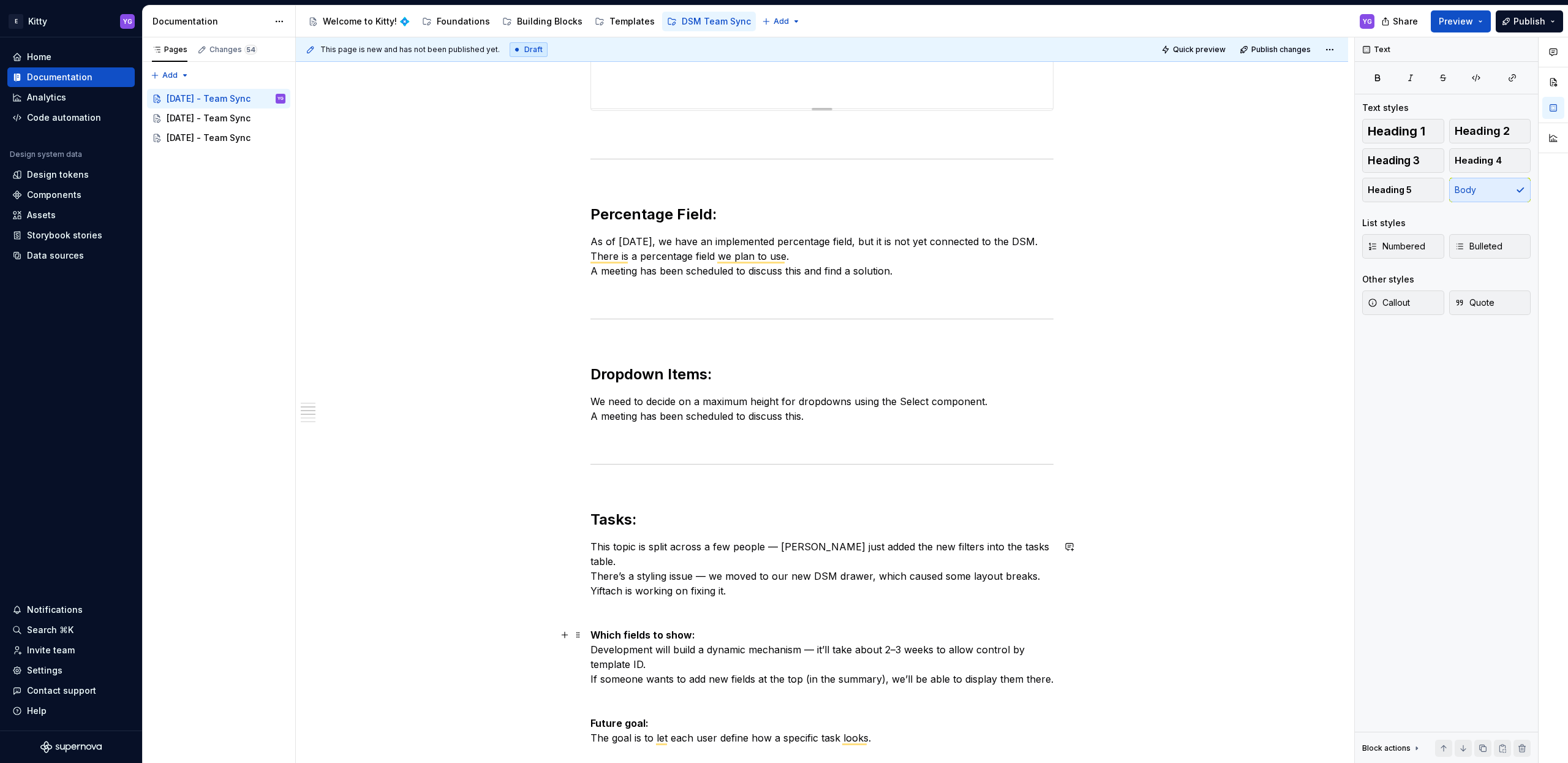
scroll to position [573, 0]
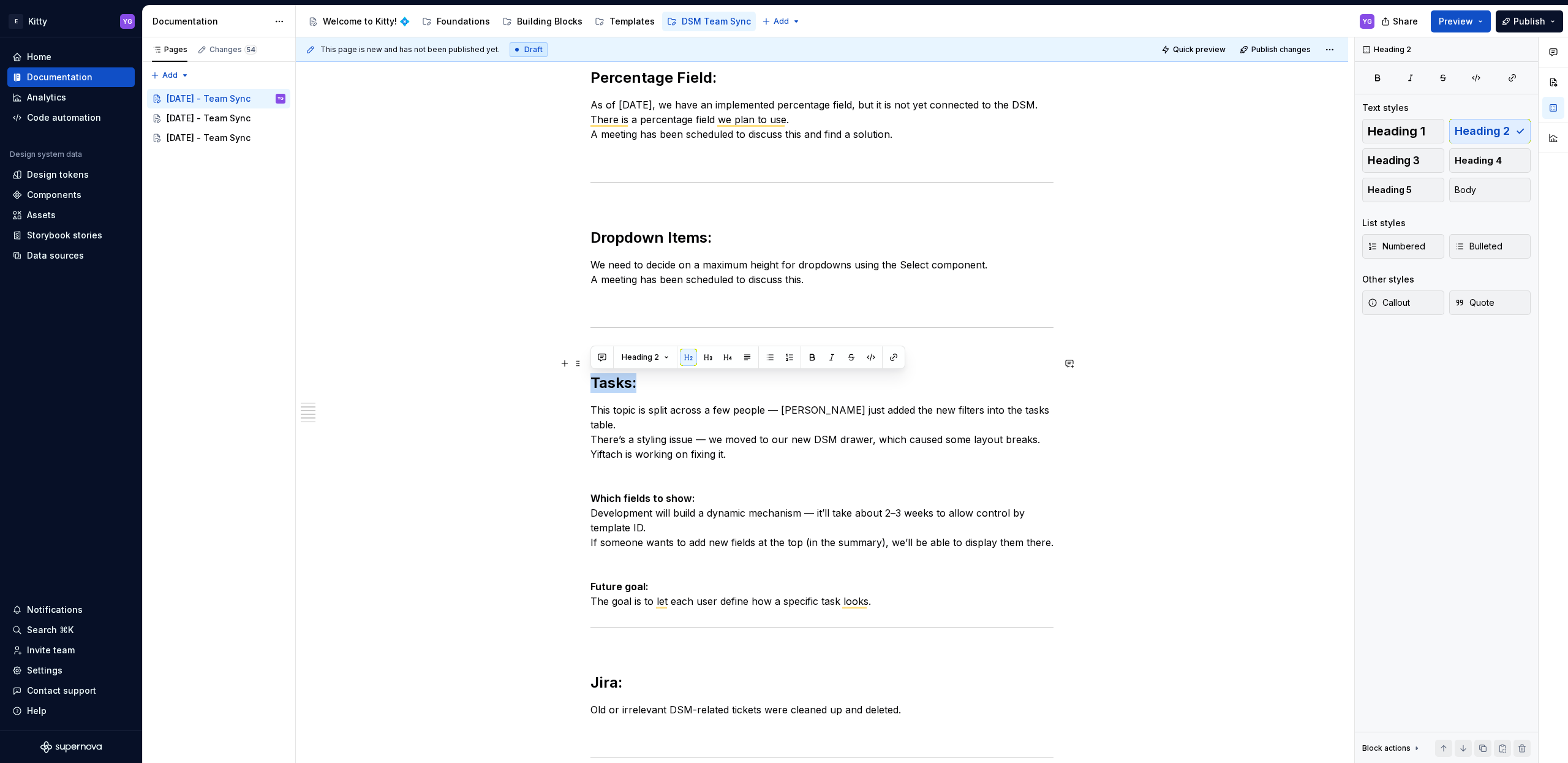
drag, startPoint x: 640, startPoint y: 384, endPoint x: 593, endPoint y: 387, distance: 47.1
click at [593, 387] on h2 "Tasks:" at bounding box center [822, 373] width 463 height 40
click at [670, 477] on p "To enrich screen reader interactions, please activate Accessibility in Grammarl…" at bounding box center [822, 476] width 463 height 15
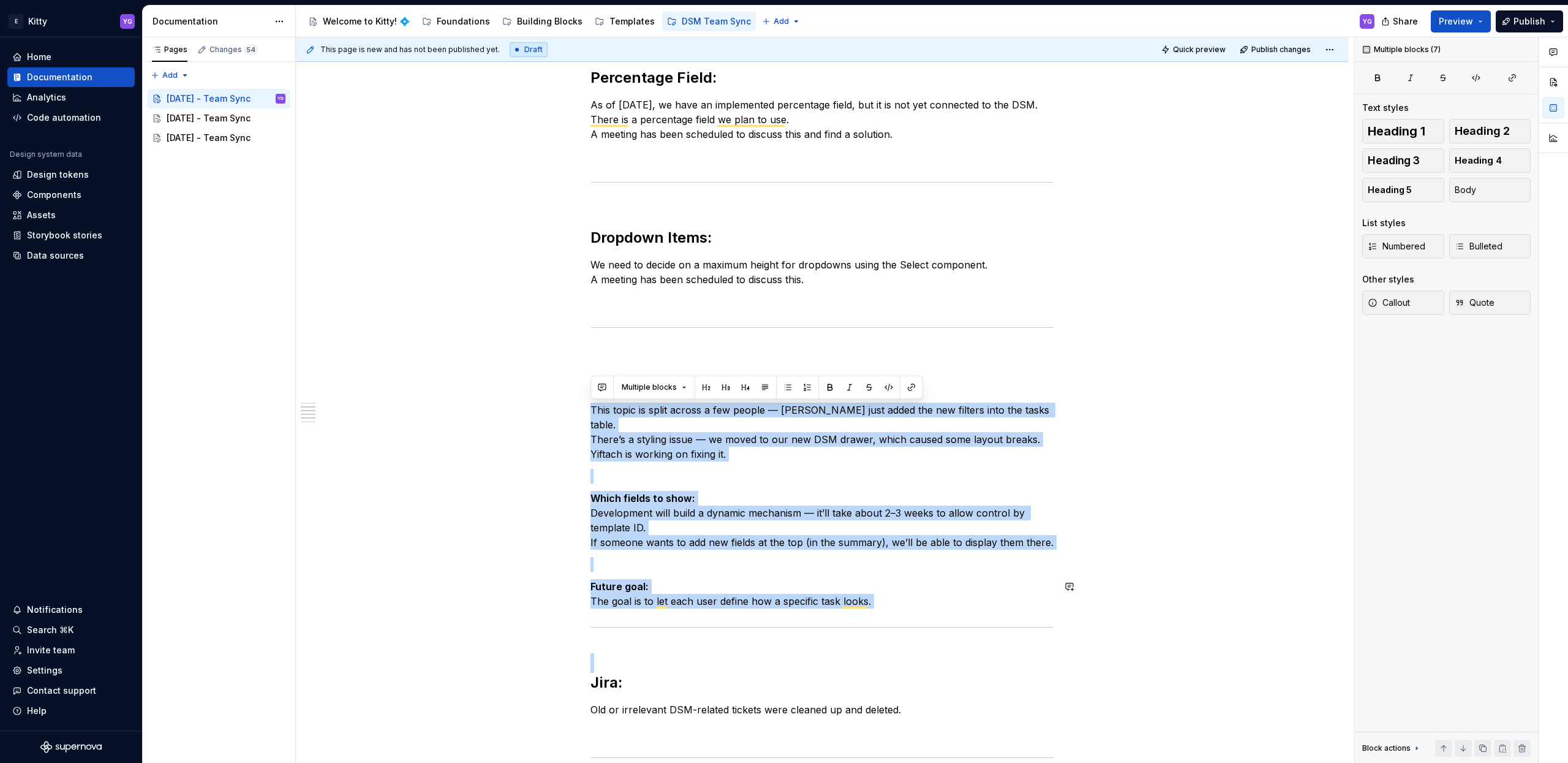
drag, startPoint x: 590, startPoint y: 407, endPoint x: 972, endPoint y: 610, distance: 432.6
click at [972, 610] on div "Currency input: Dror has completed the development, and it's now visible in Sto…" at bounding box center [822, 292] width 463 height 1169
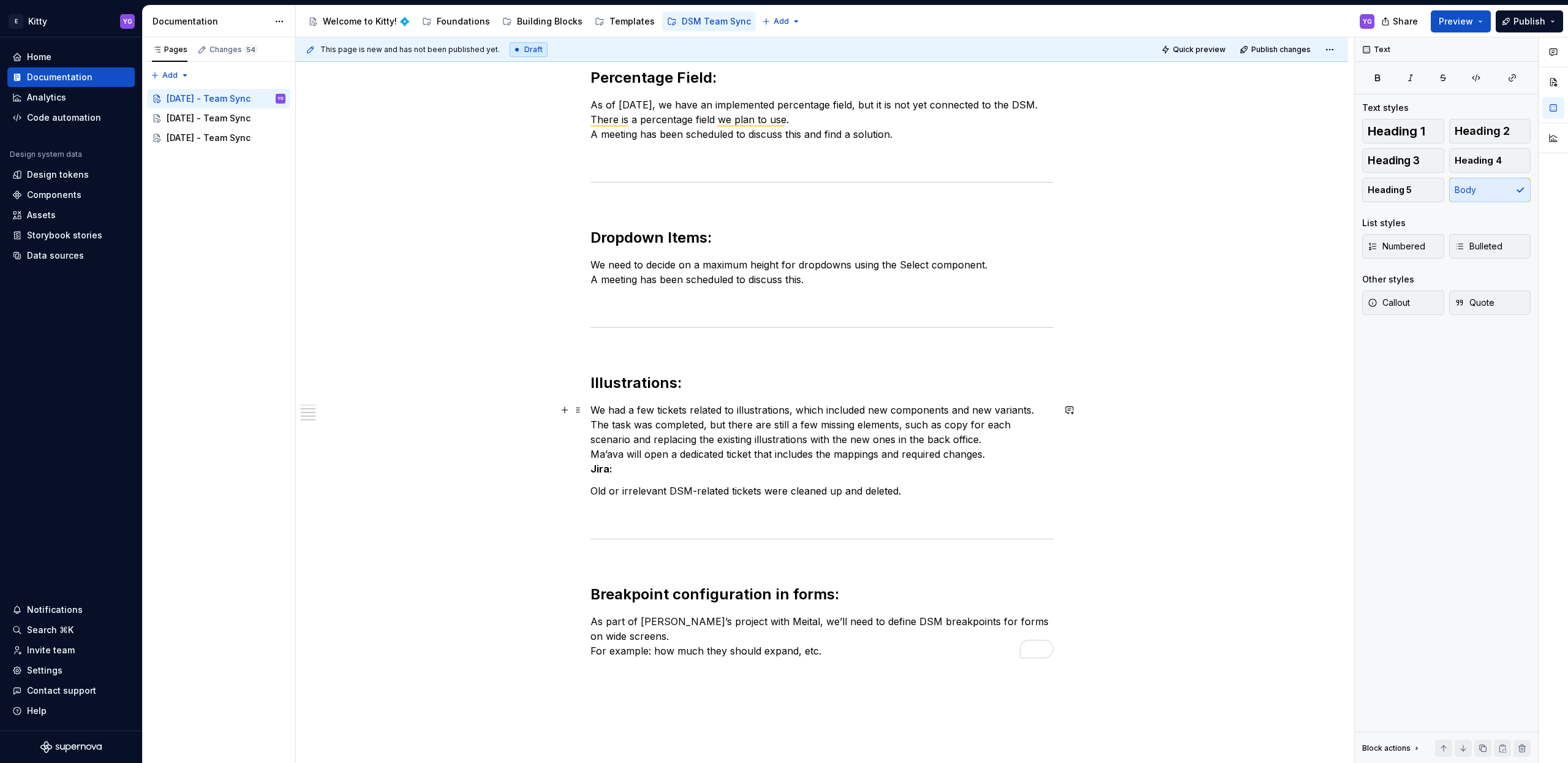
click at [610, 467] on strong "Jira:" at bounding box center [602, 469] width 22 height 12
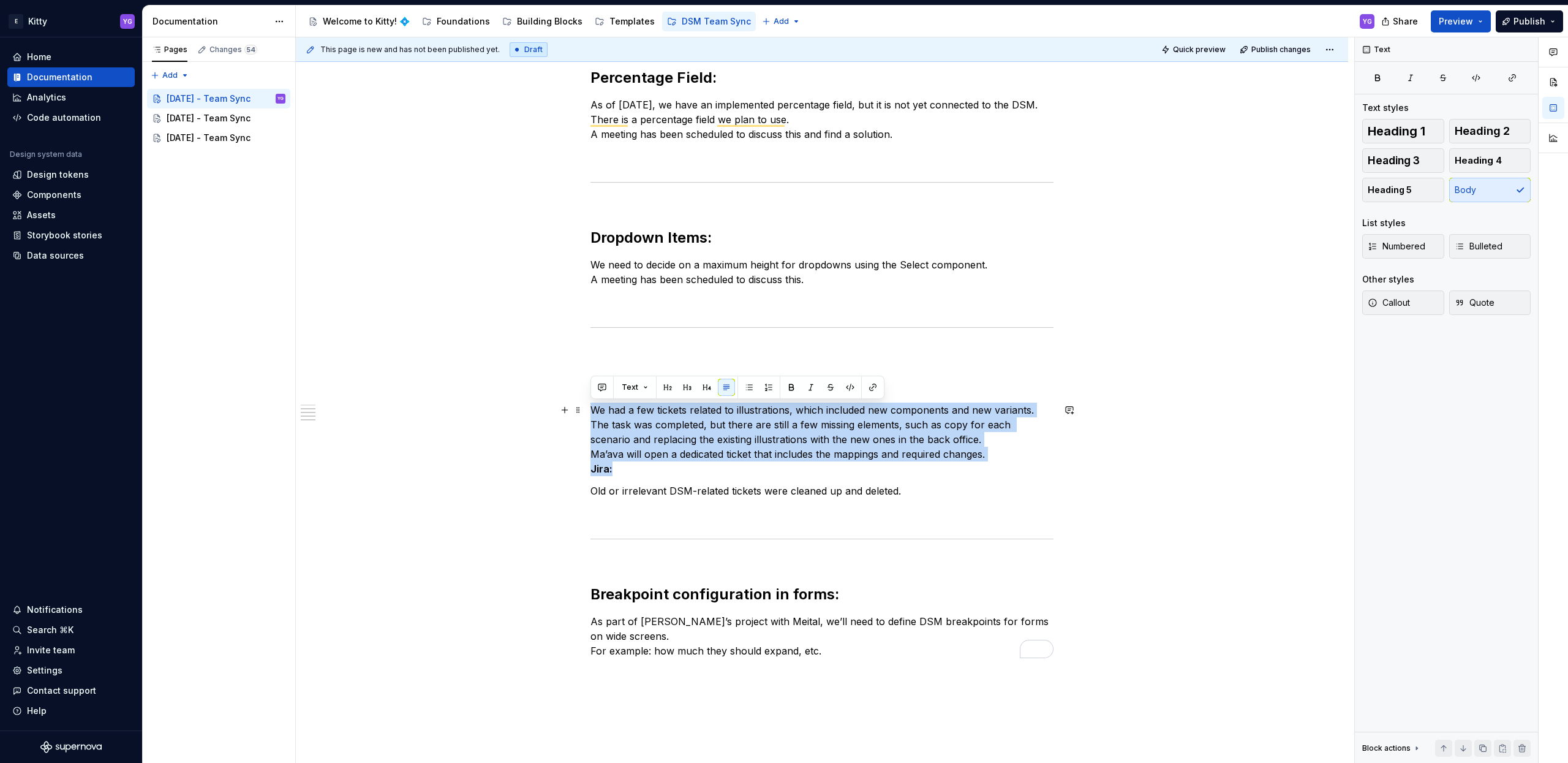
drag, startPoint x: 610, startPoint y: 467, endPoint x: 603, endPoint y: 484, distance: 18.4
click at [603, 484] on div "Currency input: Dror has completed the development, and it's now visible in Sto…" at bounding box center [822, 182] width 463 height 951
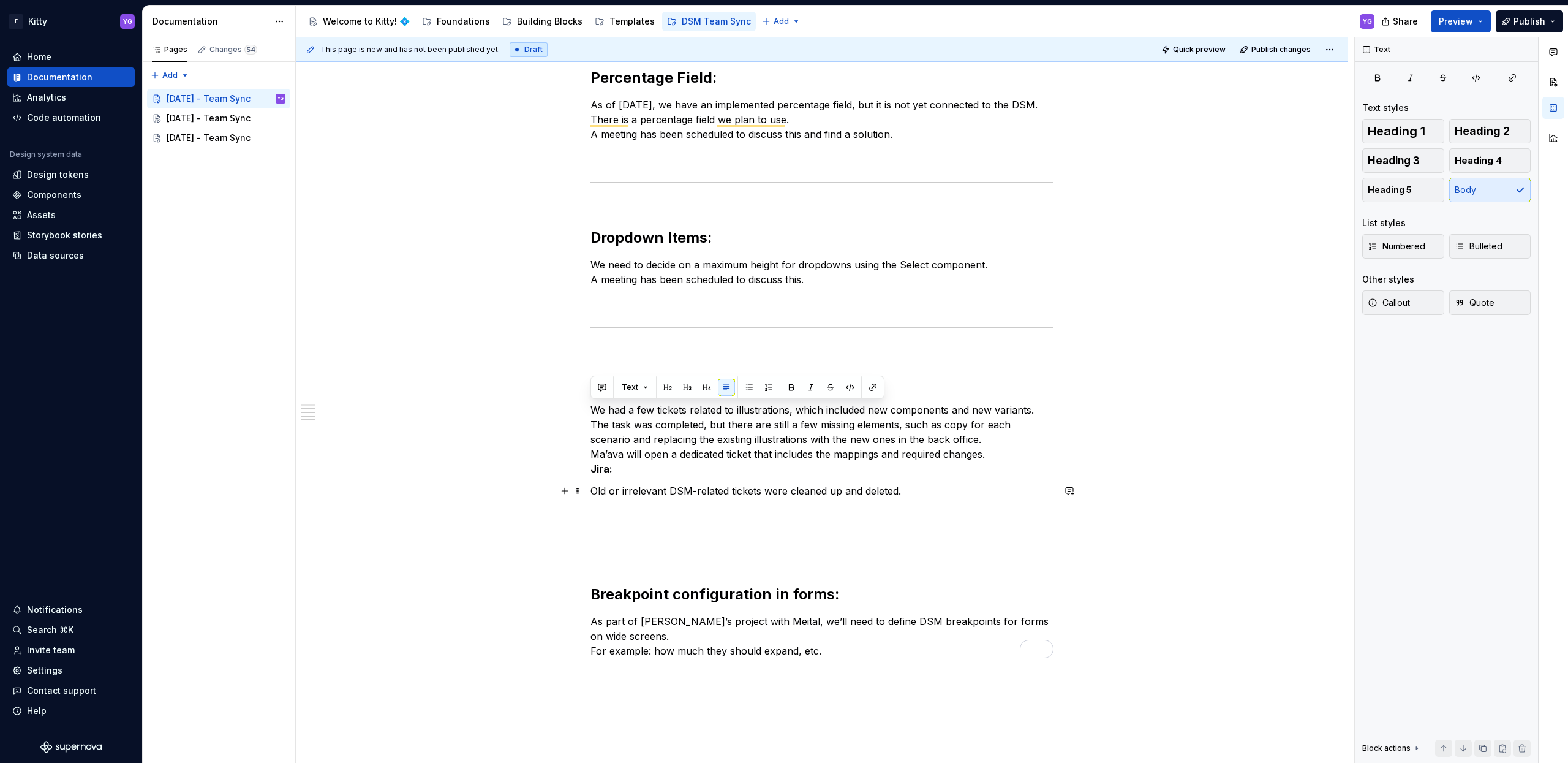
click at [603, 484] on p "Old or irrelevant DSM-related tickets were cleaned up and deleted." at bounding box center [822, 490] width 463 height 15
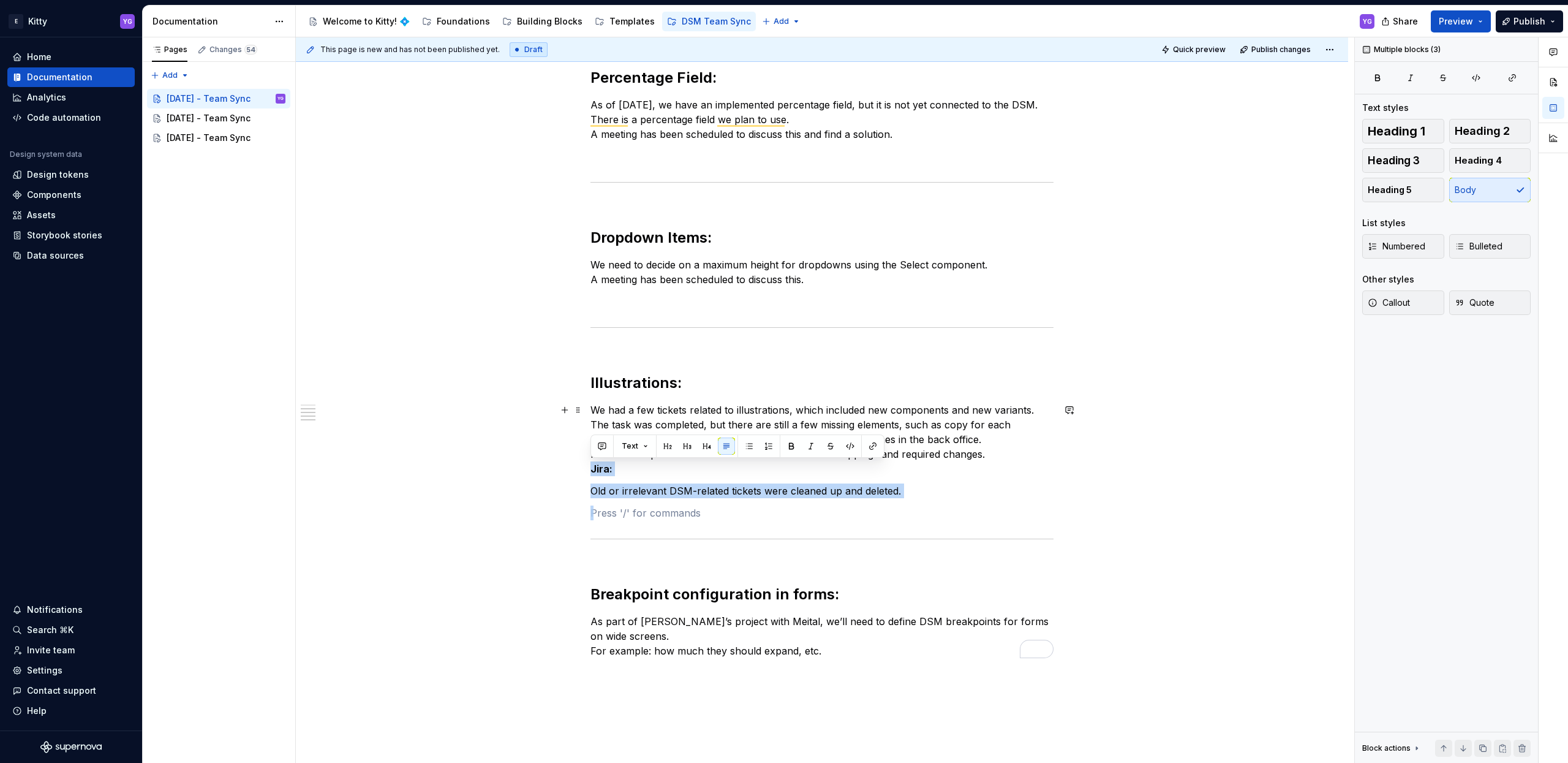
drag, startPoint x: 829, startPoint y: 489, endPoint x: 587, endPoint y: 469, distance: 242.8
click at [587, 469] on div "Currency input: Dror has completed the development, and it's now visible in Sto…" at bounding box center [821, 289] width 1052 height 1224
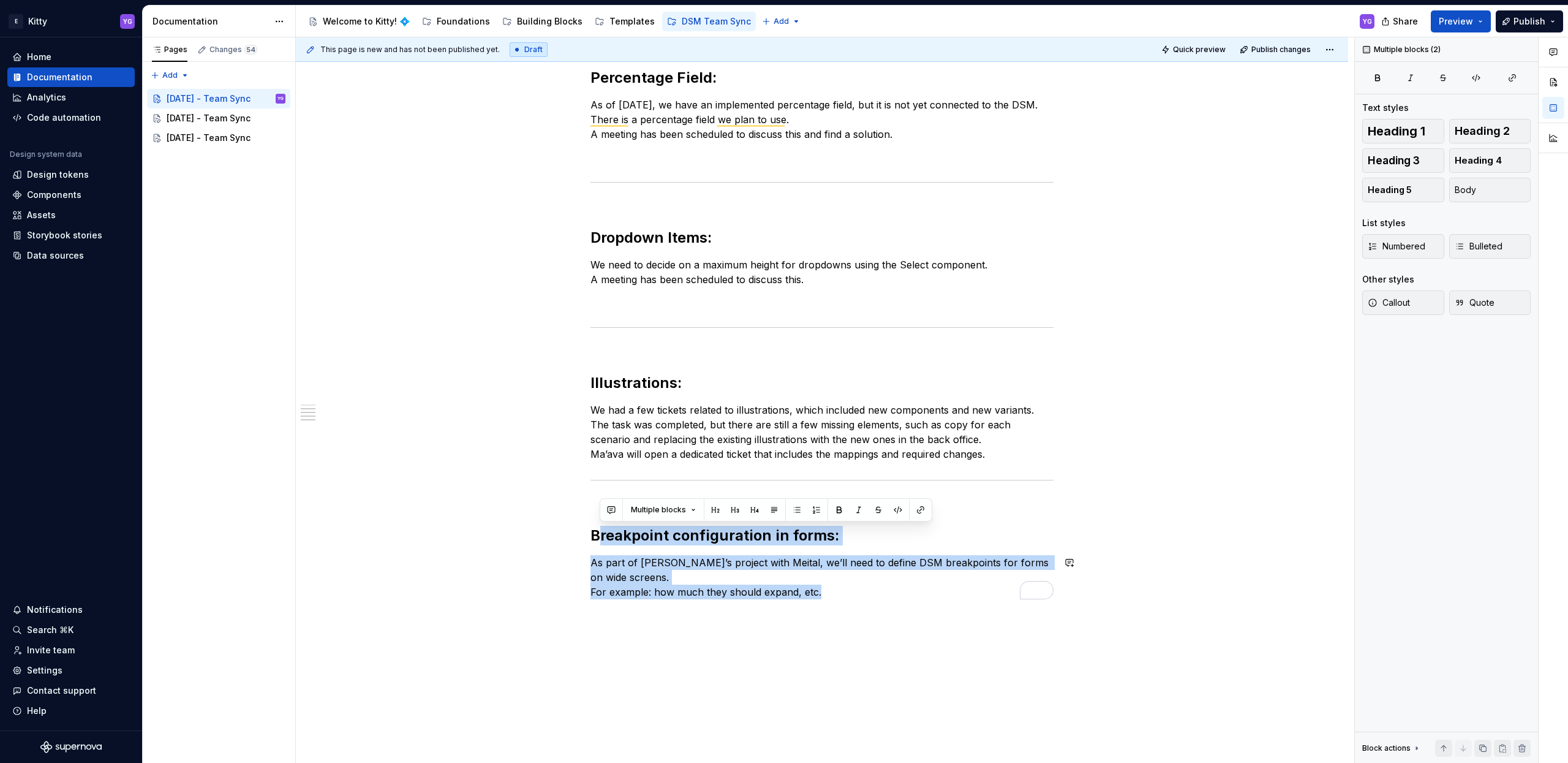
drag, startPoint x: 621, startPoint y: 542, endPoint x: 909, endPoint y: 617, distance: 297.6
click at [909, 617] on div "Currency input: Dror has completed the development, and it's now visible in Sto…" at bounding box center [821, 260] width 1052 height 1165
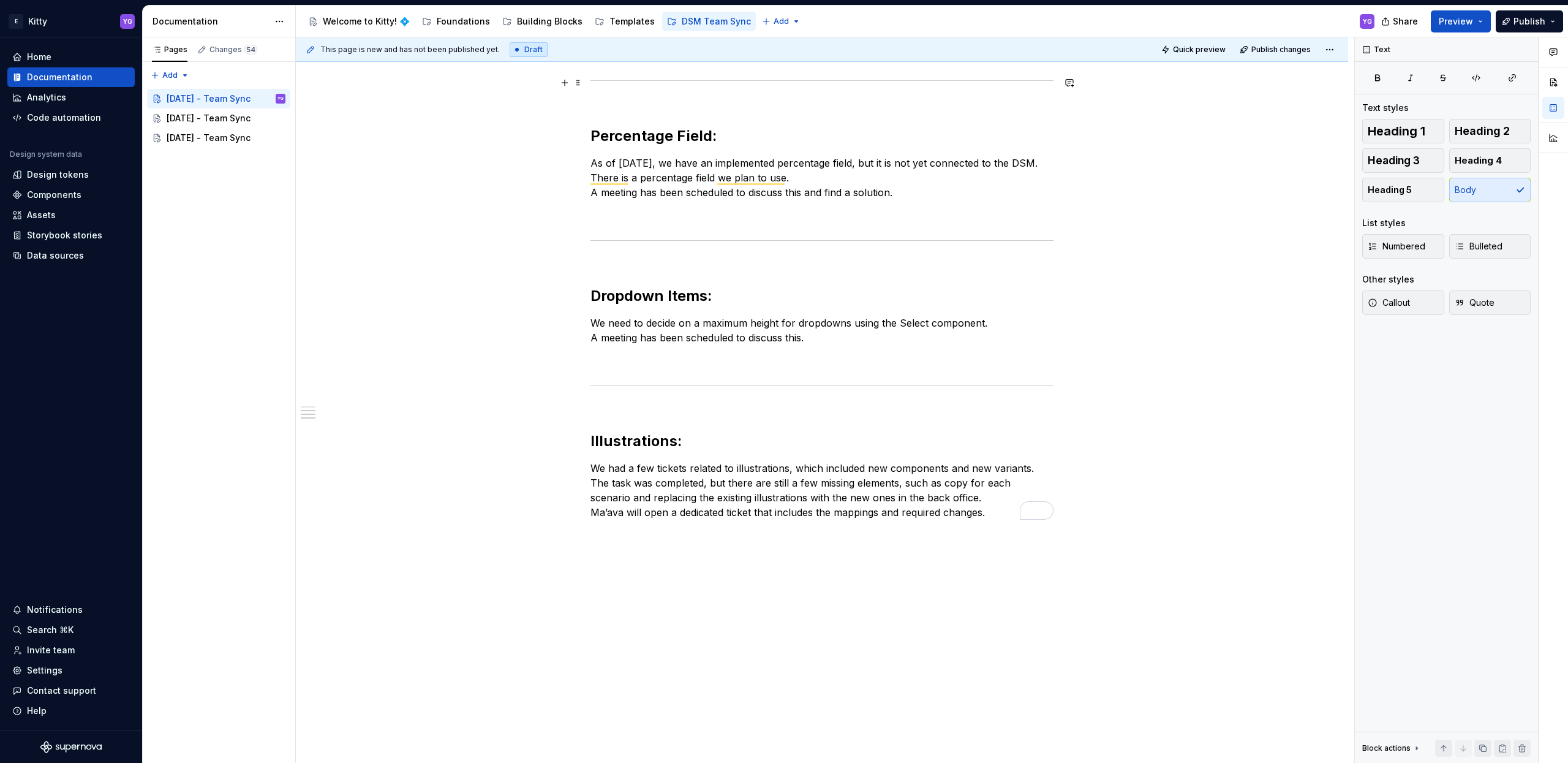
scroll to position [216, 0]
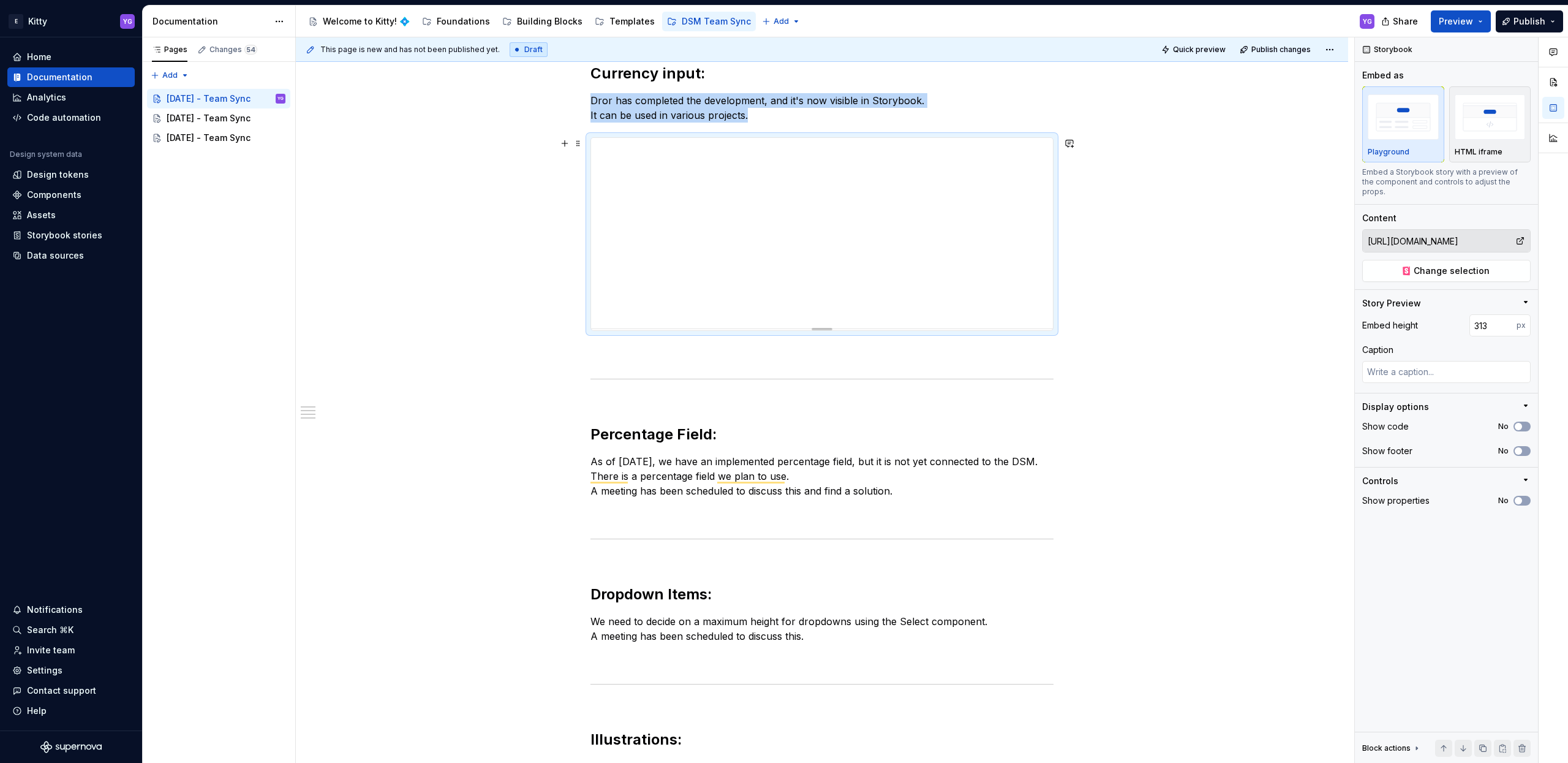
copy p "Dror has completed the development, and it's now visible in Storybook. It can b…"
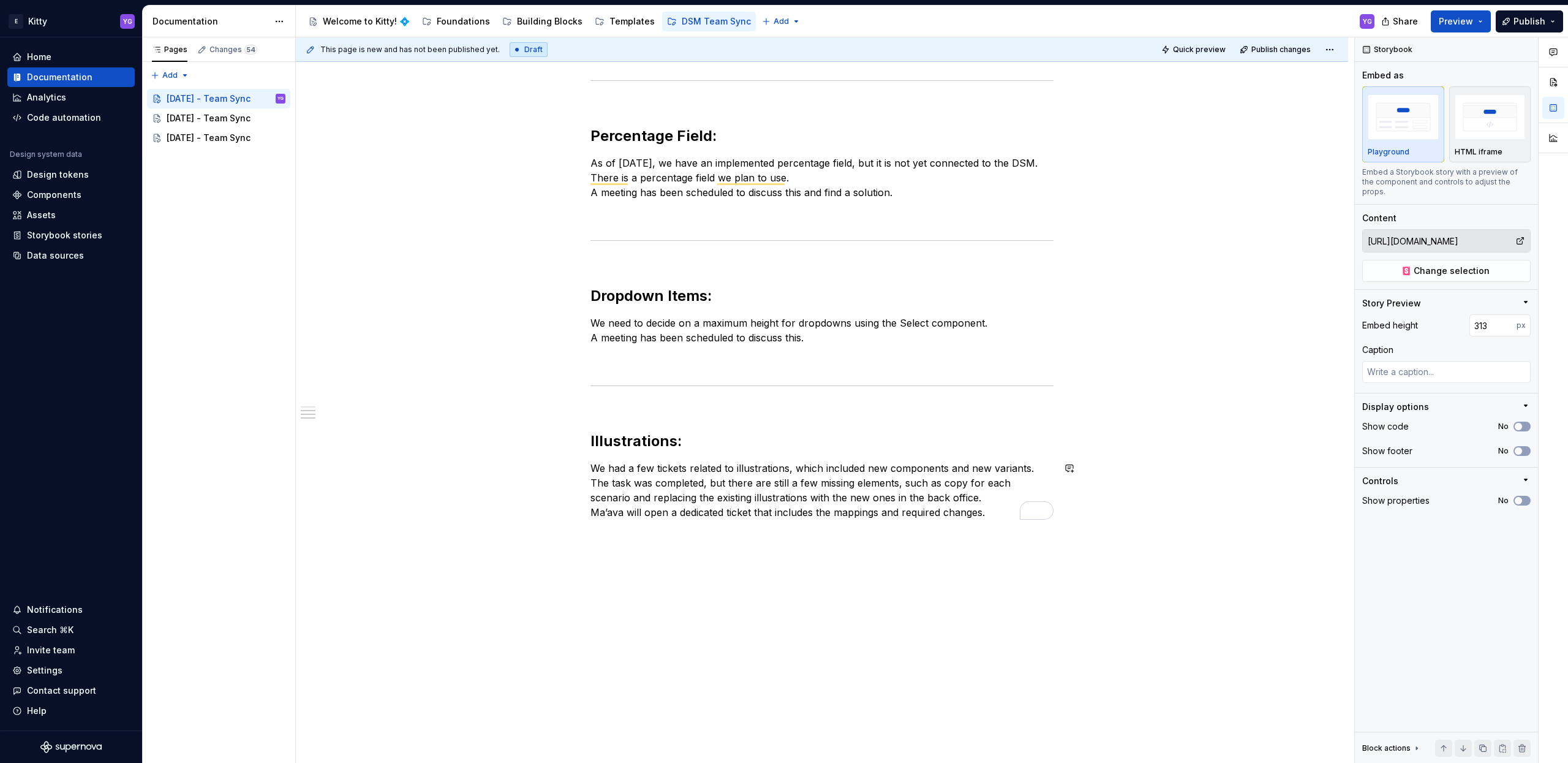
click at [741, 550] on div "Currency input: Dror has completed the development, and it's now visible in Sto…" at bounding box center [821, 249] width 1052 height 1027
click at [987, 511] on p "We had a few tickets related to illustrations, which included new components an…" at bounding box center [822, 490] width 463 height 58
click at [906, 554] on div "Currency input: Dror has completed the development, and it's now visible in Sto…" at bounding box center [821, 354] width 1052 height 1235
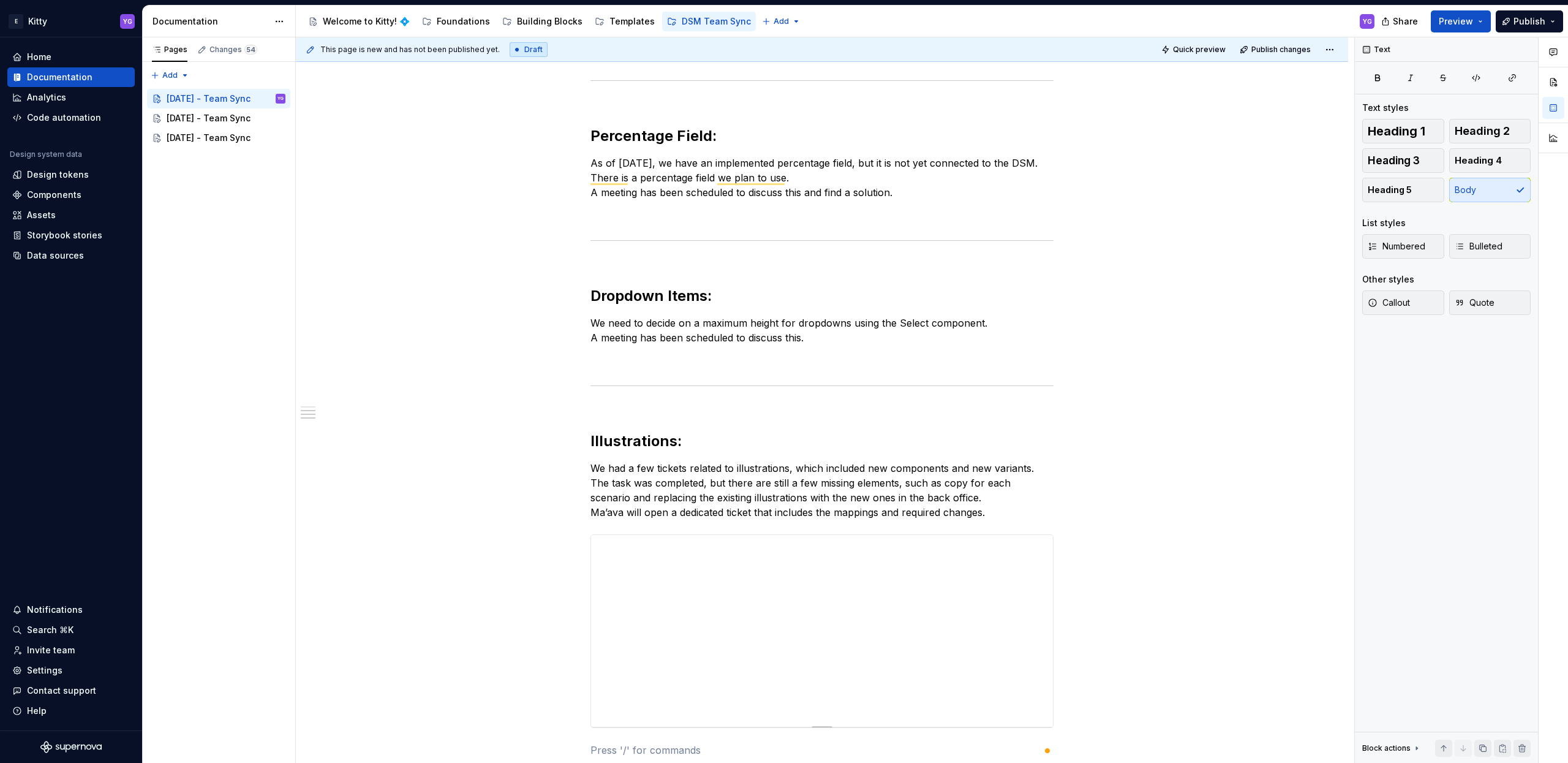
scroll to position [723, 0]
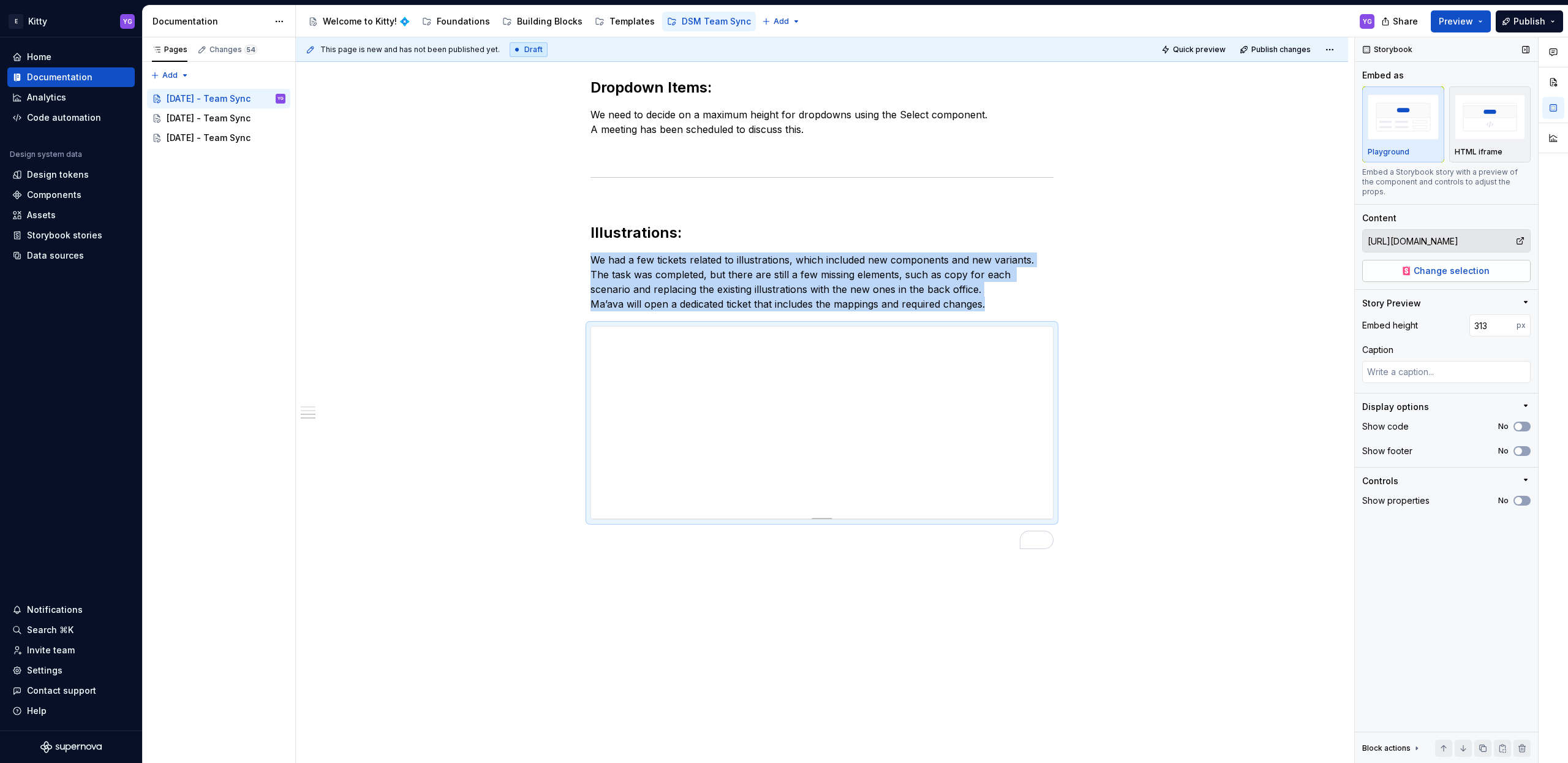
click at [1425, 265] on span "Change selection" at bounding box center [1452, 271] width 76 height 12
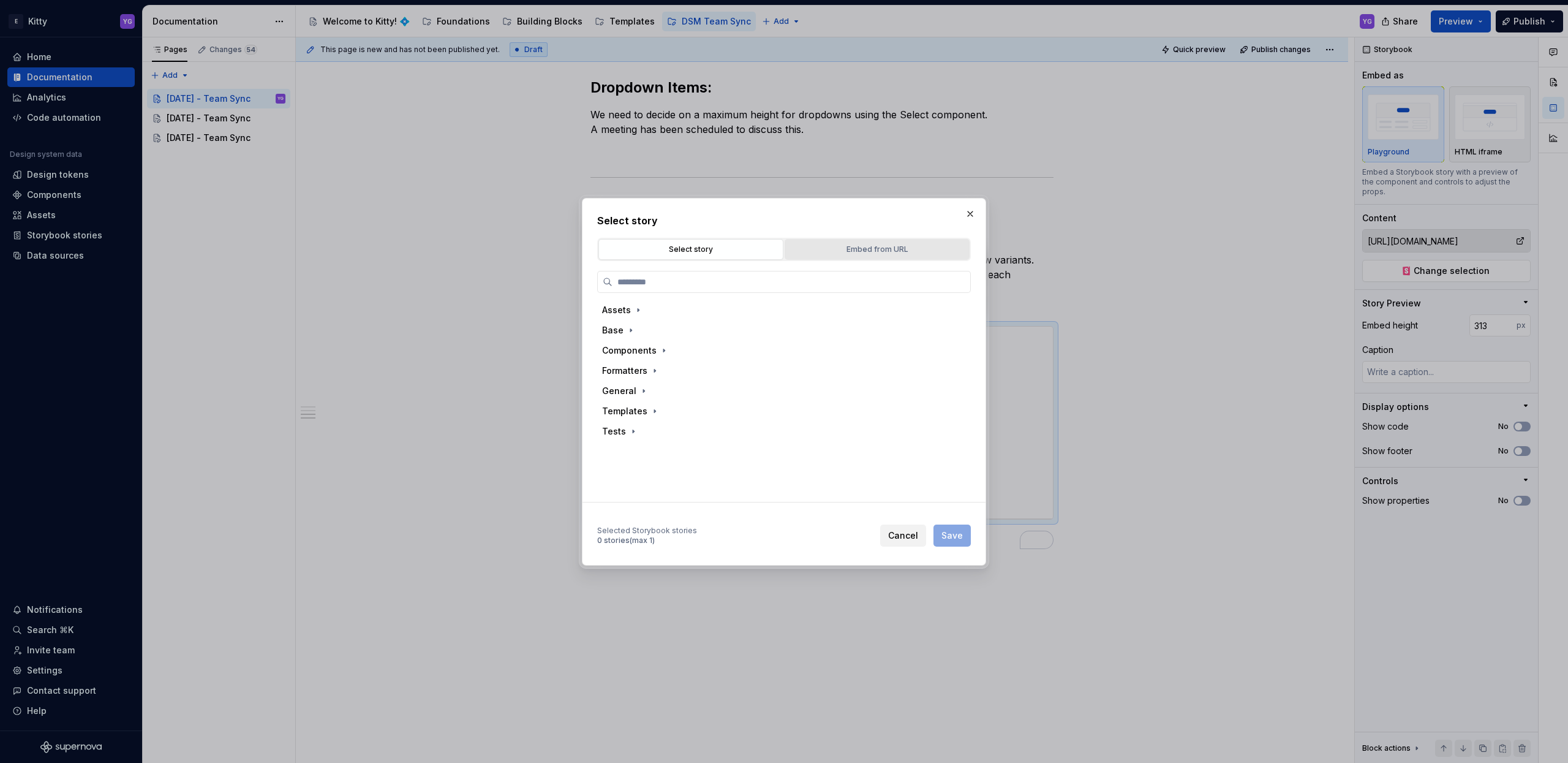
drag, startPoint x: 920, startPoint y: 239, endPoint x: 914, endPoint y: 241, distance: 6.3
click at [921, 239] on button "Embed from URL" at bounding box center [876, 249] width 185 height 21
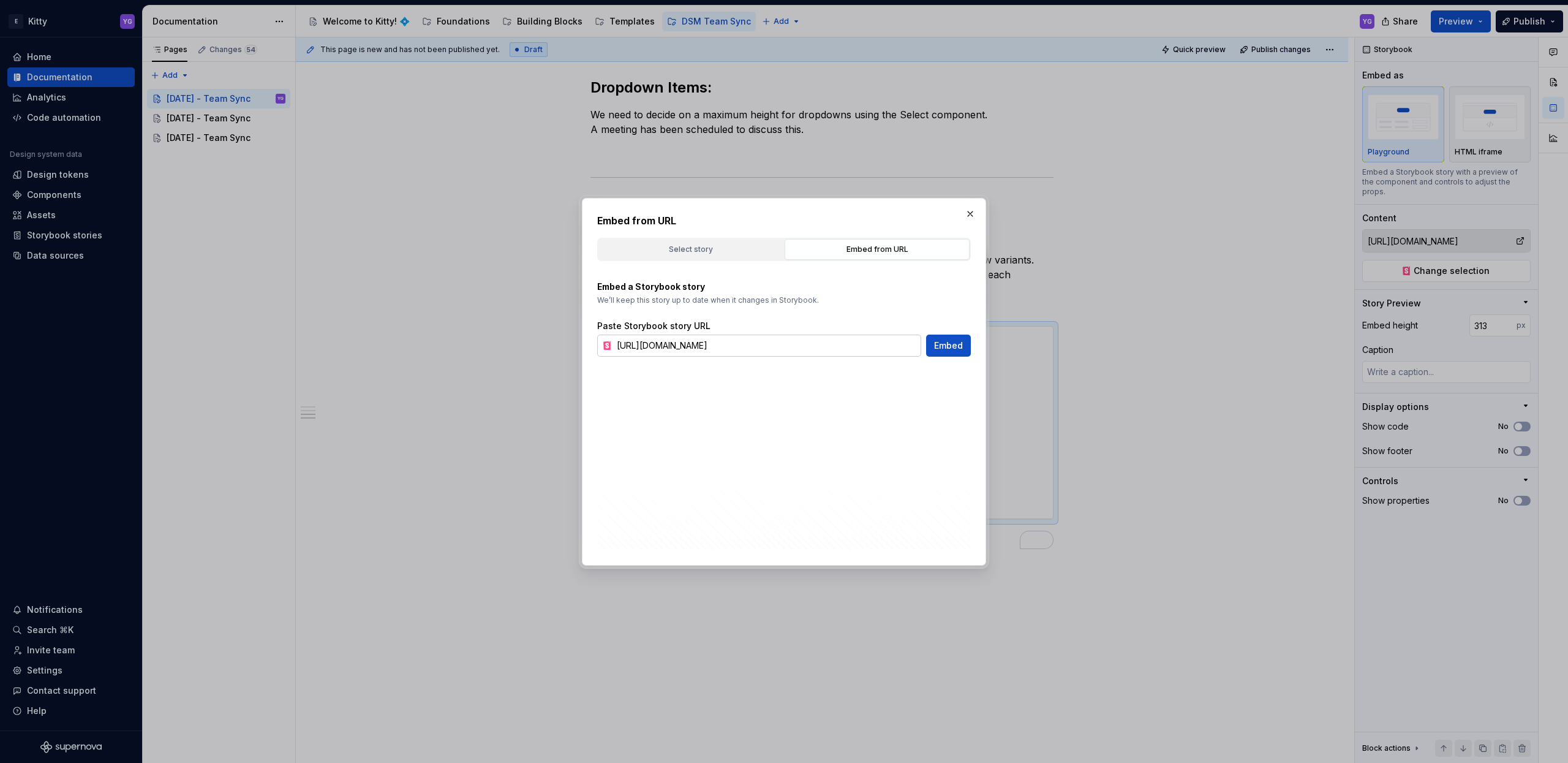
type textarea "*"
click at [755, 342] on input "[URL][DOMAIN_NAME]" at bounding box center [766, 346] width 310 height 22
paste input "assets-illustrations"
type input "[URL][DOMAIN_NAME]"
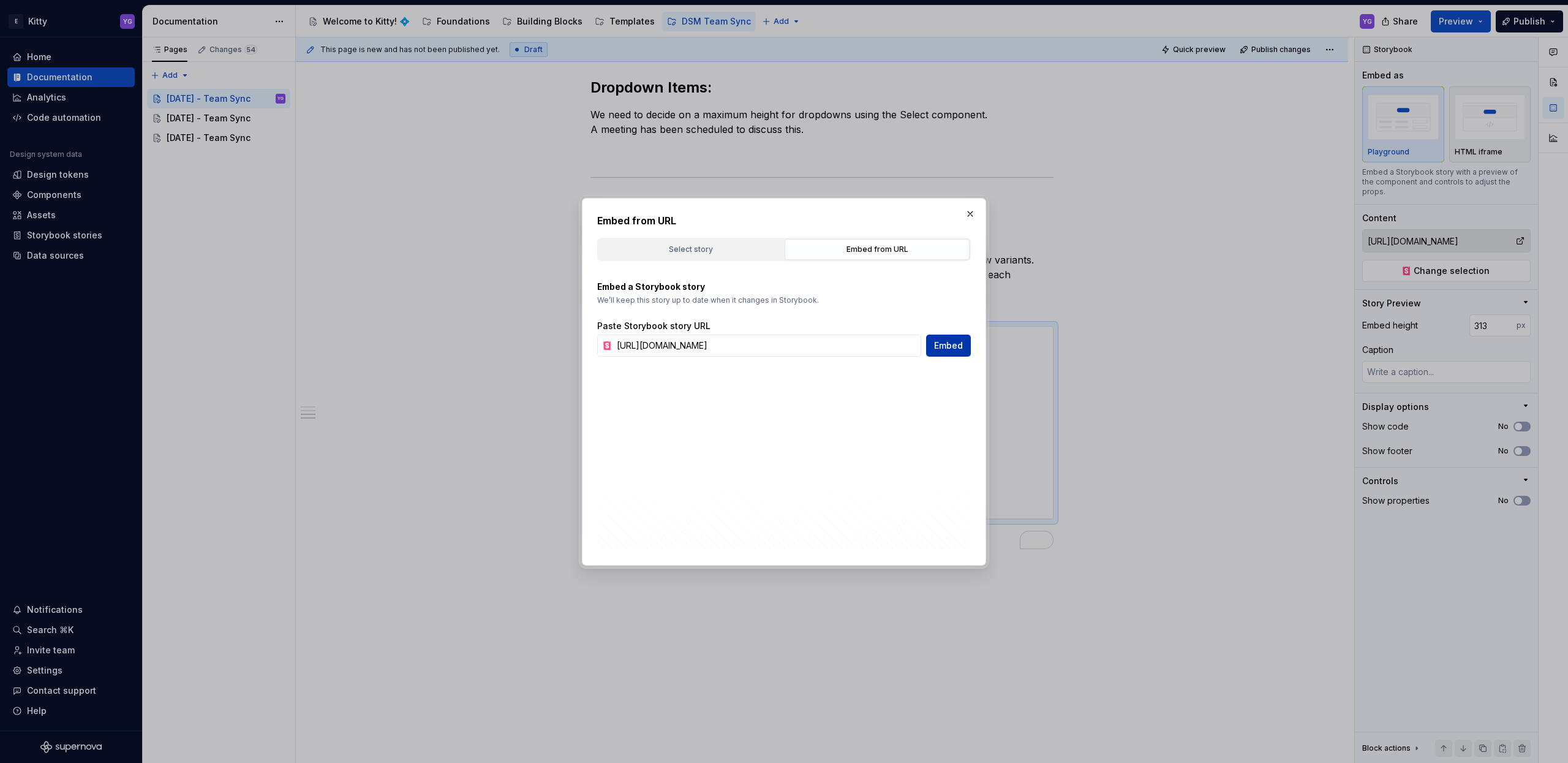
click at [946, 346] on span "Embed" at bounding box center [948, 346] width 28 height 12
type textarea "*"
type input "[URL][DOMAIN_NAME]"
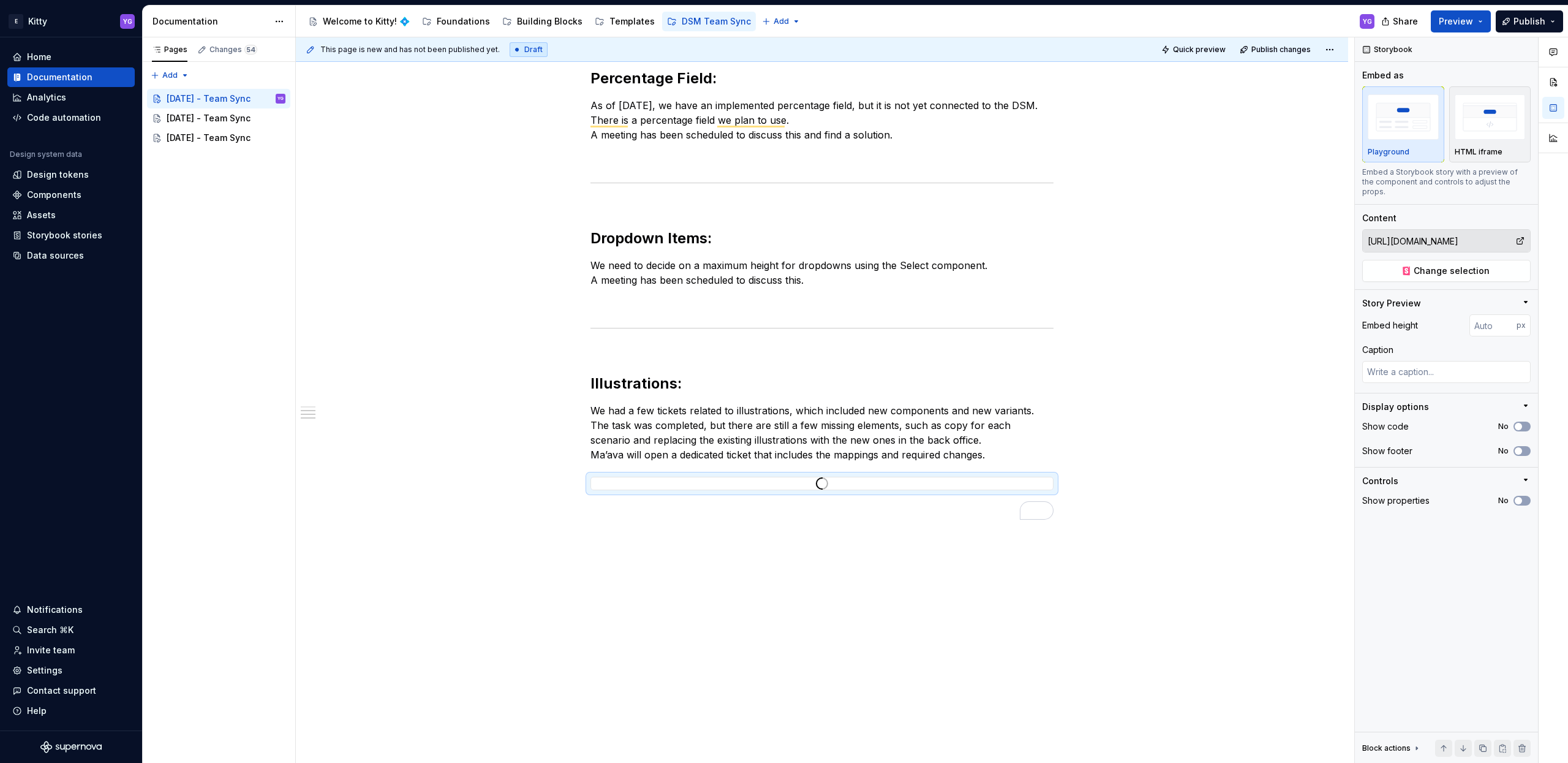
scroll to position [723, 0]
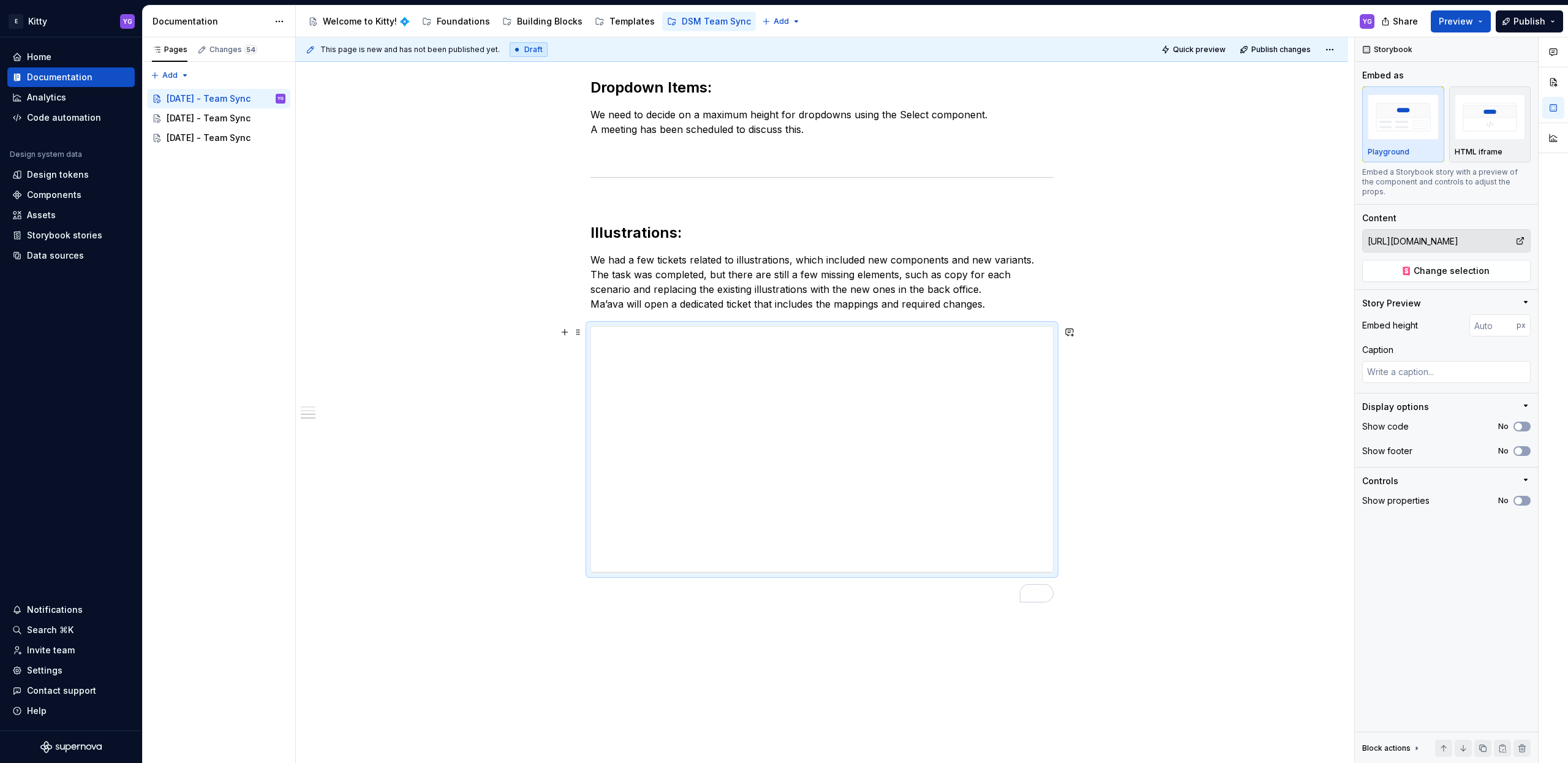
click at [1148, 437] on div "Currency input: Dror has completed the development, and it's now visible in Sto…" at bounding box center [821, 187] width 1052 height 1319
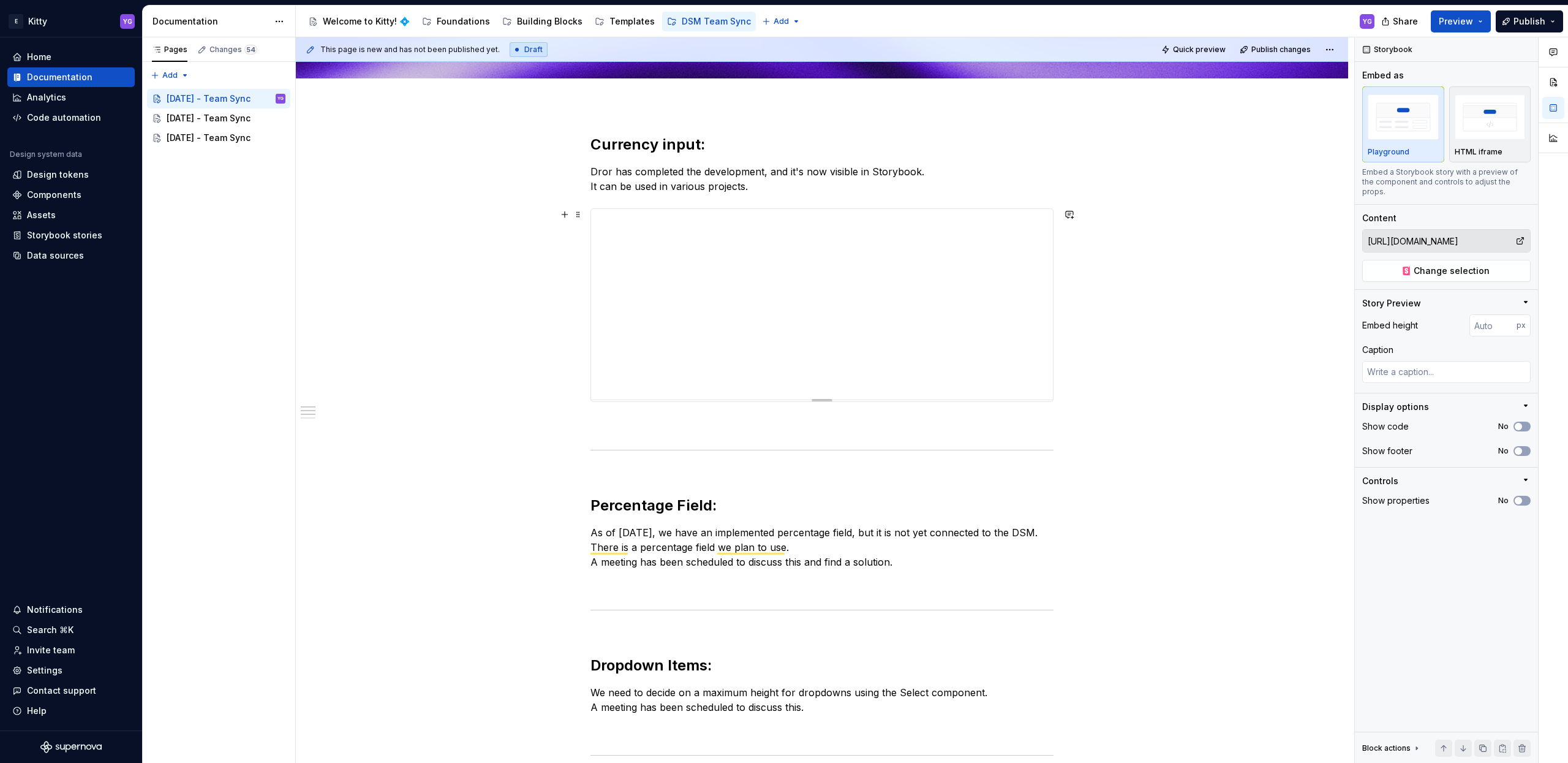
scroll to position [0, 0]
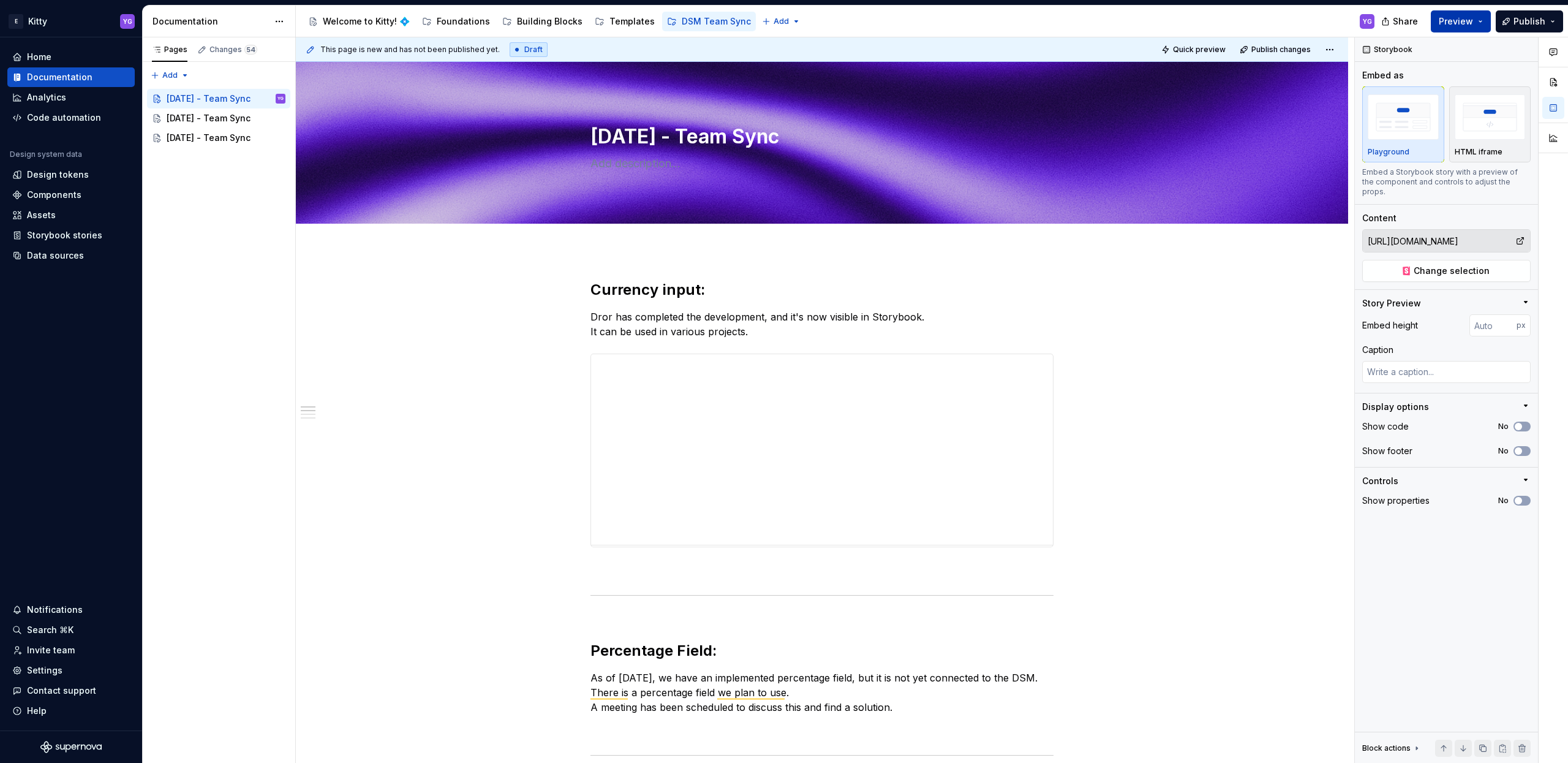
click at [1454, 22] on span "Preview" at bounding box center [1456, 22] width 34 height 12
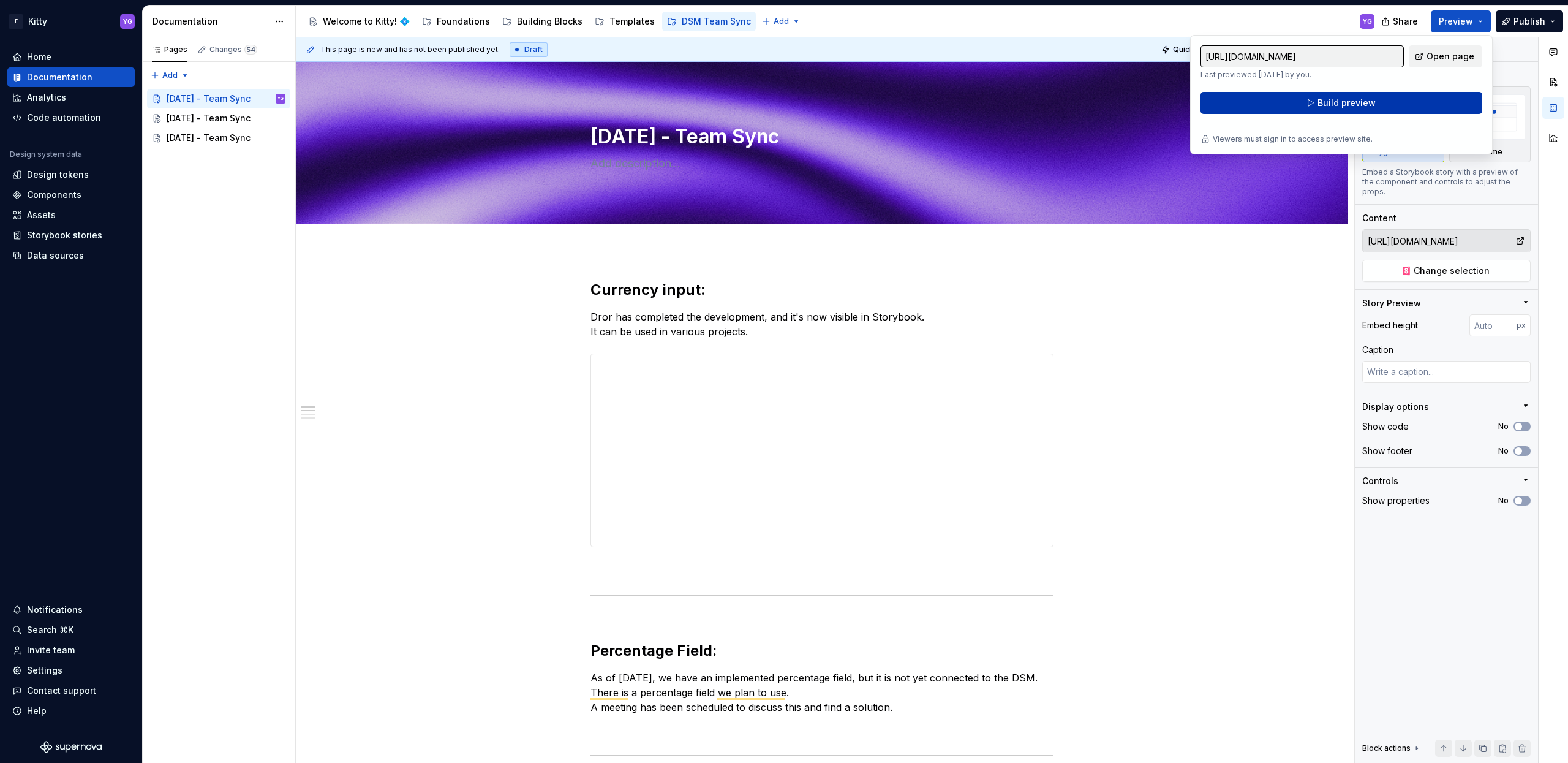
click at [1380, 99] on button "Build preview" at bounding box center [1342, 103] width 282 height 22
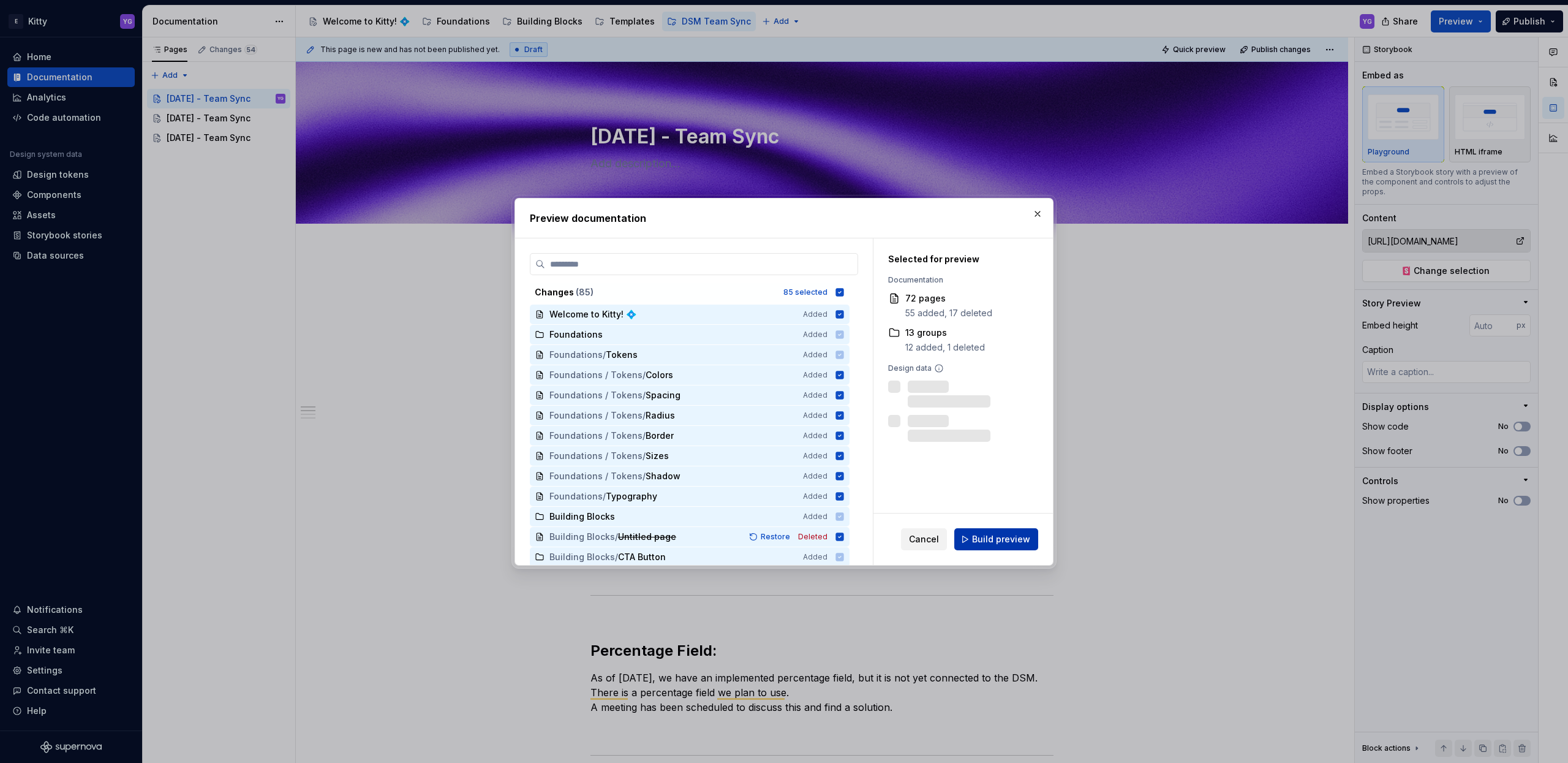
click at [1027, 530] on button "Build preview" at bounding box center [997, 539] width 84 height 22
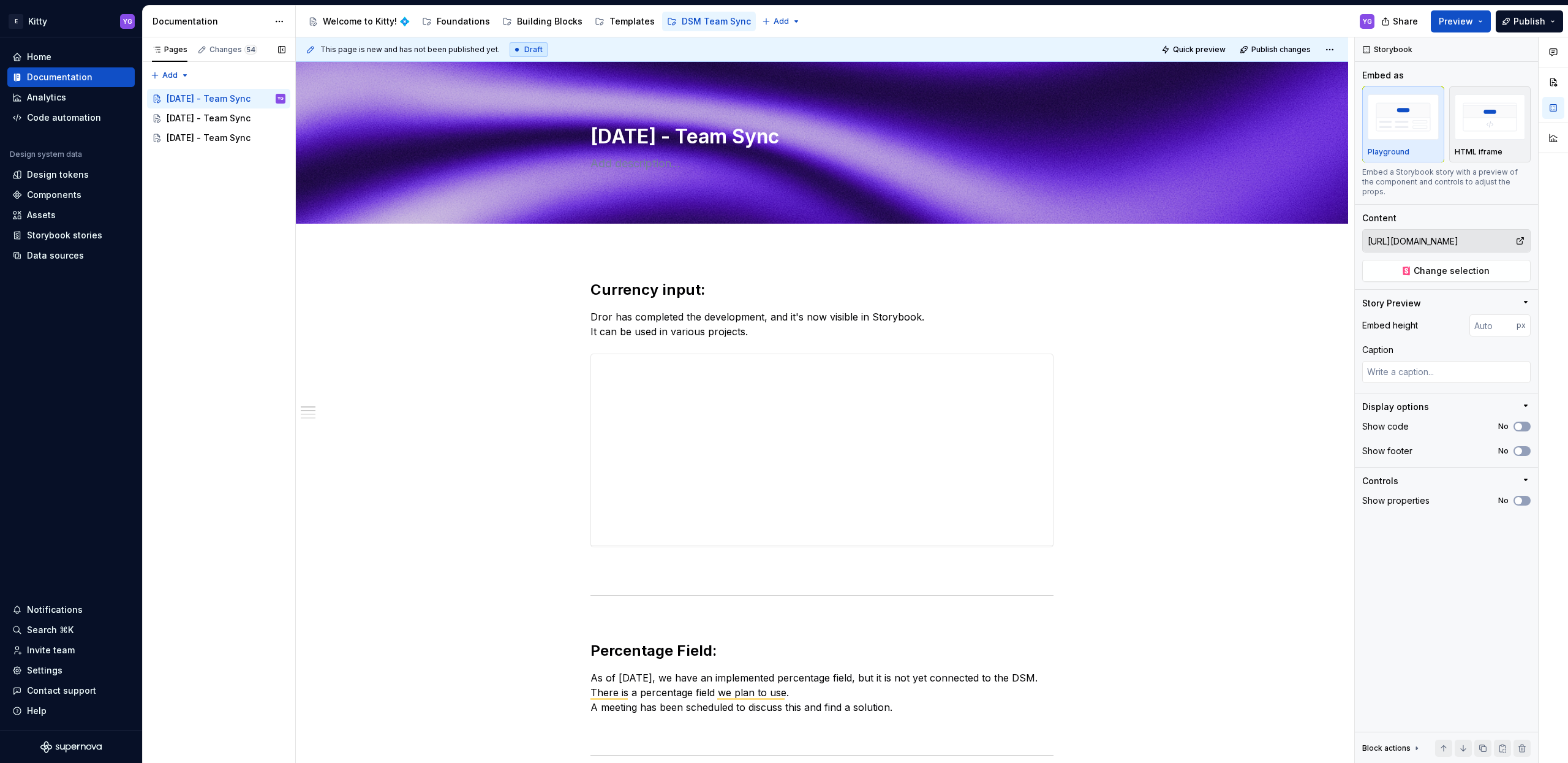
click at [224, 210] on div "Pages Changes 54 Add Accessibility guide for tree Page tree. Navigate the tree …" at bounding box center [218, 400] width 153 height 726
type textarea "*"
